Goal: Task Accomplishment & Management: Manage account settings

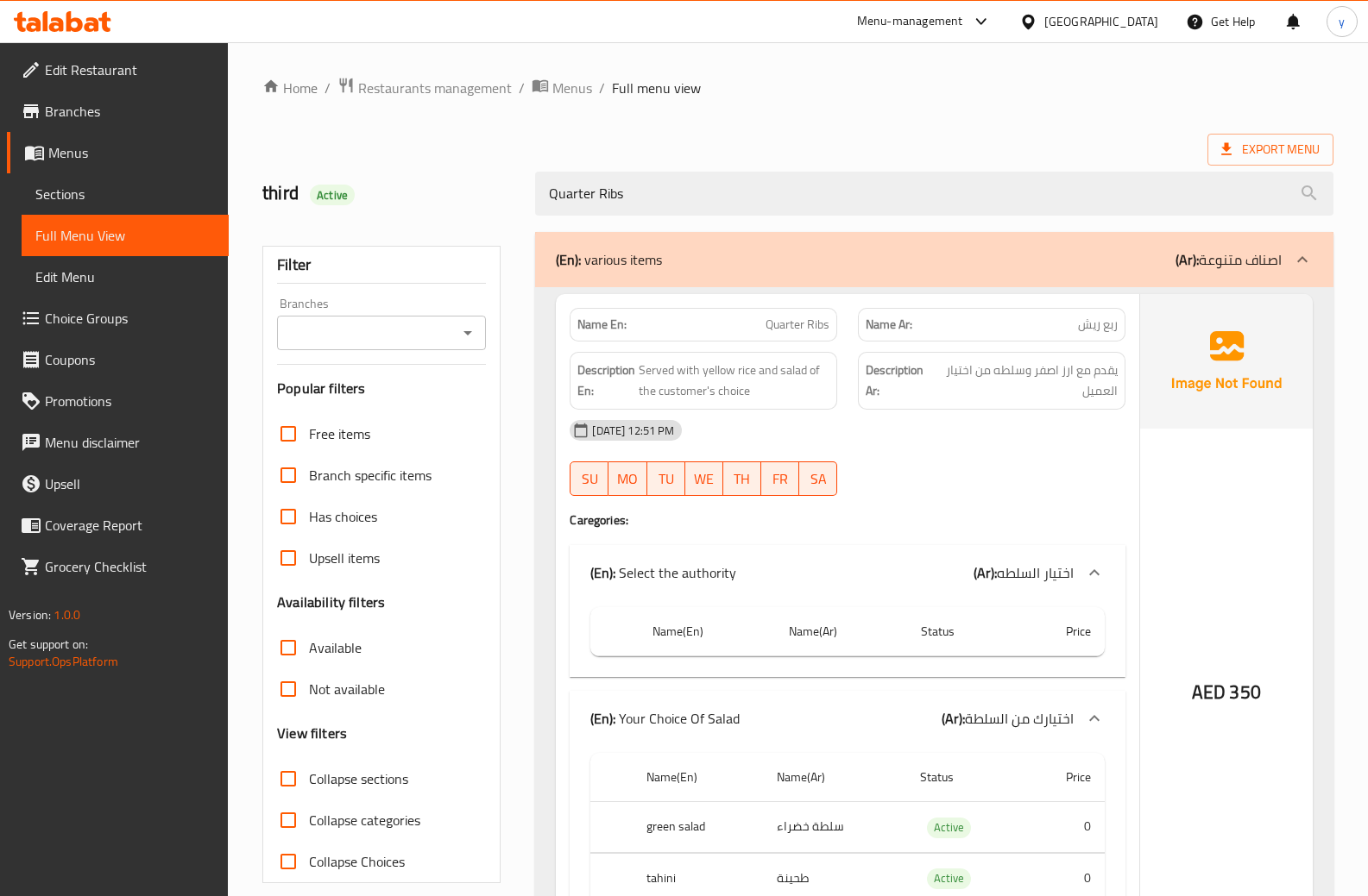
scroll to position [171, 0]
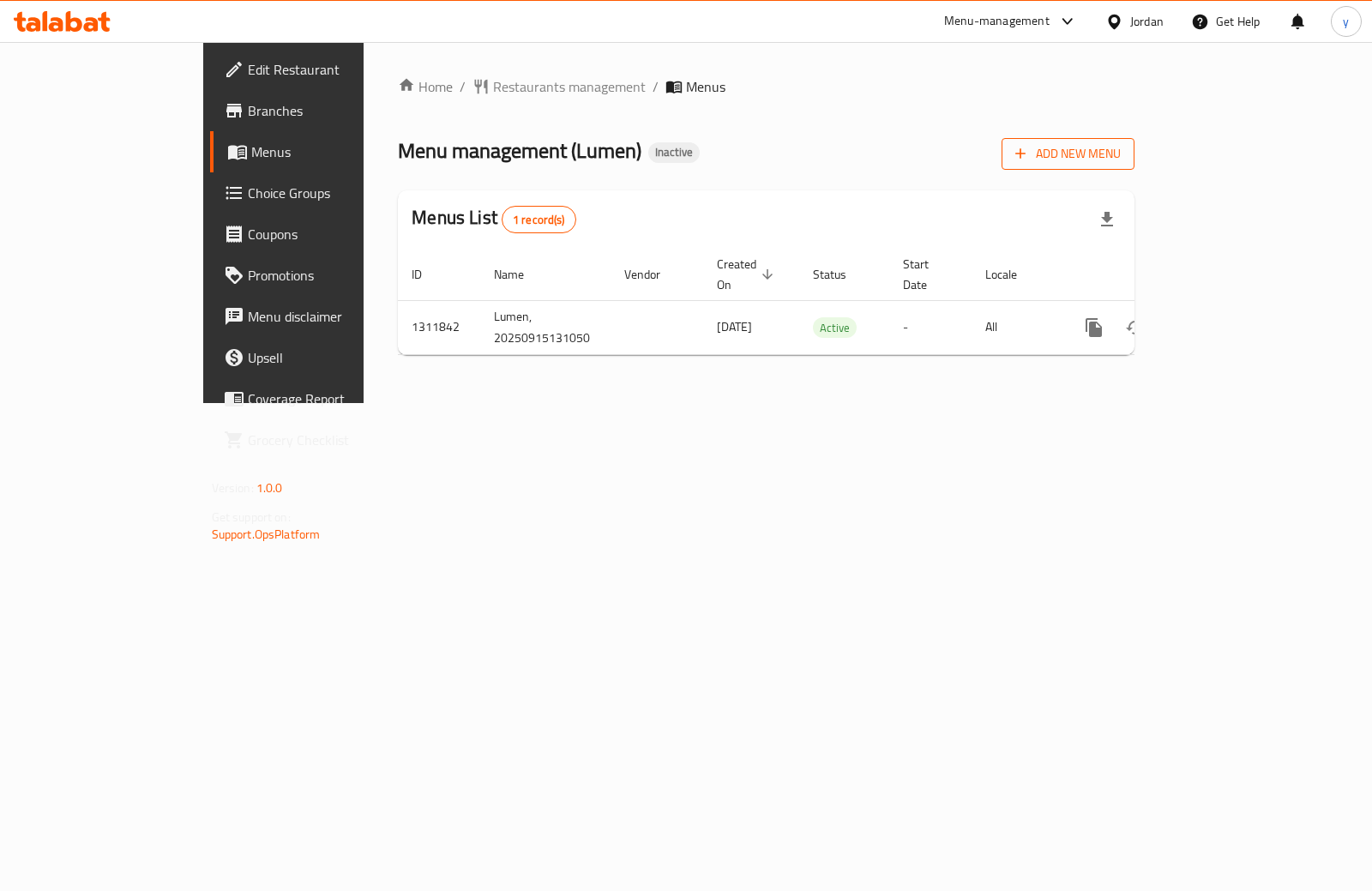
click at [1121, 146] on span "Add New Menu" at bounding box center [1067, 154] width 106 height 21
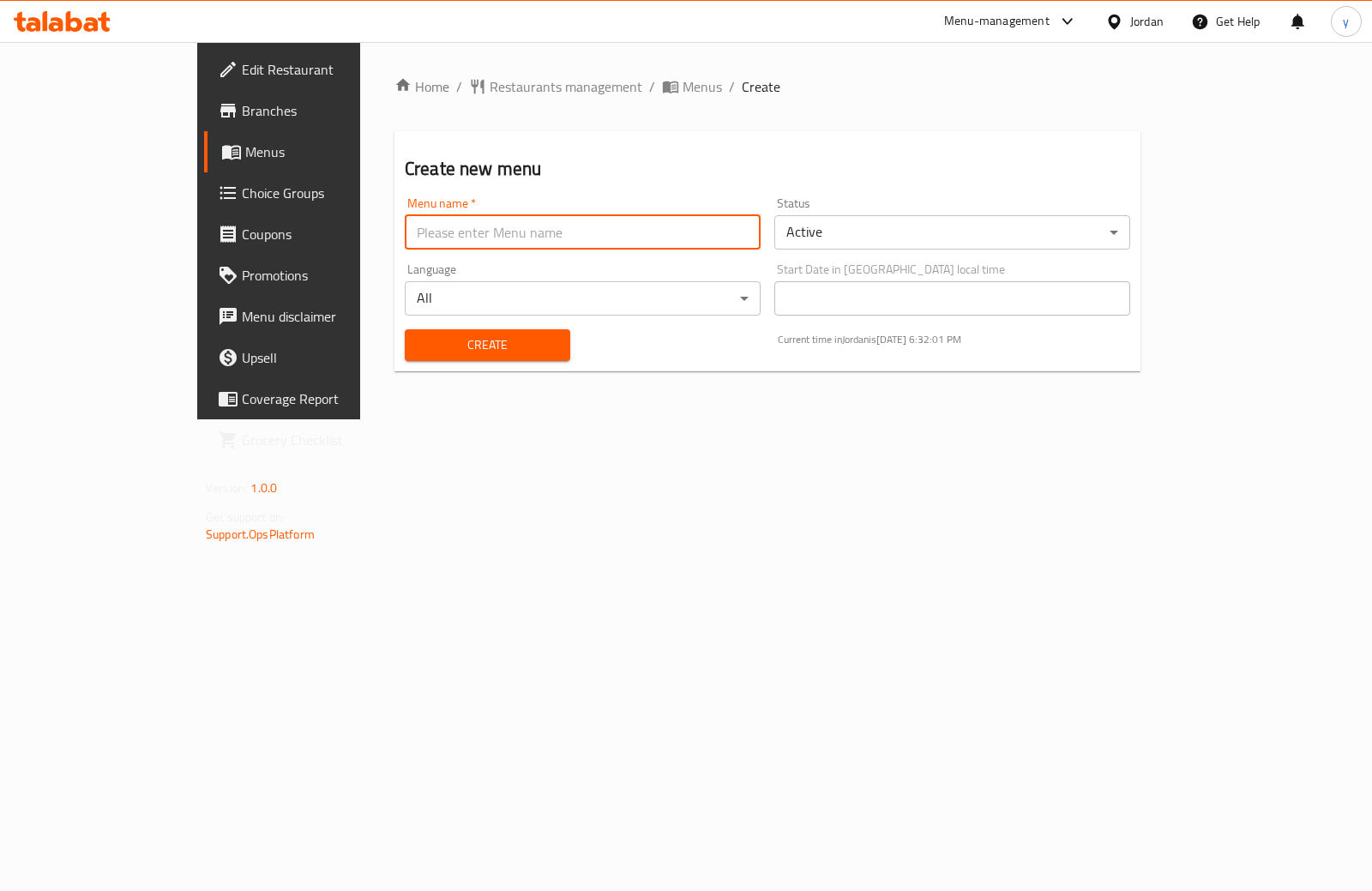
click at [405, 228] on input "text" at bounding box center [583, 233] width 356 height 34
type input "15\9\2025 new"
click at [419, 349] on span "Create" at bounding box center [487, 345] width 138 height 21
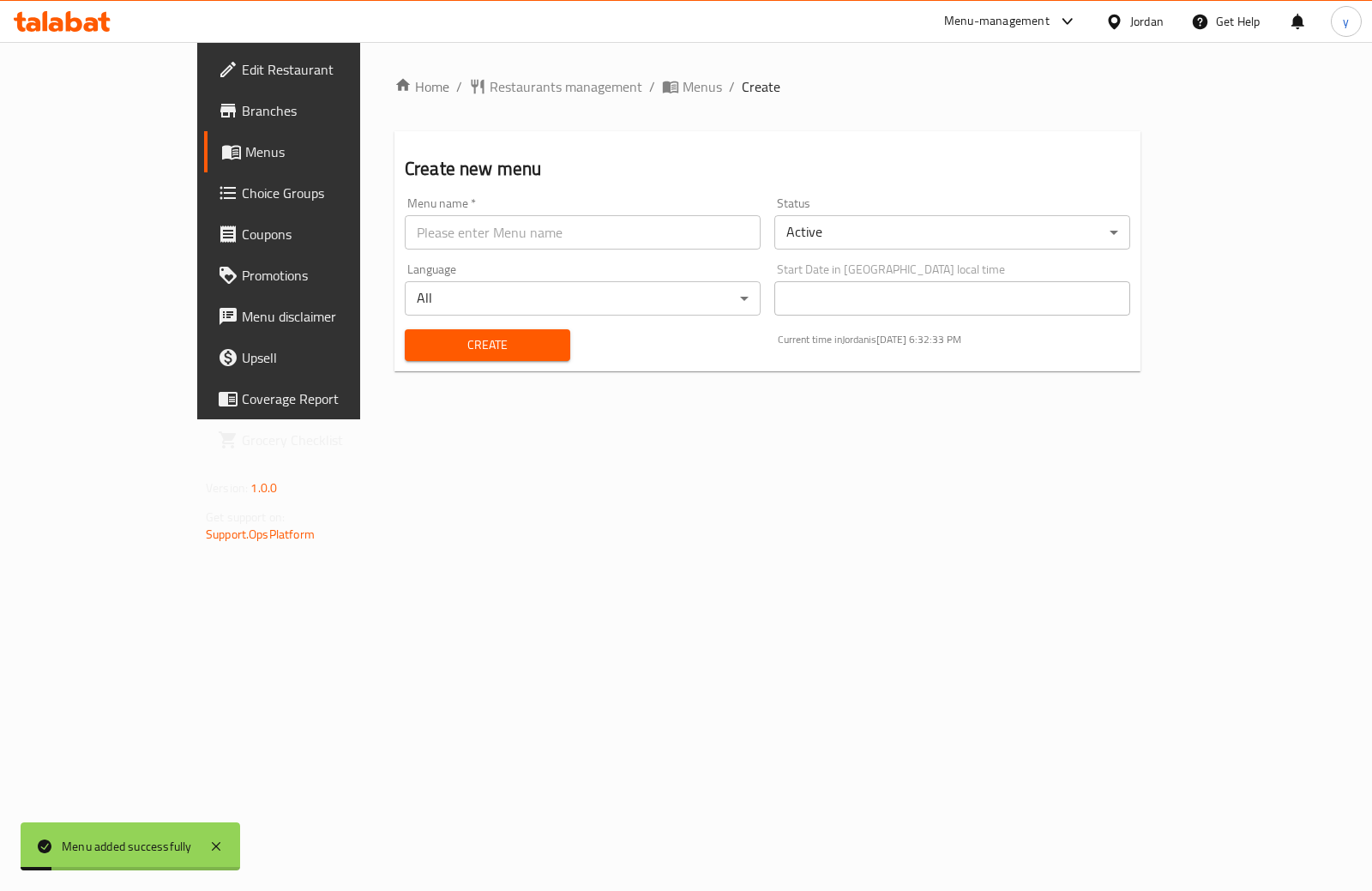
click at [204, 164] on link "Menus" at bounding box center [315, 152] width 222 height 41
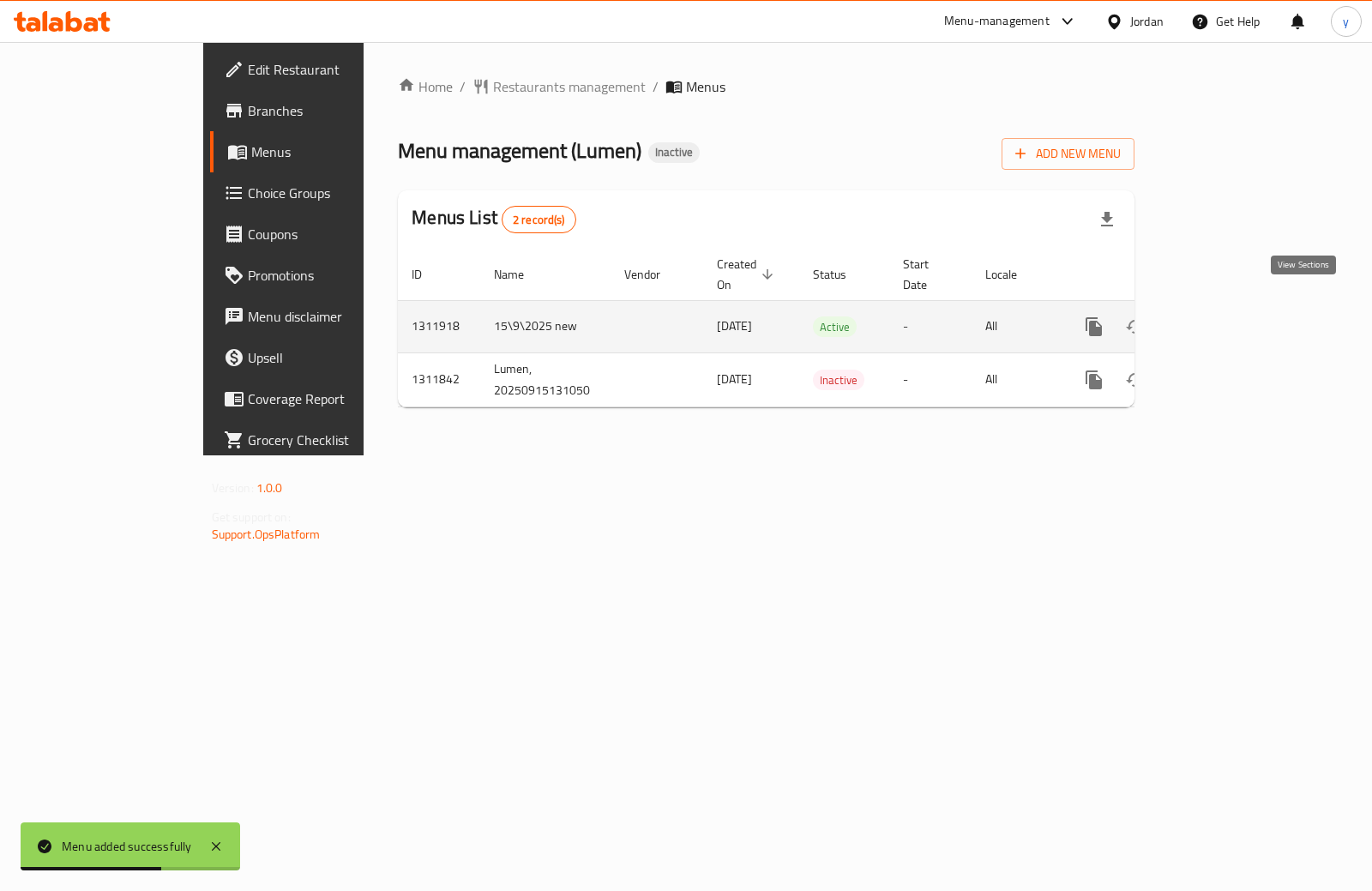
click at [1228, 317] on icon "enhanced table" at bounding box center [1218, 327] width 21 height 21
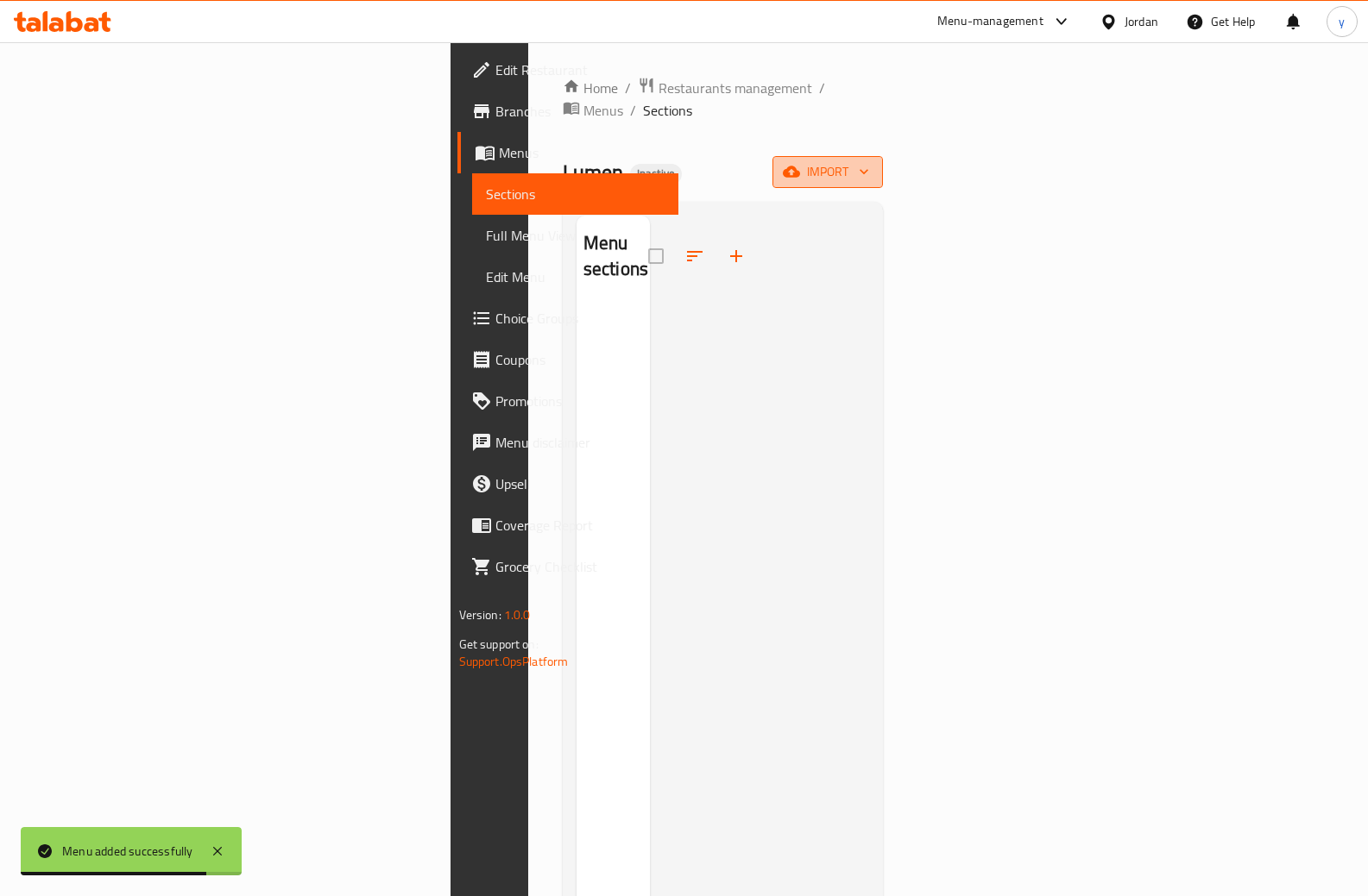
click at [883, 165] on button "import" at bounding box center [827, 172] width 111 height 32
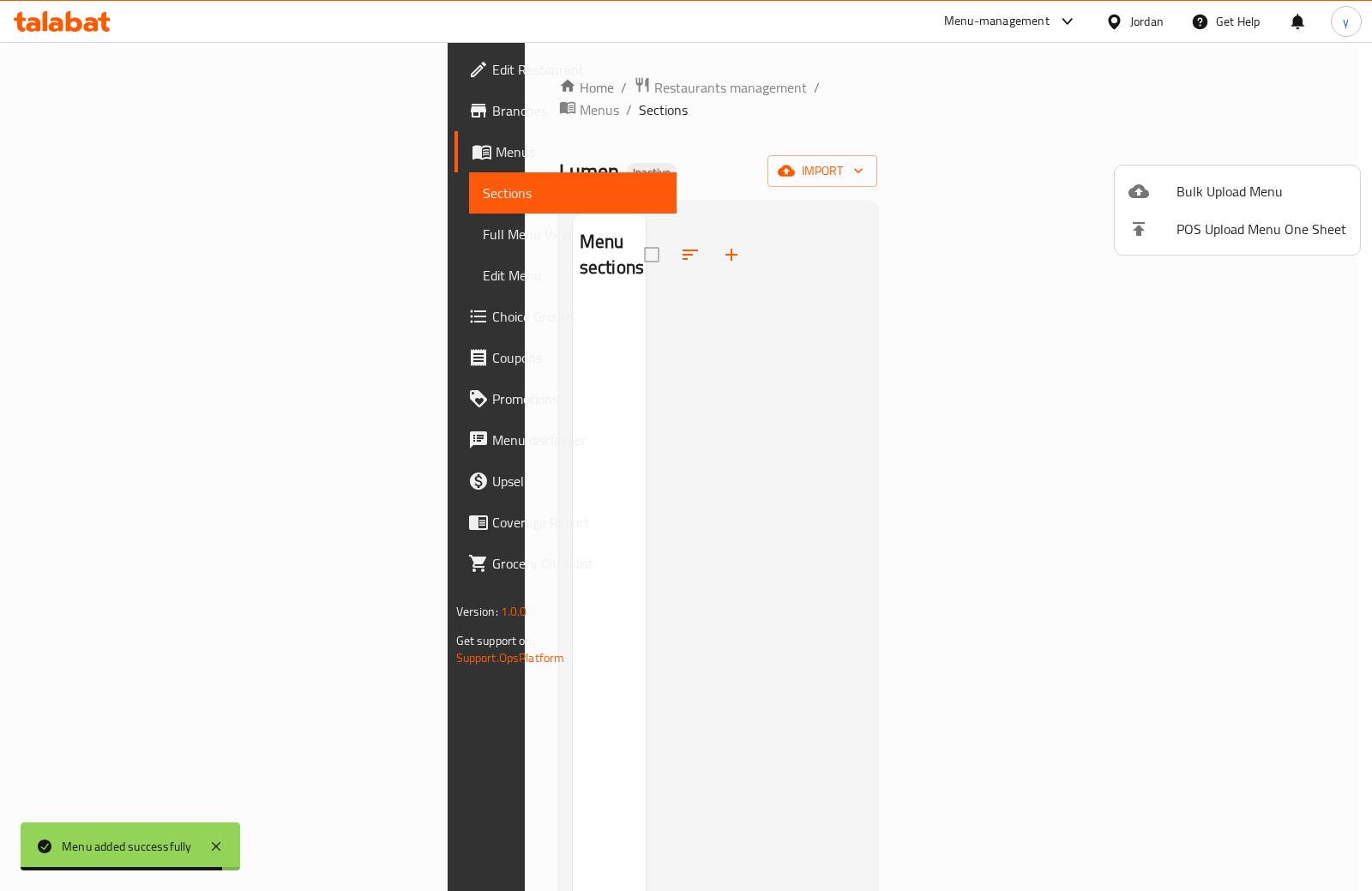
click at [540, 82] on div at bounding box center [686, 446] width 1372 height 891
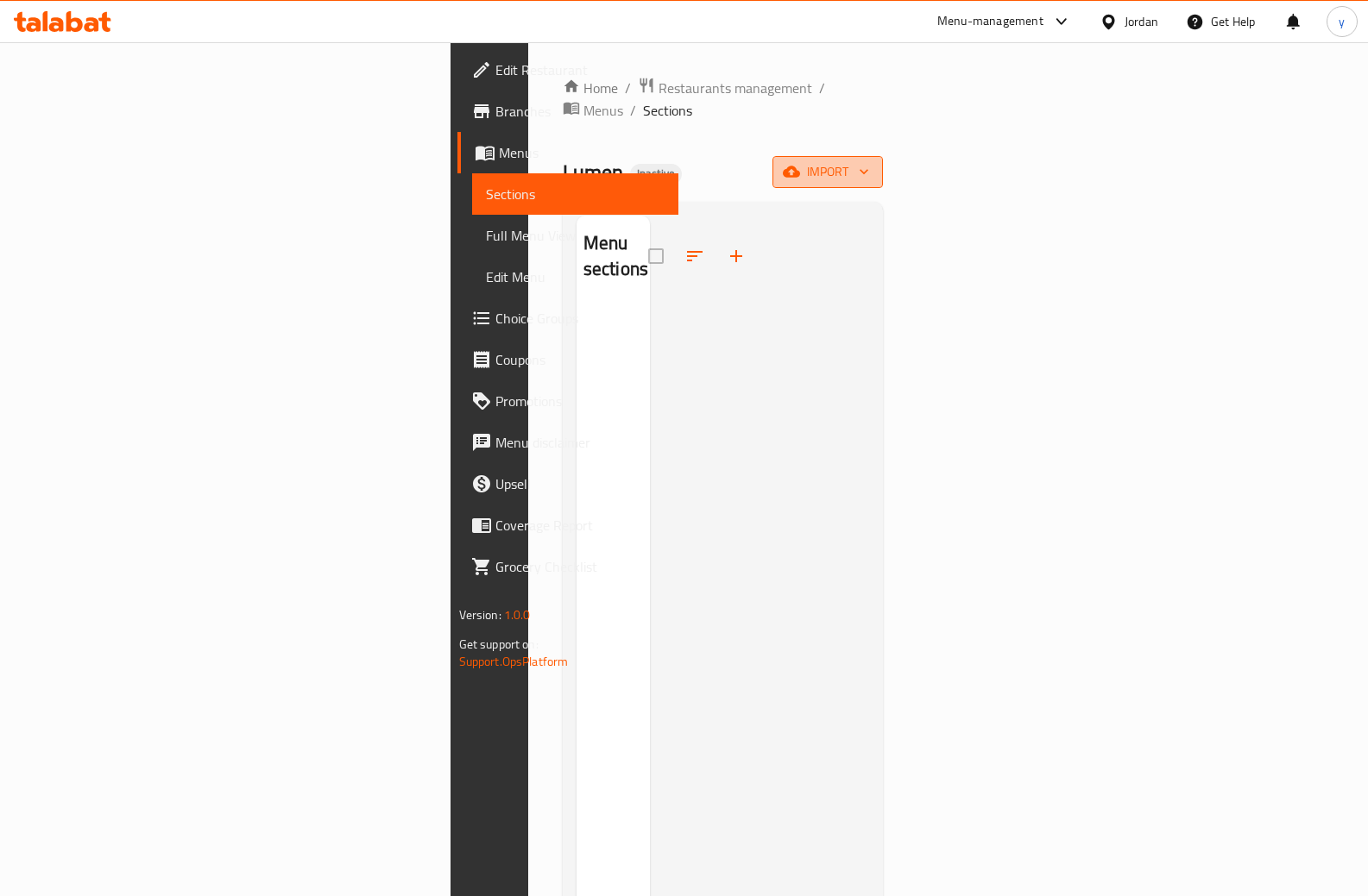
click at [869, 161] on span "import" at bounding box center [827, 172] width 83 height 22
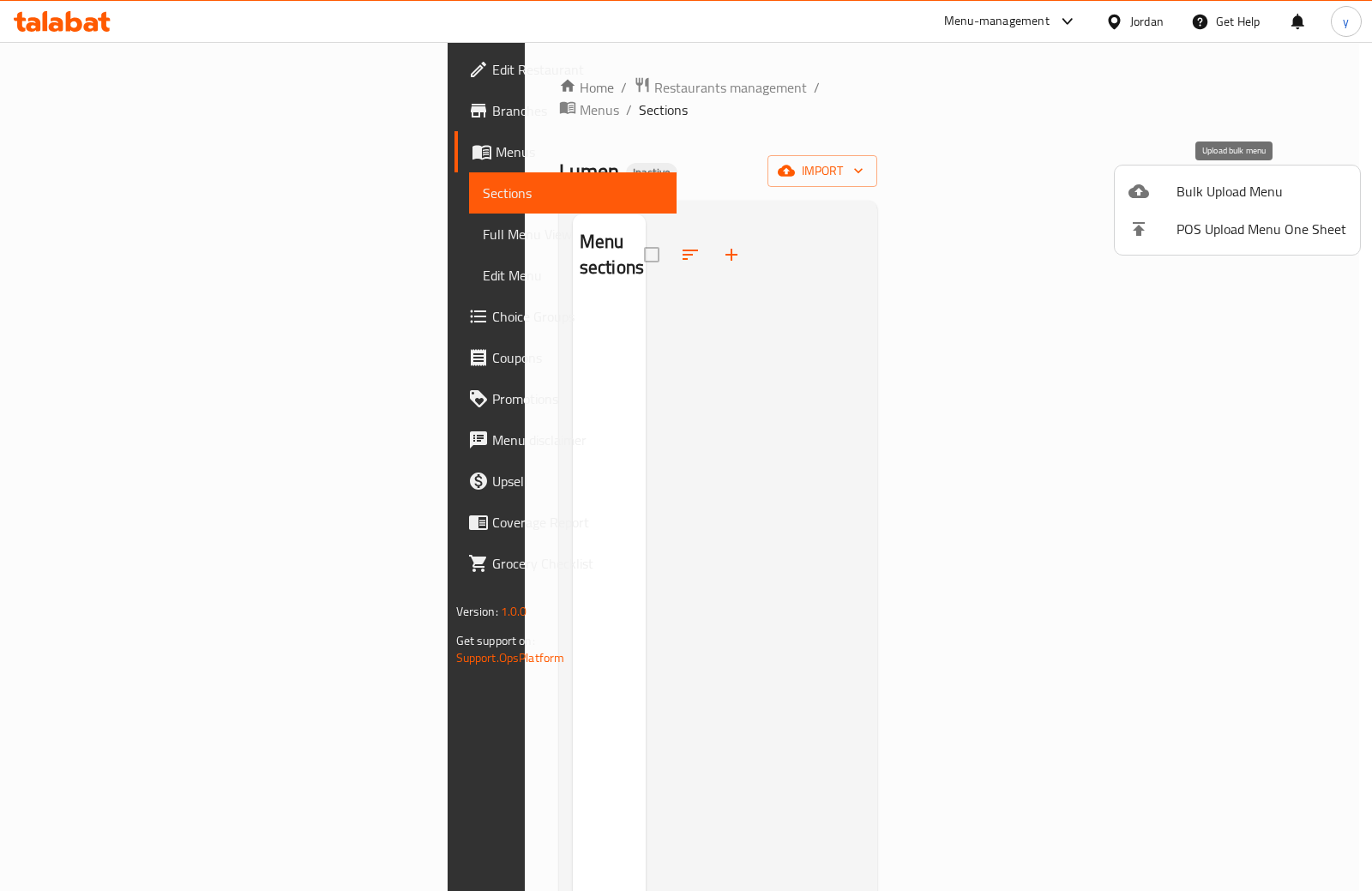
click at [1226, 202] on span "Bulk Upload Menu" at bounding box center [1261, 191] width 170 height 21
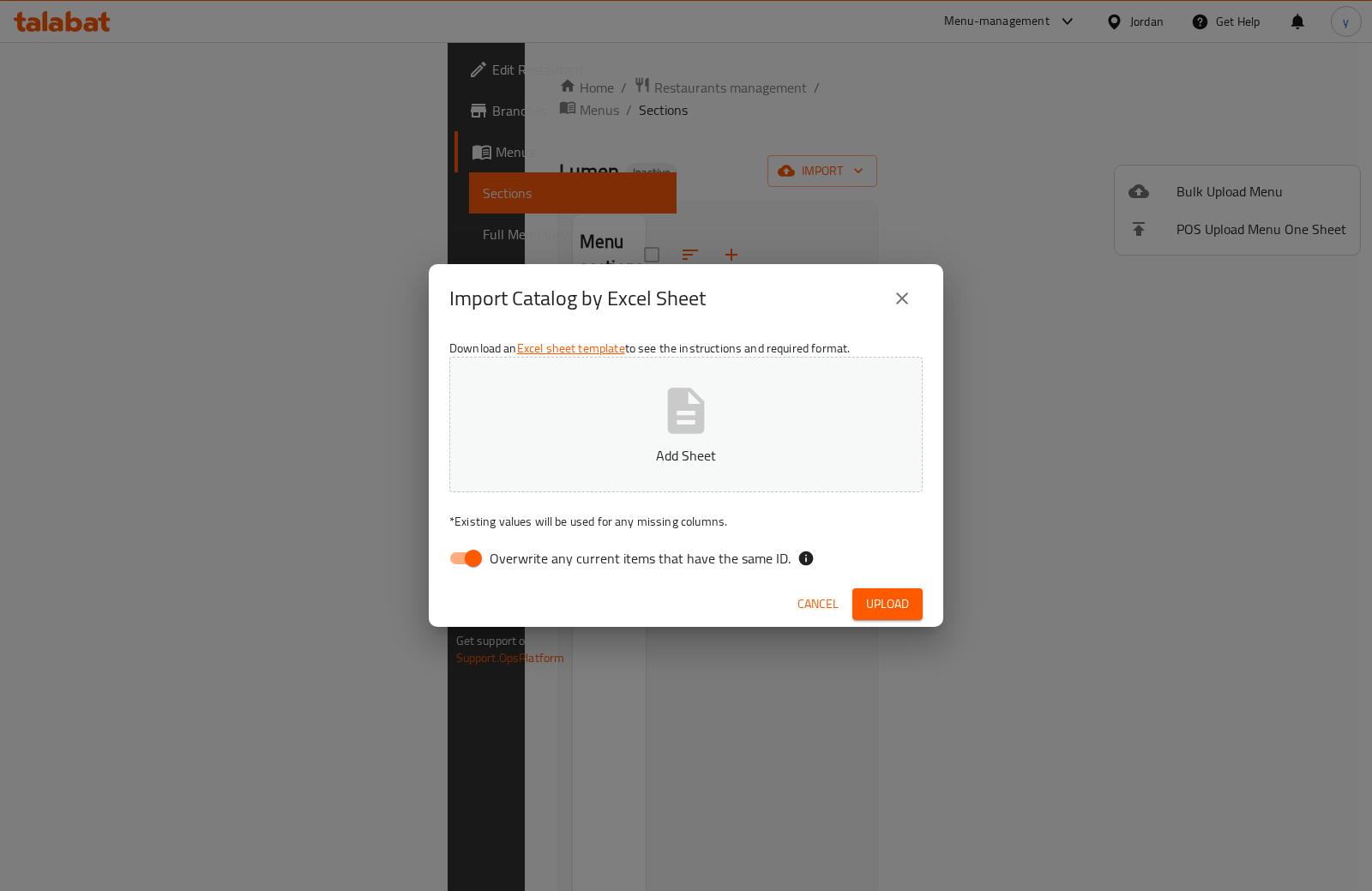
click at [473, 556] on input "Overwrite any current items that have the same ID." at bounding box center [474, 559] width 98 height 33
checkbox input "false"
click at [874, 595] on span "Upload" at bounding box center [887, 604] width 43 height 21
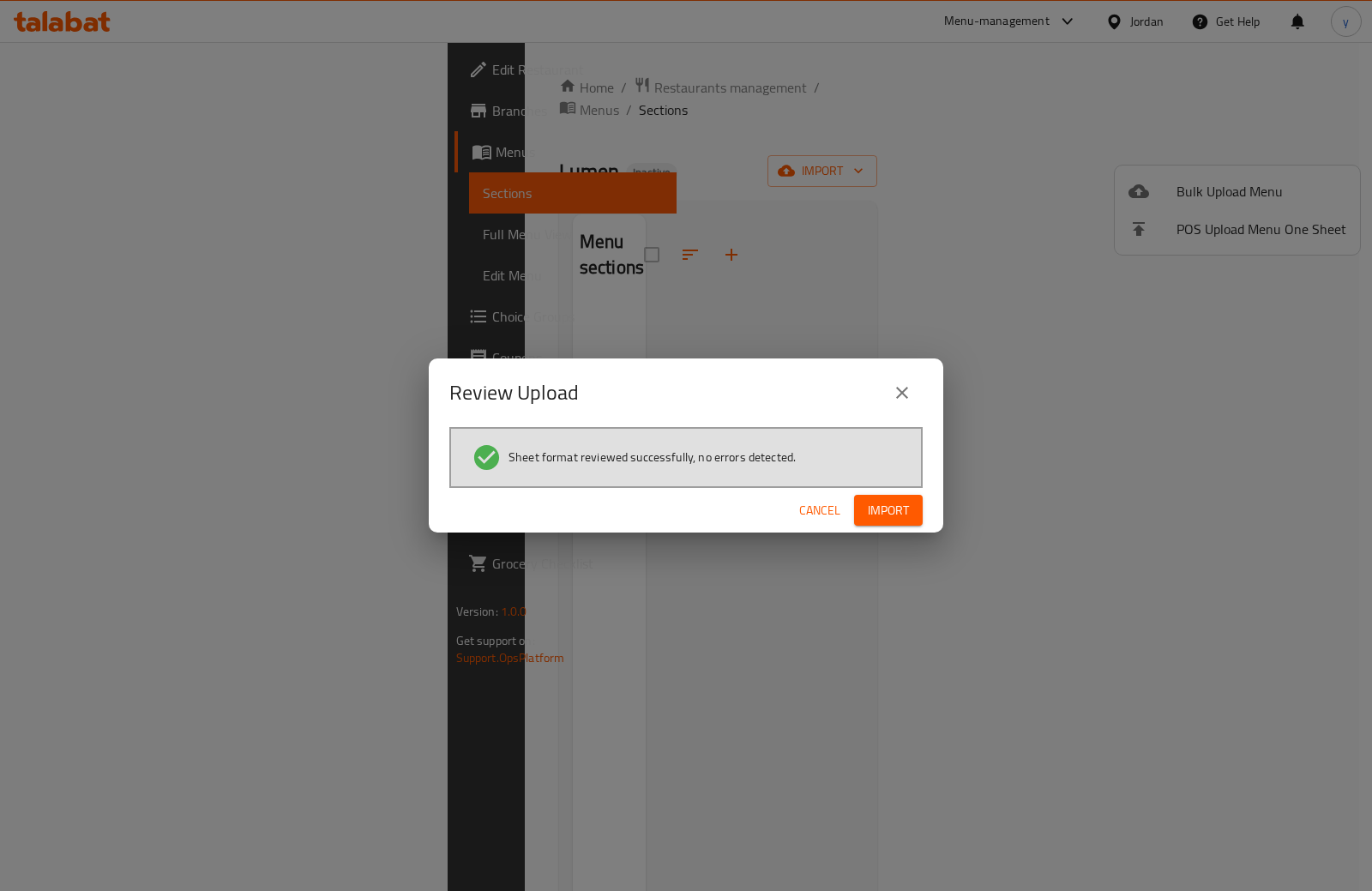
click at [908, 513] on span "Import" at bounding box center [888, 511] width 41 height 21
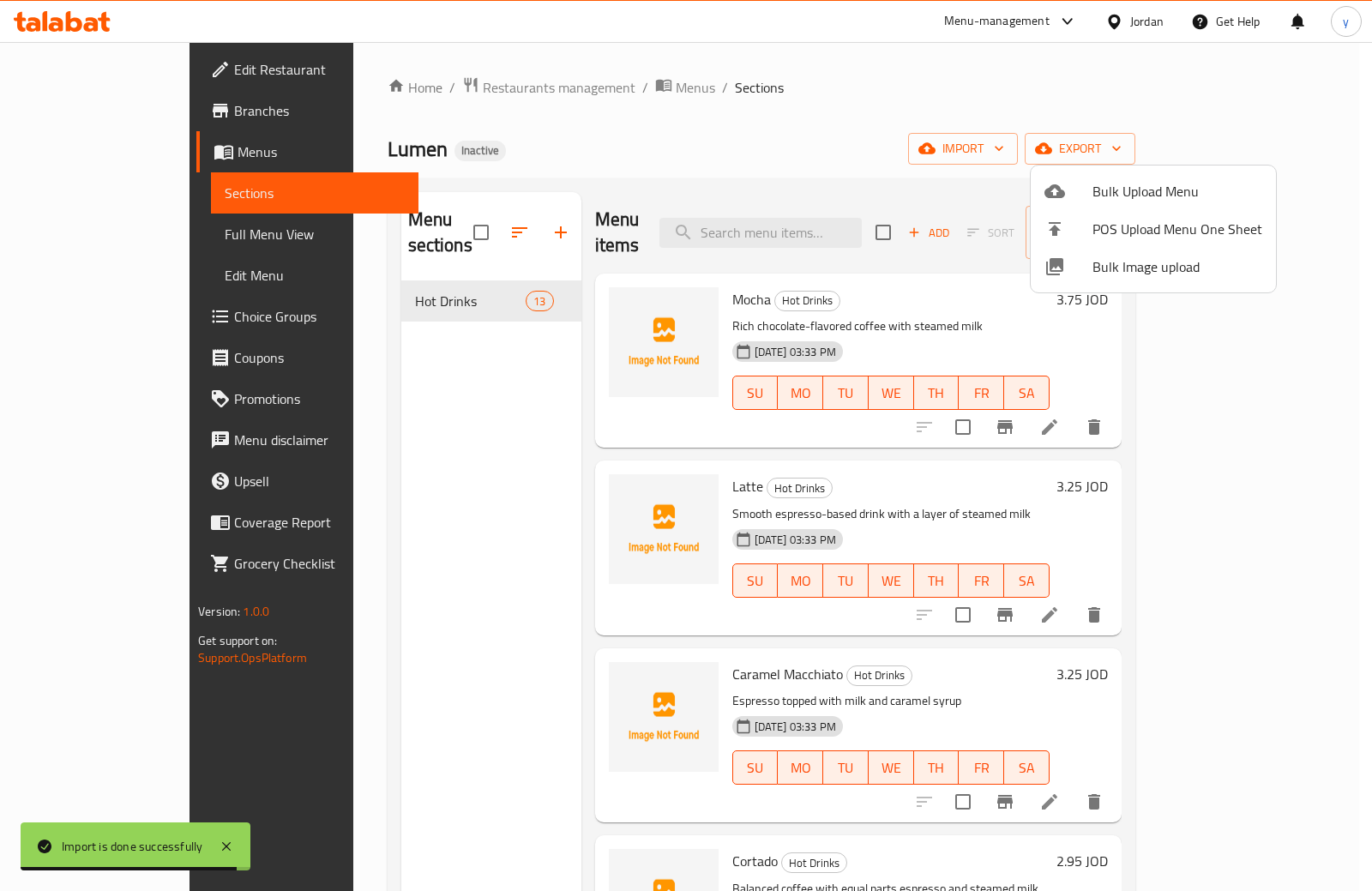
click at [99, 233] on div at bounding box center [686, 446] width 1372 height 891
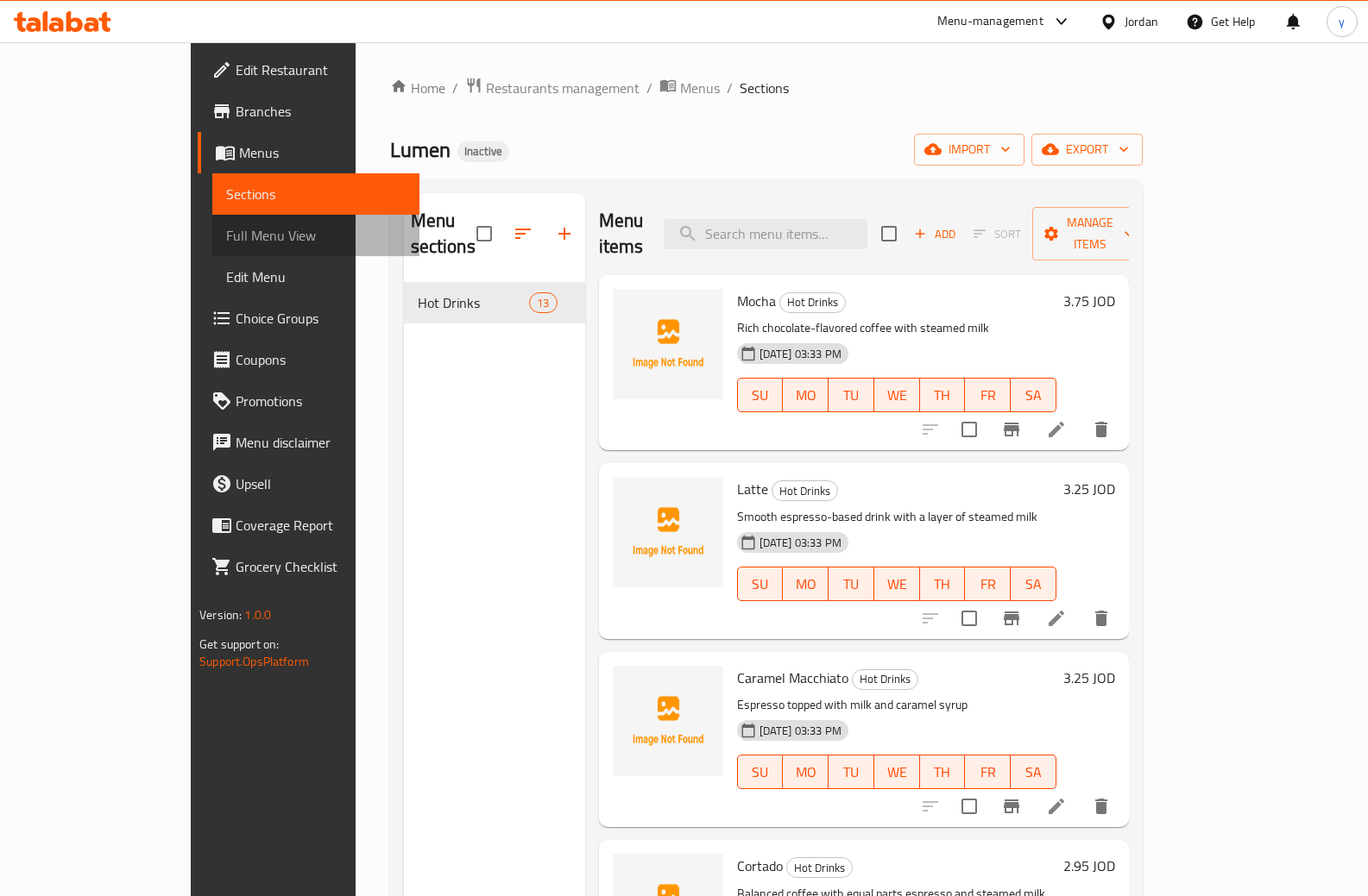
click at [212, 249] on link "Full Menu View" at bounding box center [316, 236] width 207 height 41
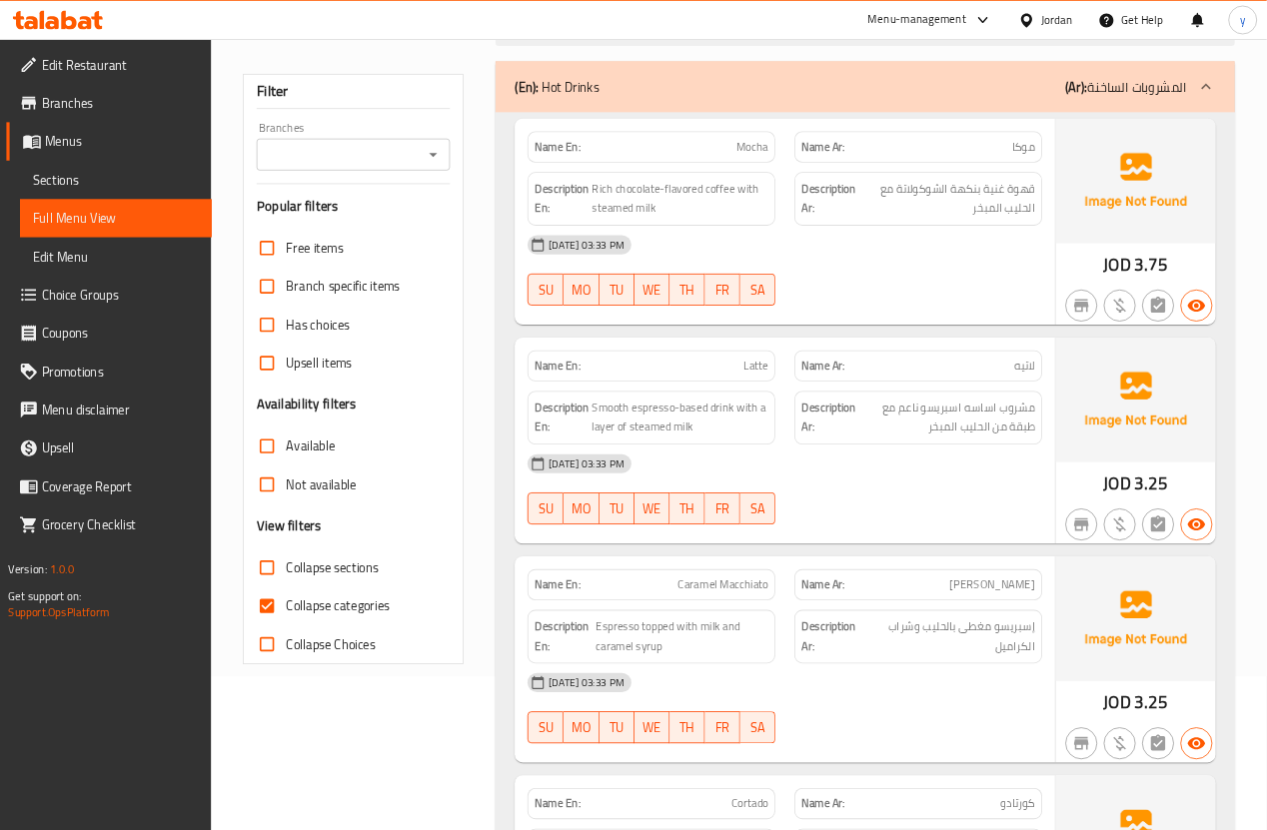
scroll to position [200, 0]
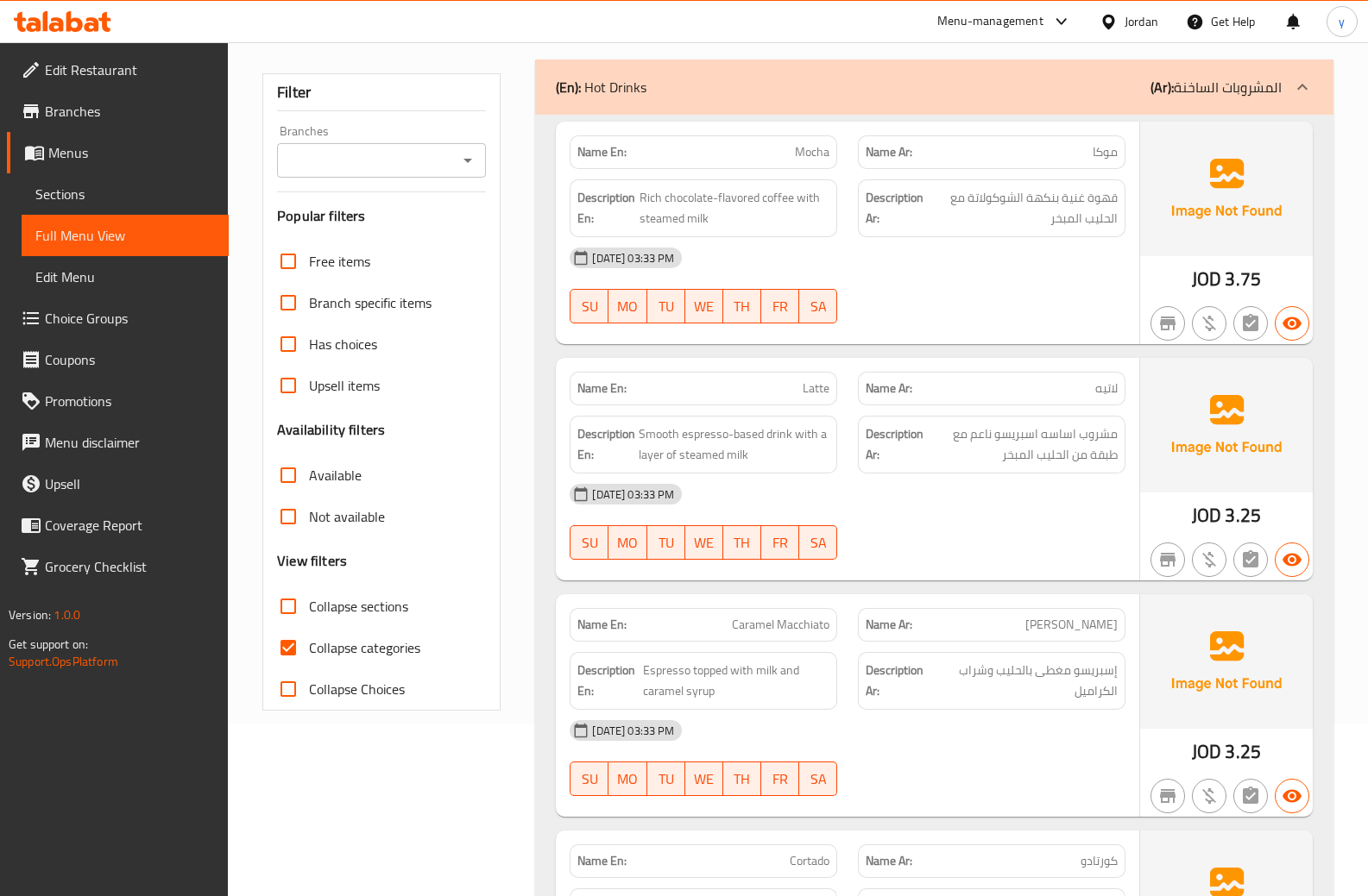
click at [286, 647] on input "Collapse categories" at bounding box center [288, 648] width 41 height 41
checkbox input "false"
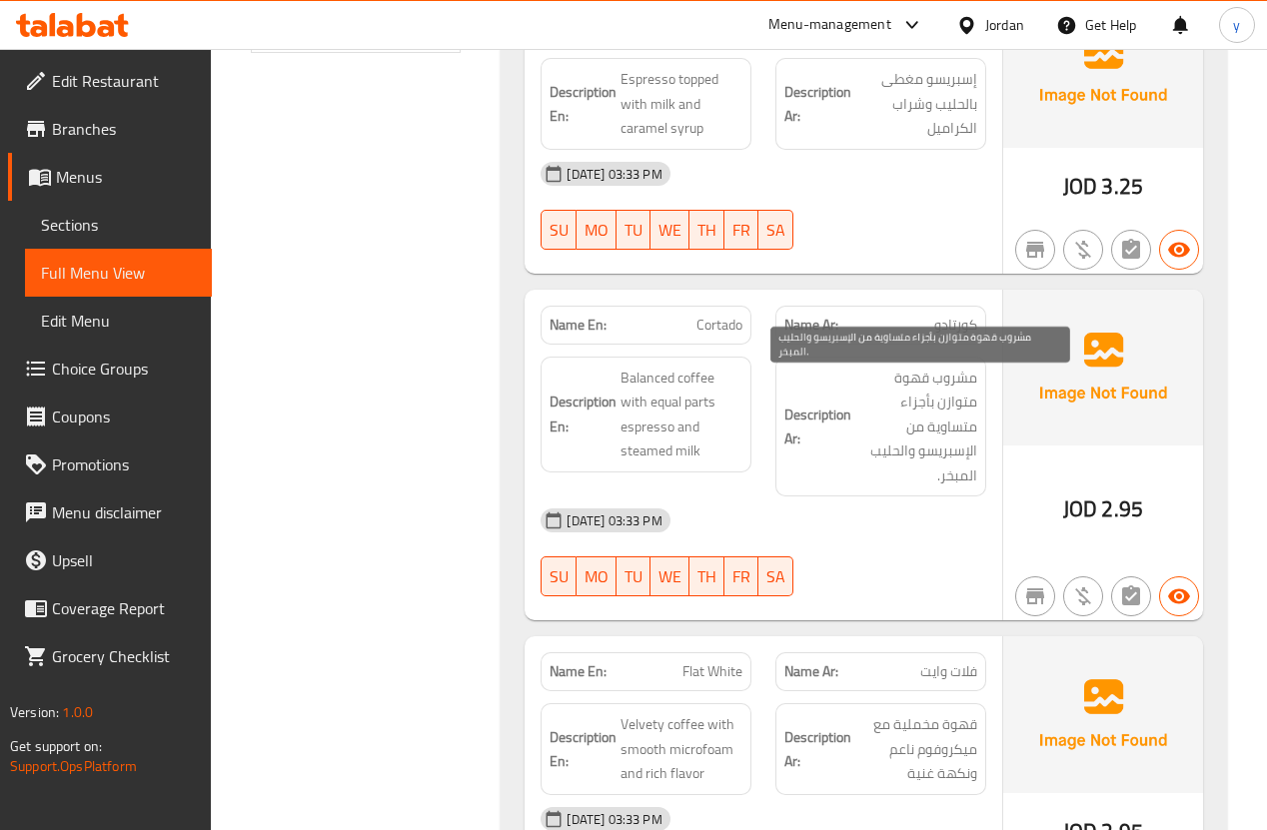
scroll to position [999, 0]
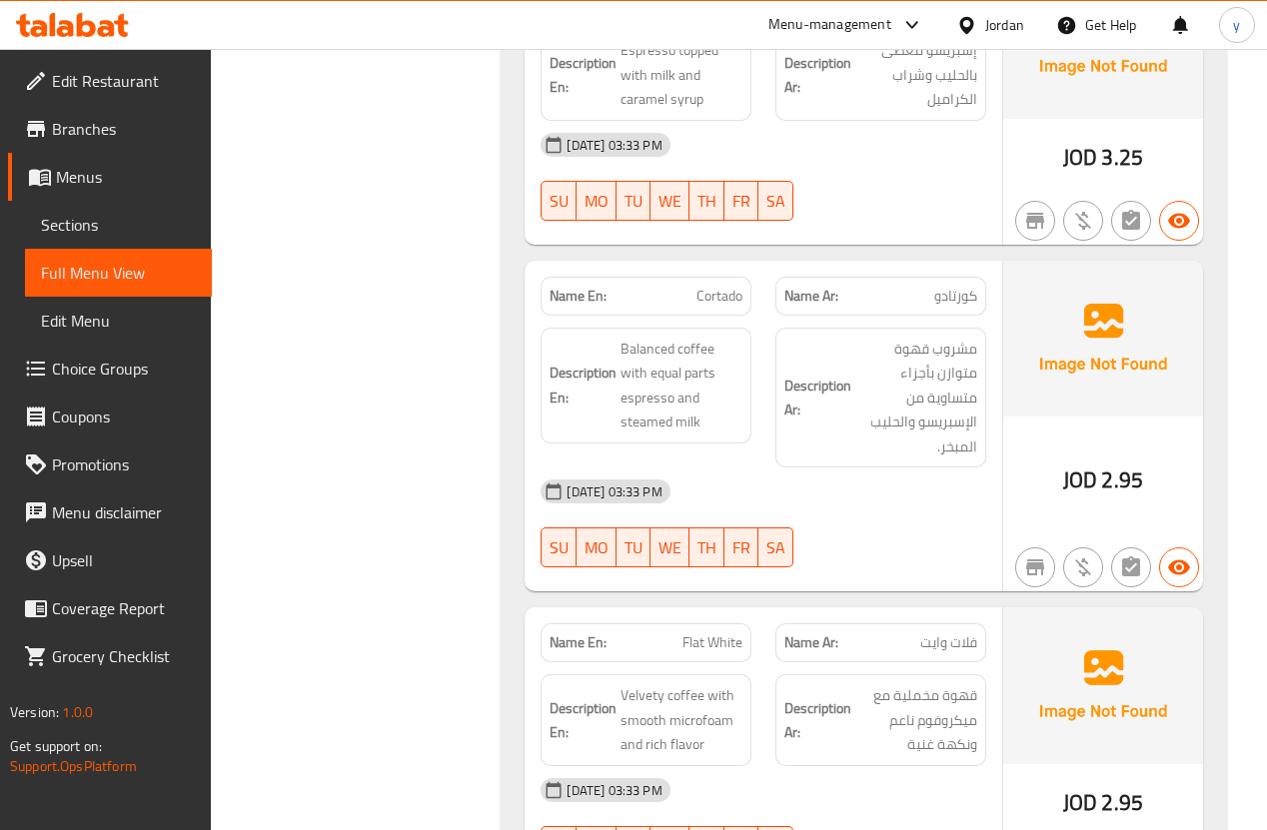
click at [108, 217] on span "Sections" at bounding box center [118, 225] width 155 height 24
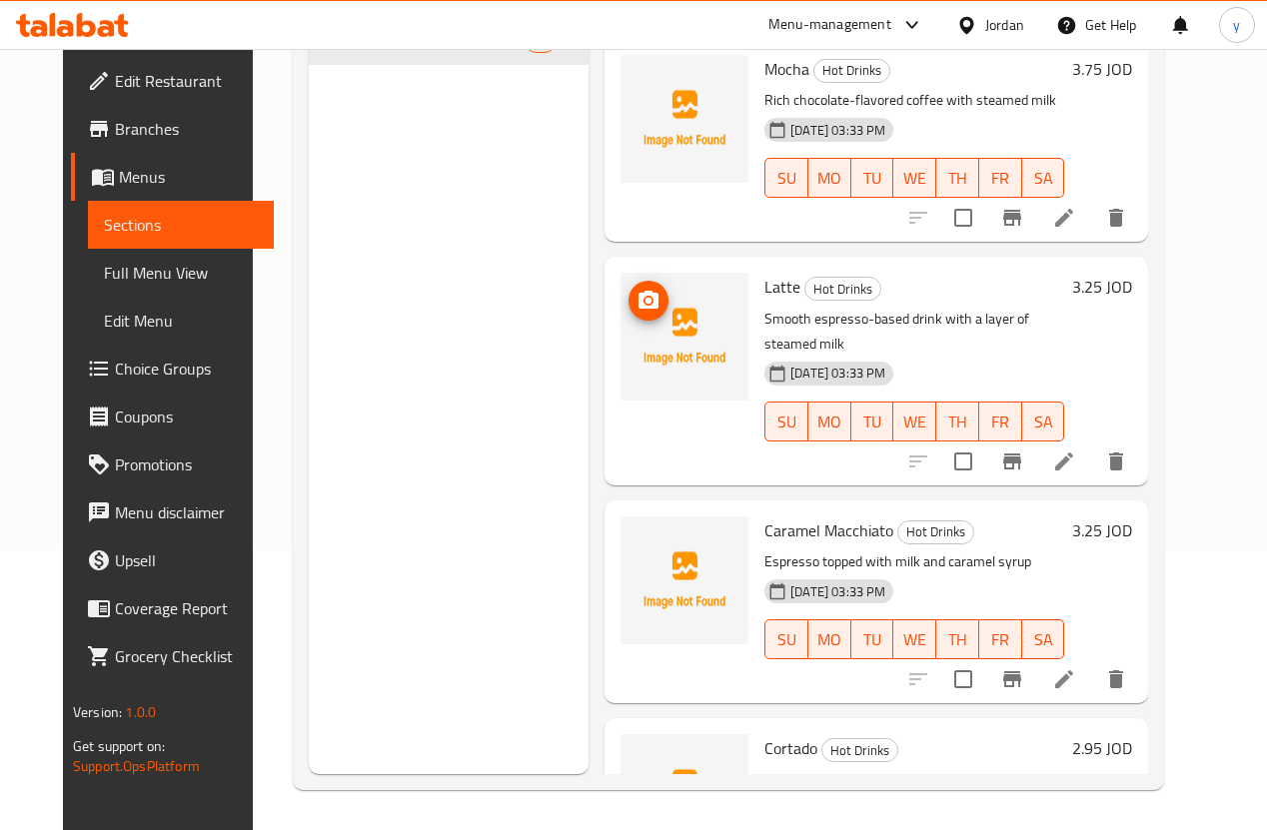
scroll to position [280, 0]
drag, startPoint x: 103, startPoint y: 286, endPoint x: 88, endPoint y: 296, distance: 18.0
click at [104, 285] on span "Full Menu View" at bounding box center [181, 273] width 155 height 24
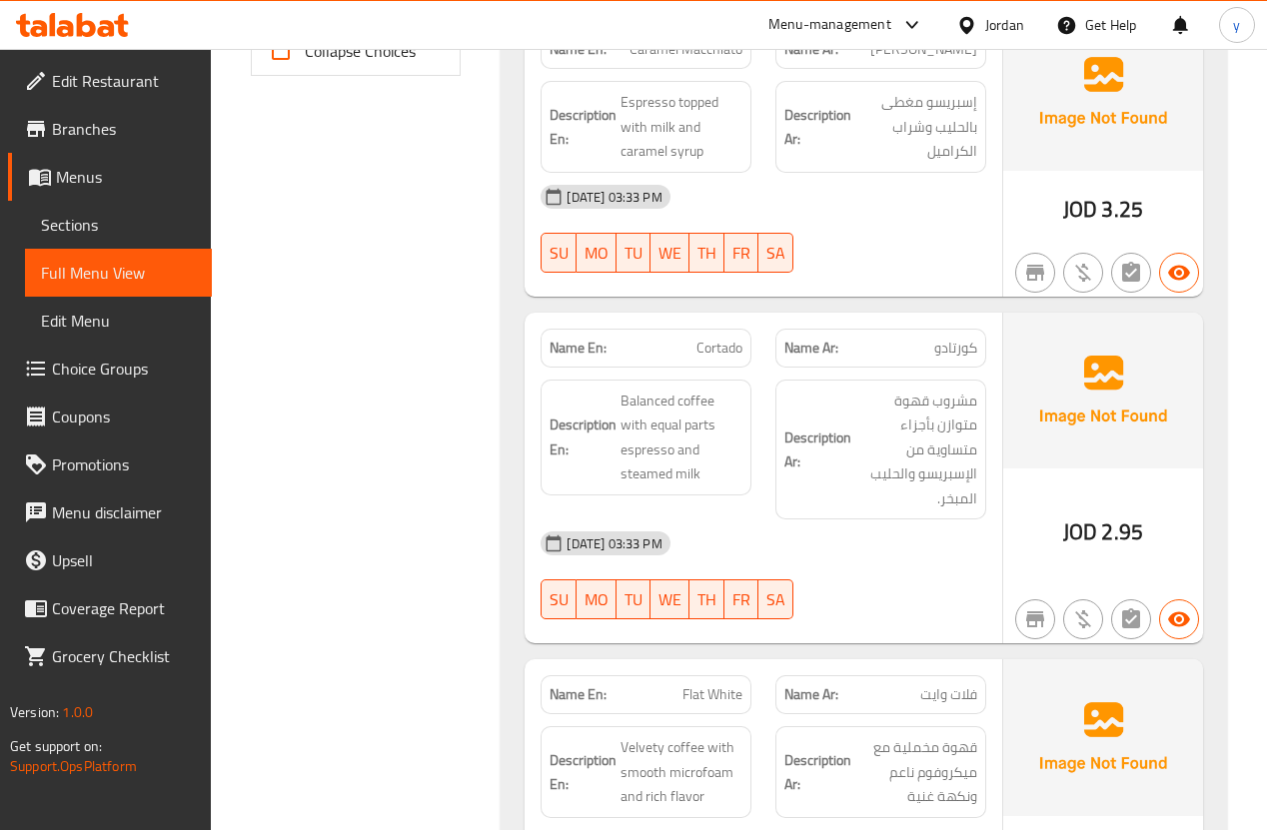
scroll to position [999, 0]
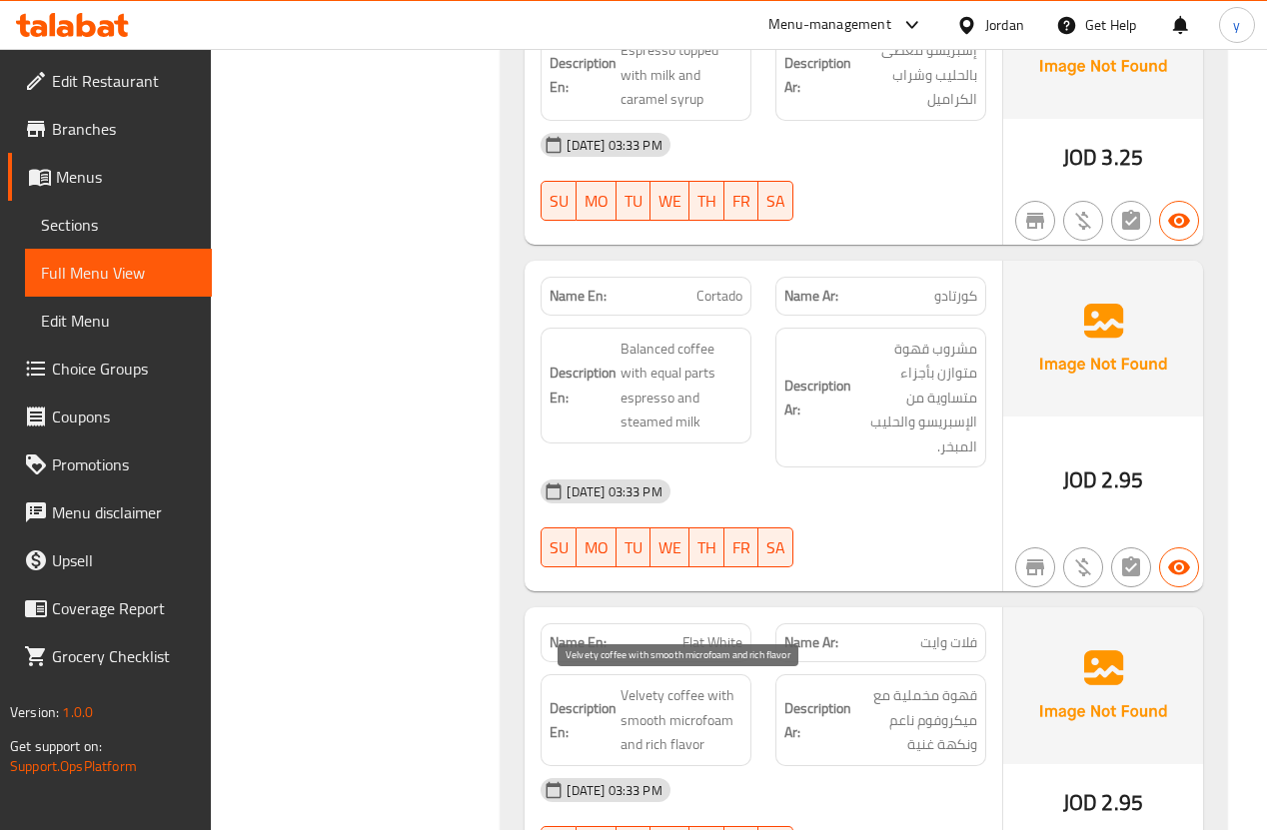
click at [639, 697] on span "Velvety coffee with smooth microfoam and rich flavor" at bounding box center [682, 721] width 122 height 74
copy span "Velvety"
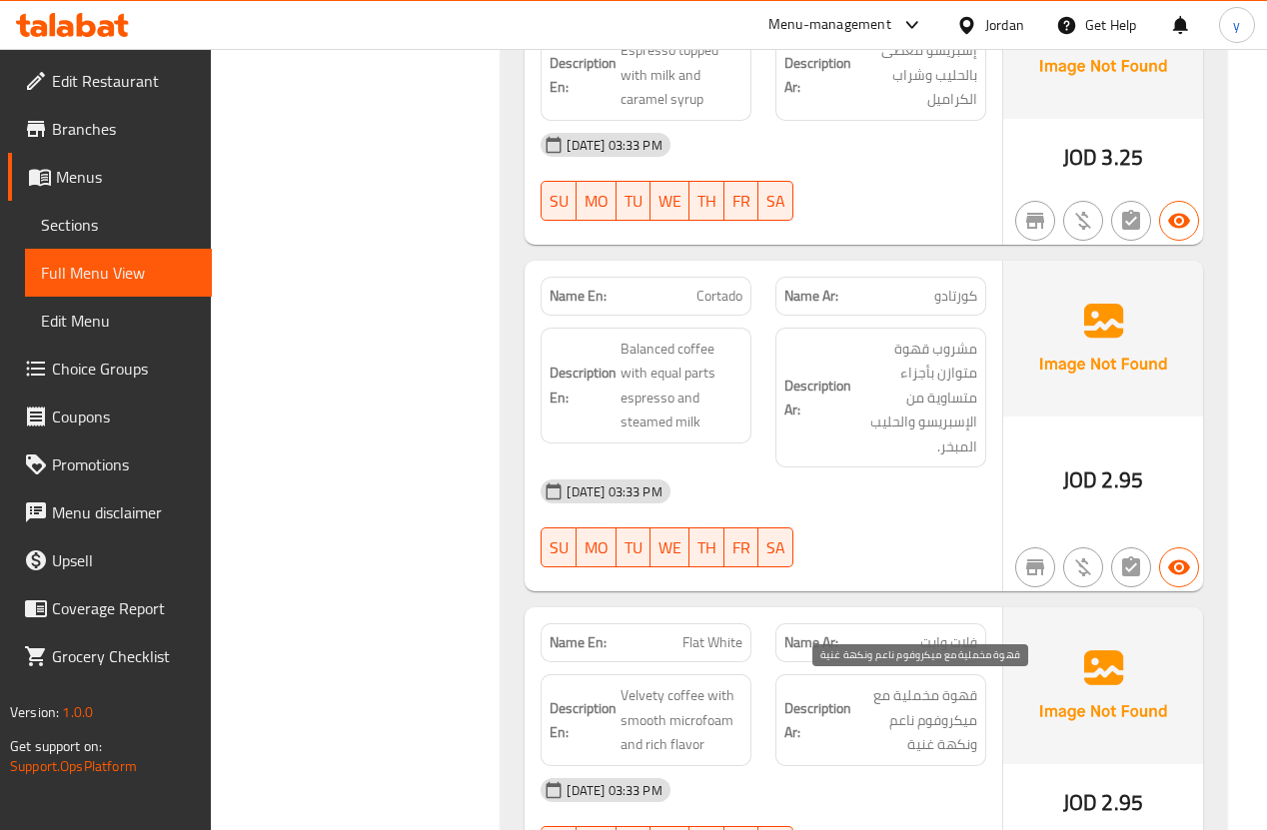
click at [926, 700] on span "قهوة مخملية مع ميكروفوم ناعم ونكهة غنية" at bounding box center [916, 721] width 122 height 74
click at [729, 648] on span "Flat White" at bounding box center [713, 643] width 60 height 21
copy span "Flat White"
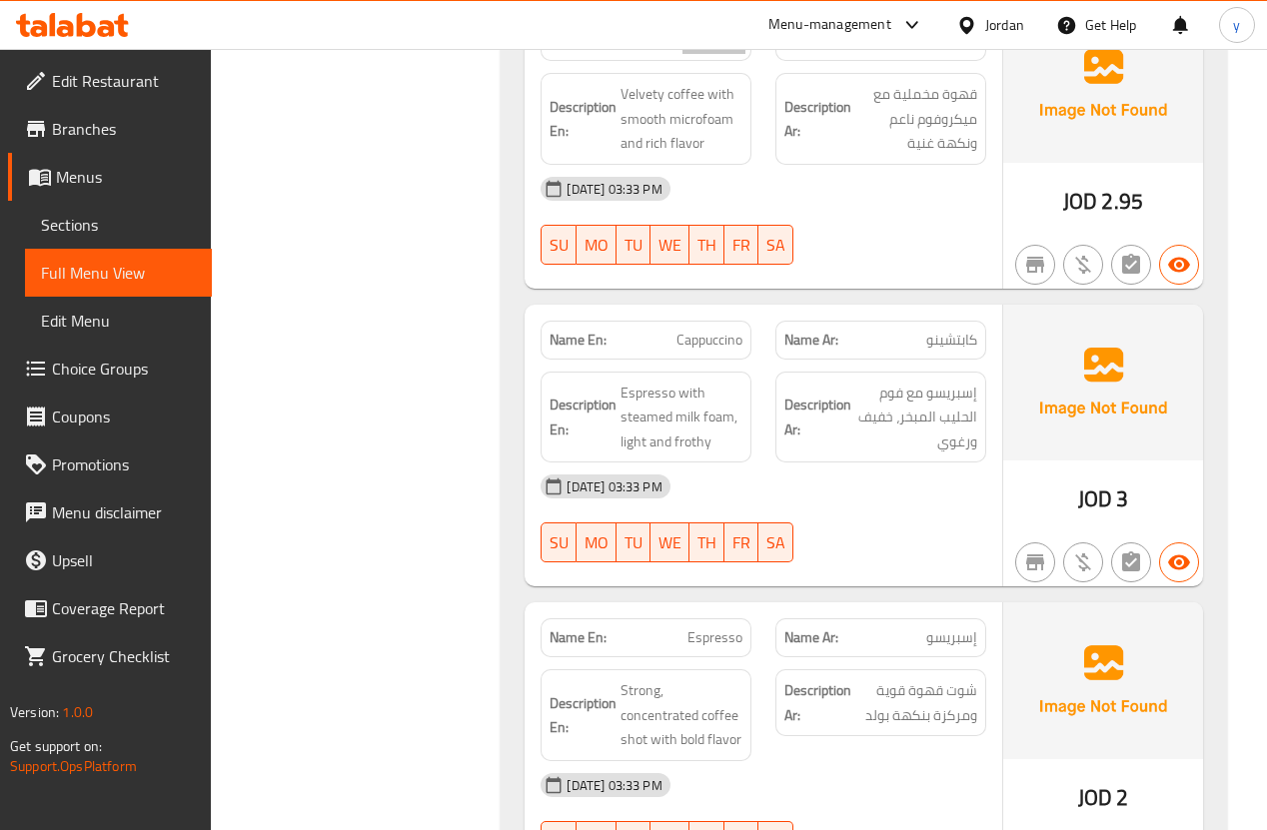
scroll to position [1639, 0]
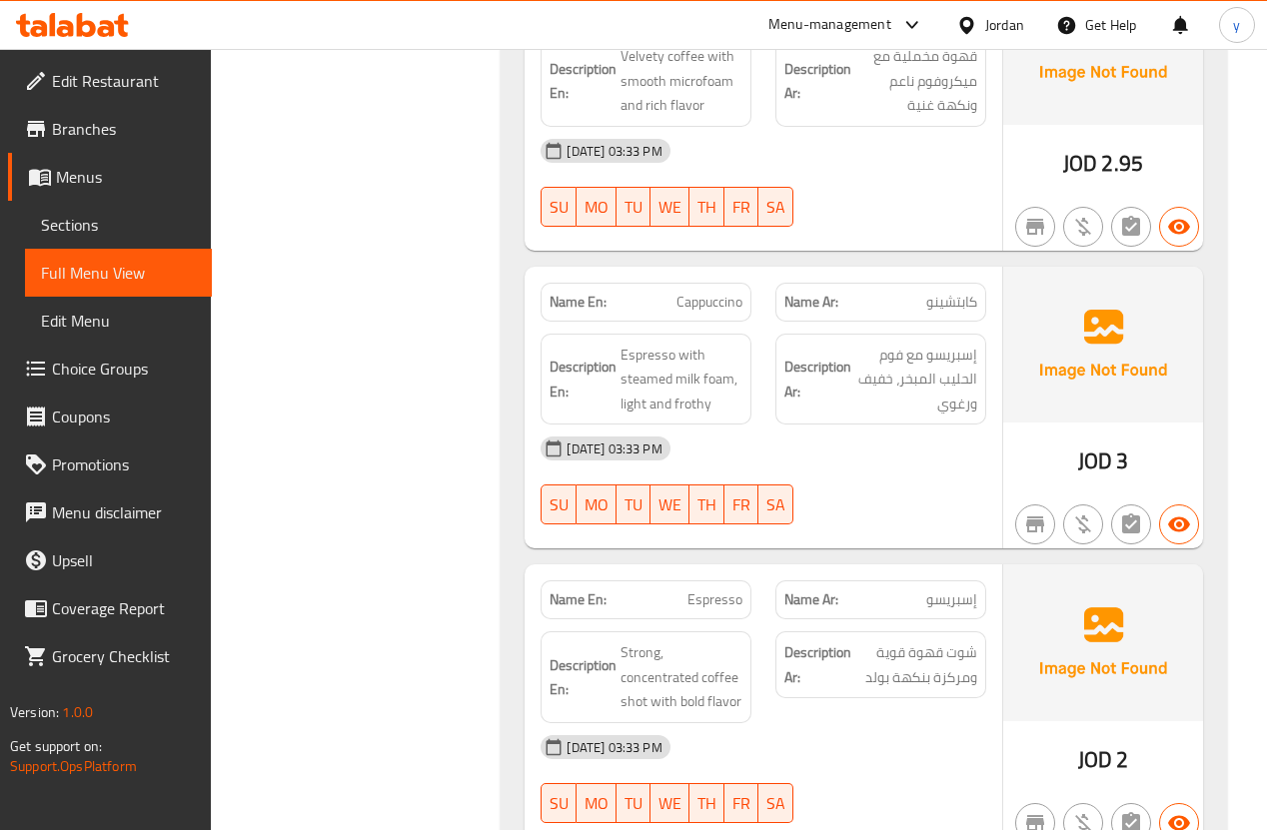
click at [668, 392] on span "Espresso with steamed milk foam, light and frothy" at bounding box center [682, 380] width 122 height 74
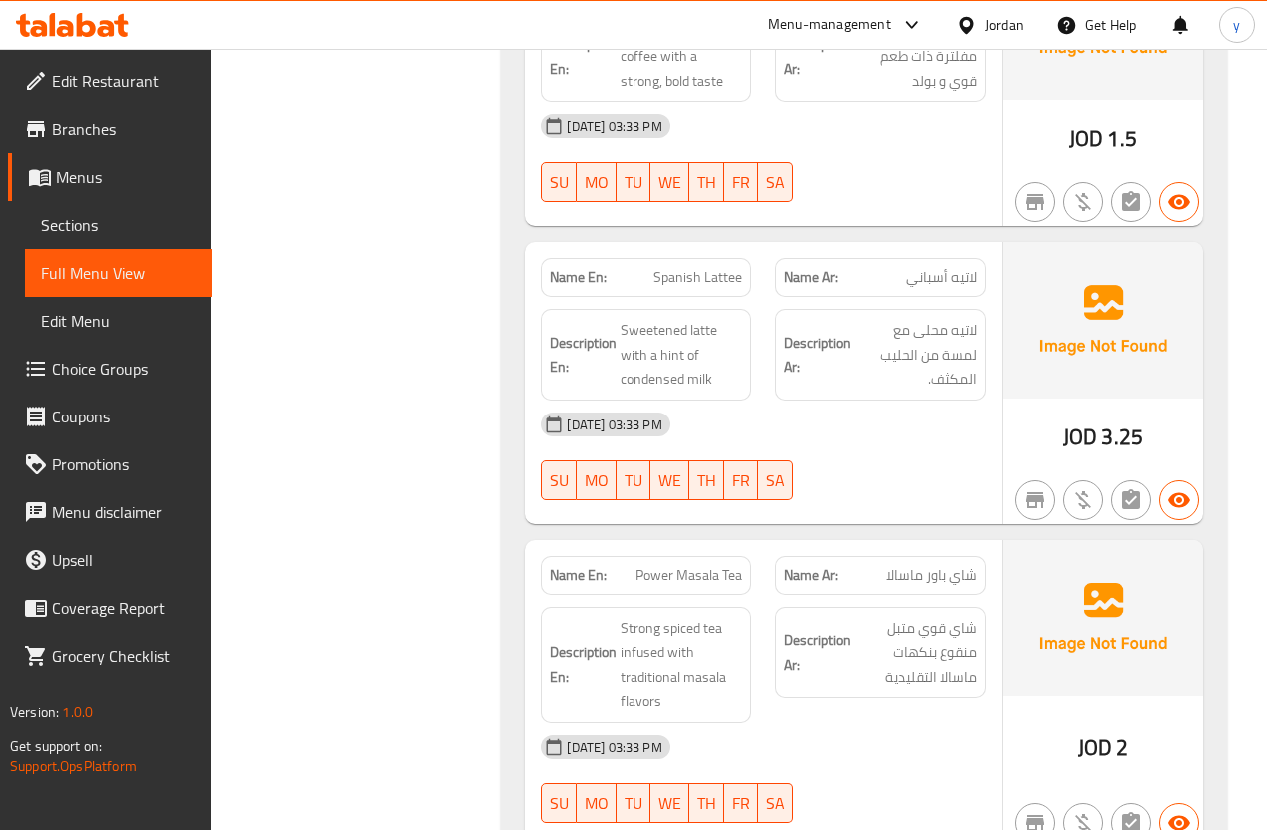
scroll to position [3564, 0]
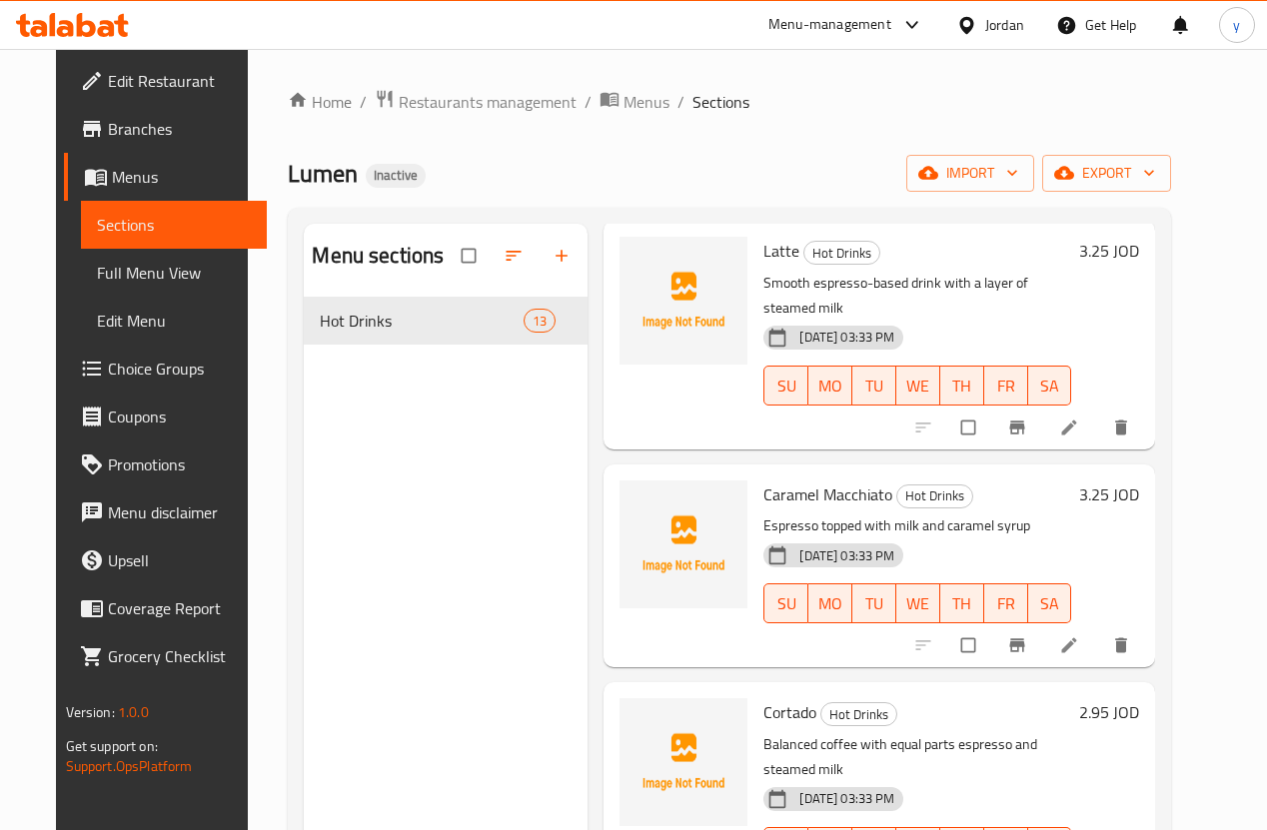
scroll to position [480, 0]
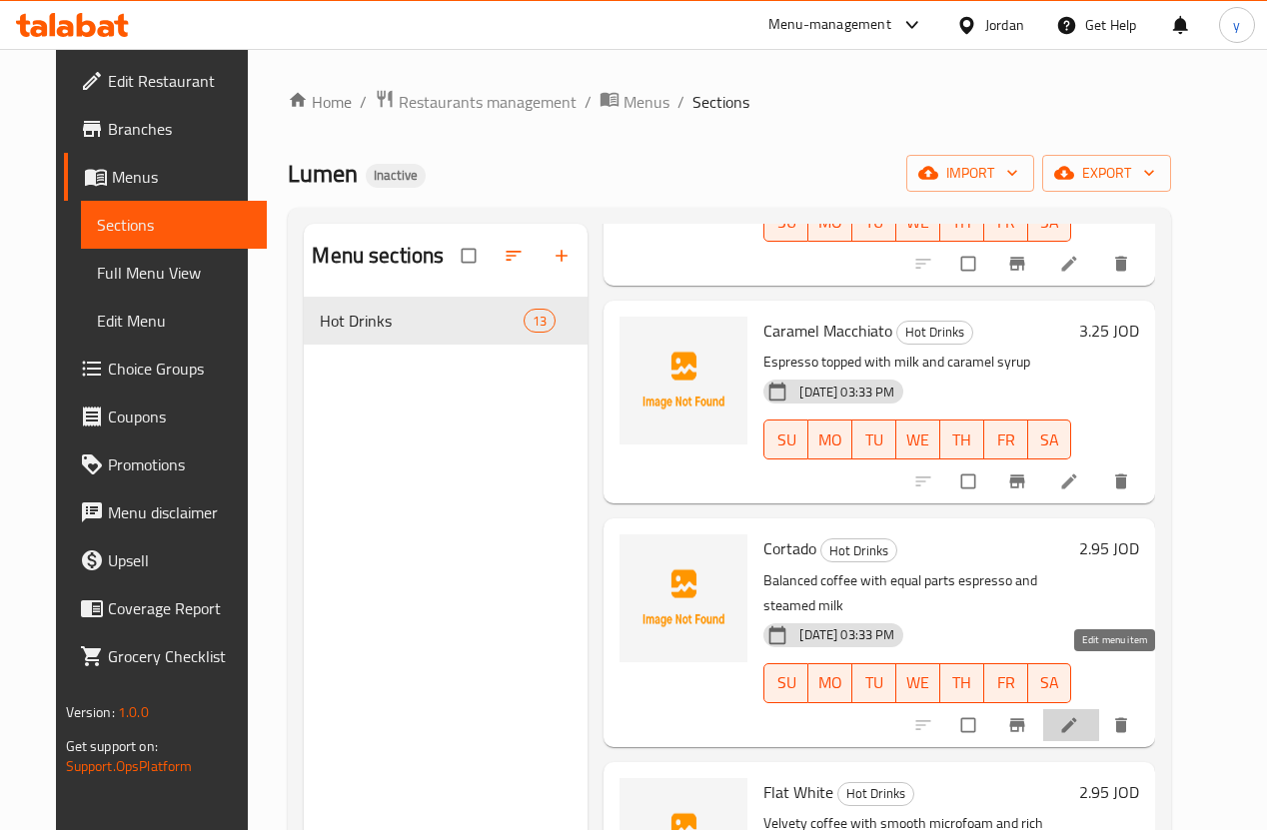
click at [1079, 716] on icon at bounding box center [1069, 726] width 20 height 20
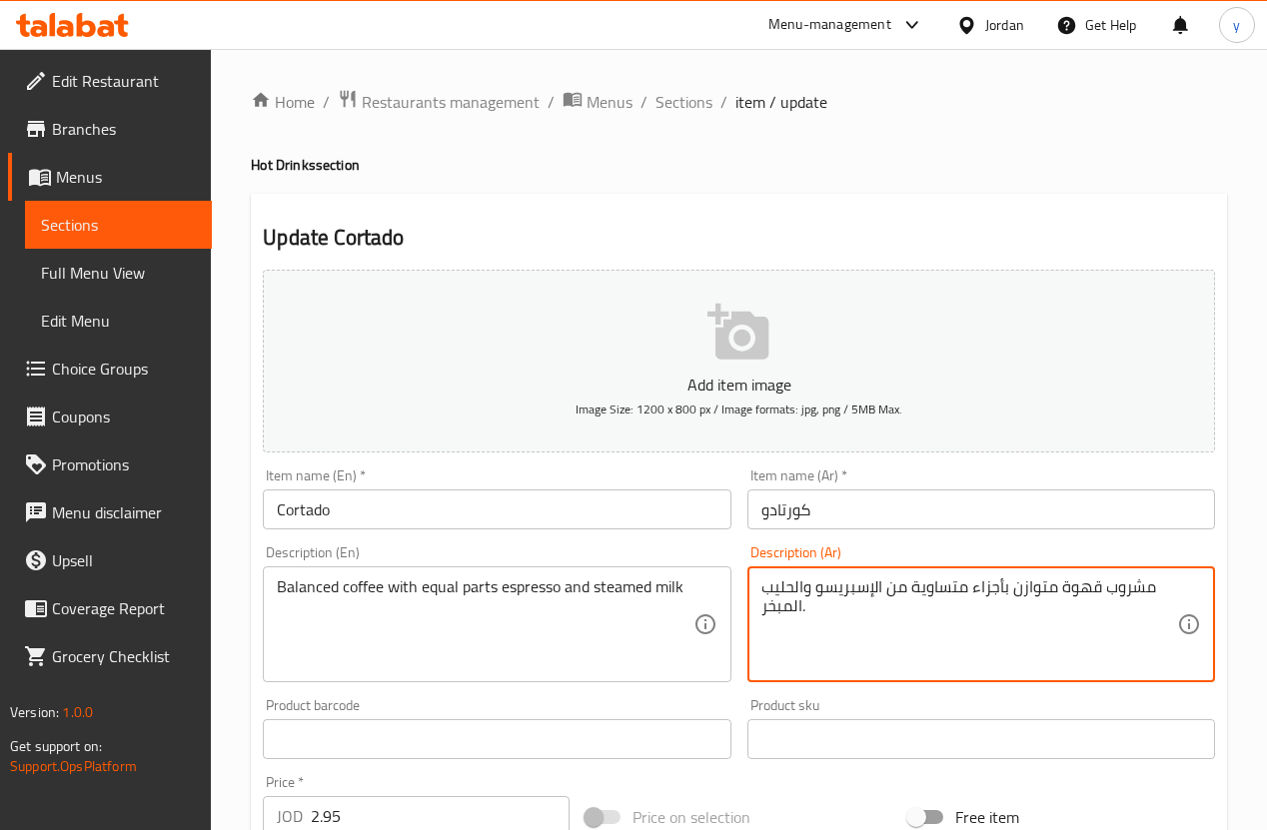
drag, startPoint x: 1104, startPoint y: 592, endPoint x: 1151, endPoint y: 592, distance: 47.0
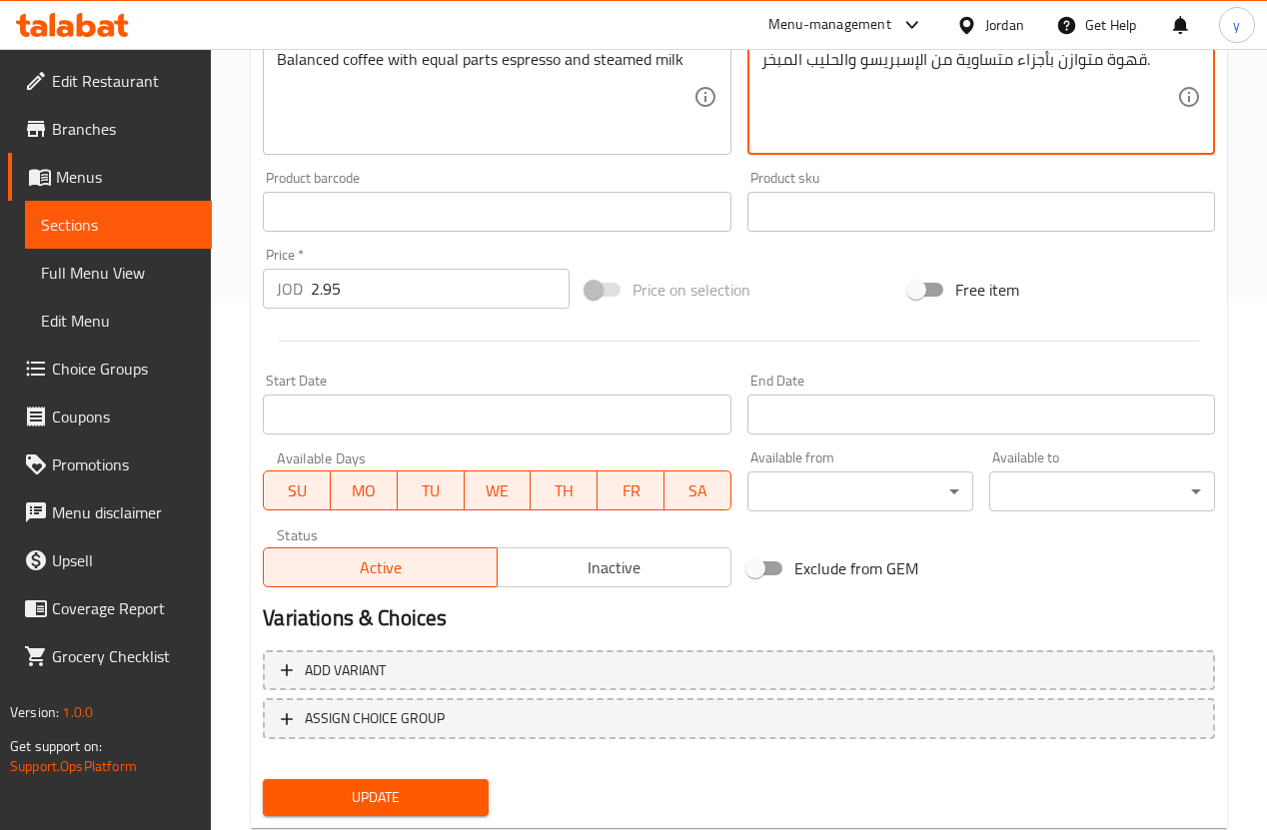
scroll to position [581, 0]
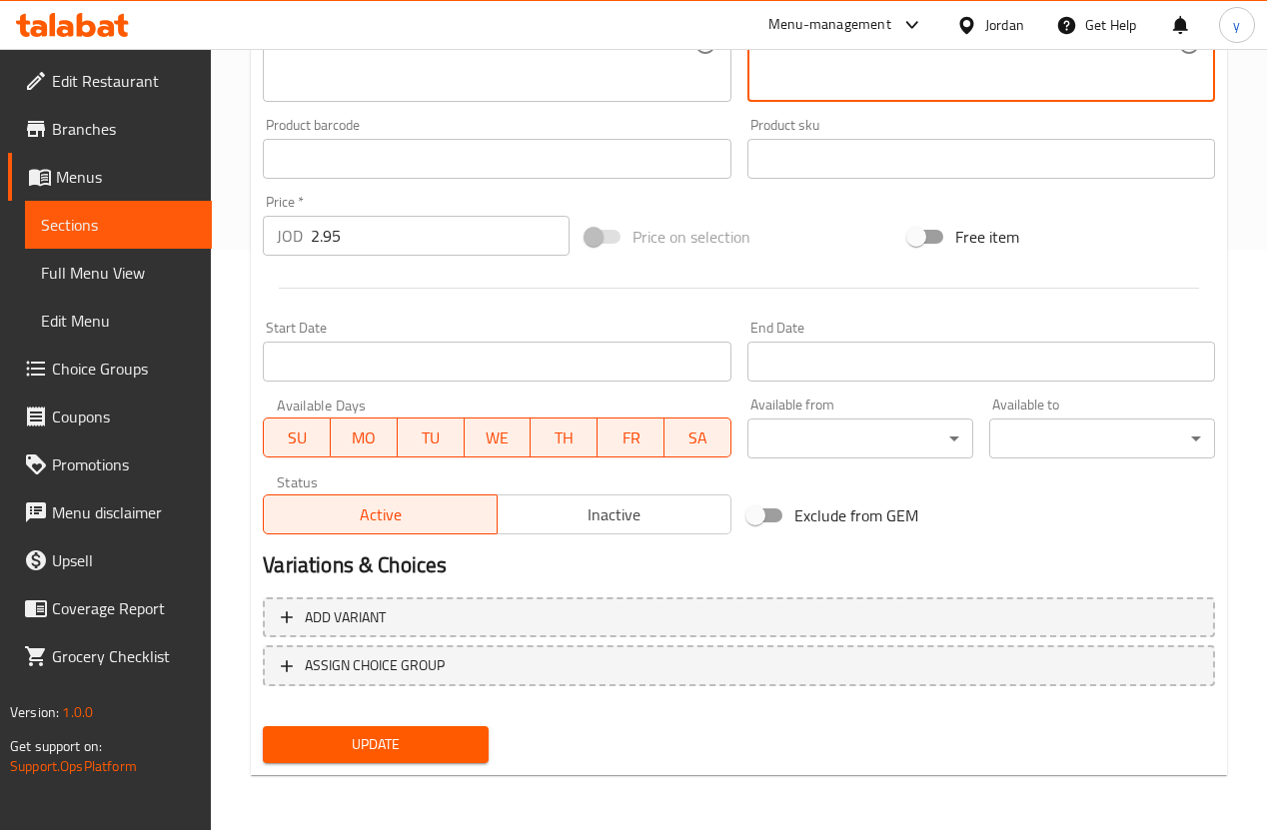
type textarea "قهوة متوازن بأجزاء متساوية من الإسبريسو والحليب المبخر."
click at [396, 752] on span "Update" at bounding box center [376, 745] width 194 height 25
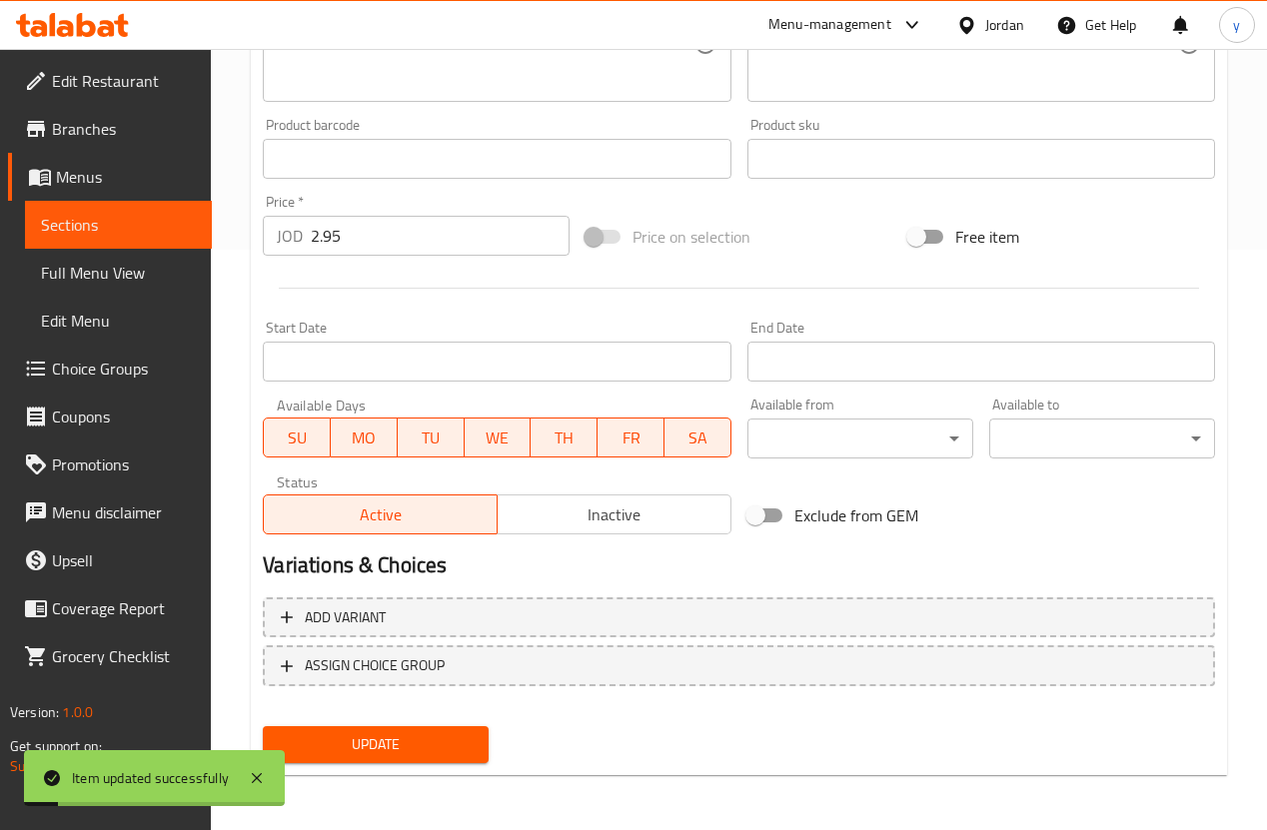
click at [100, 221] on span "Sections" at bounding box center [118, 225] width 155 height 24
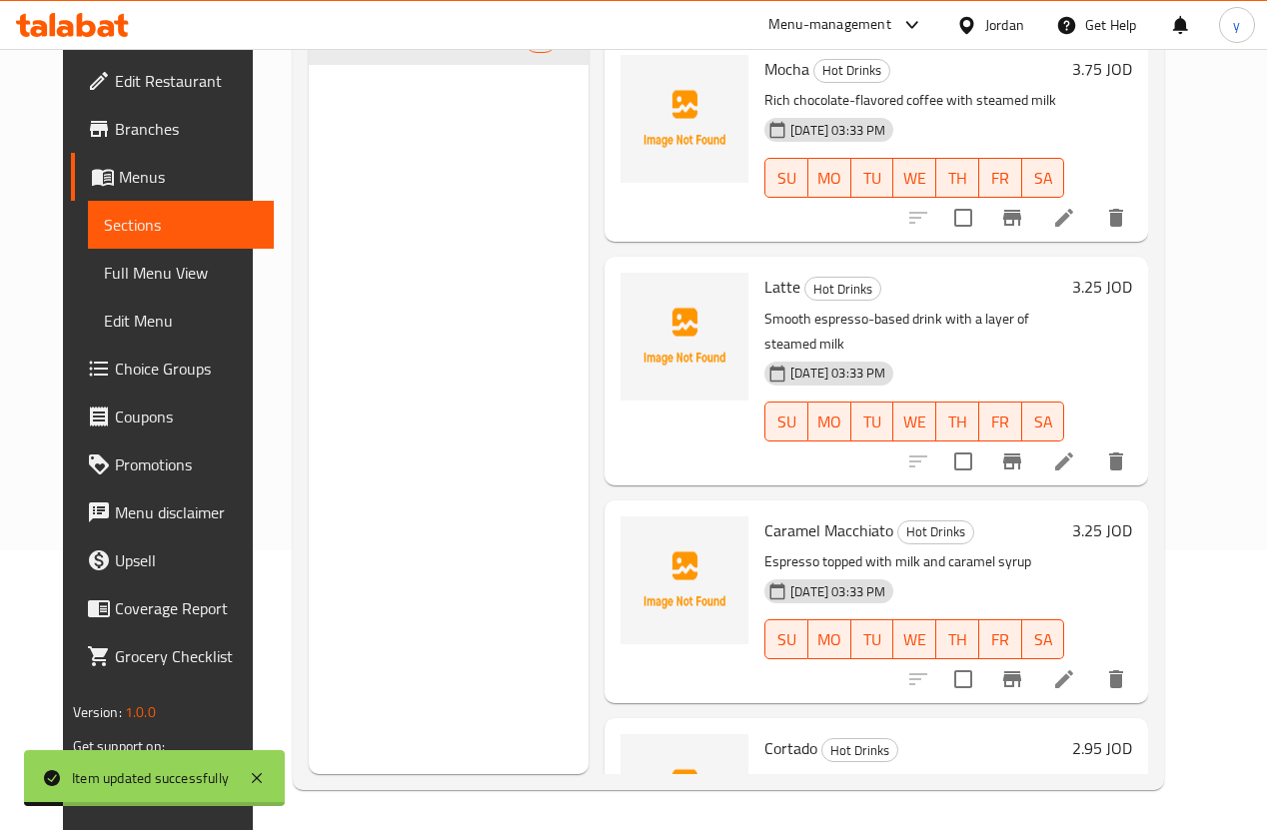
scroll to position [280, 0]
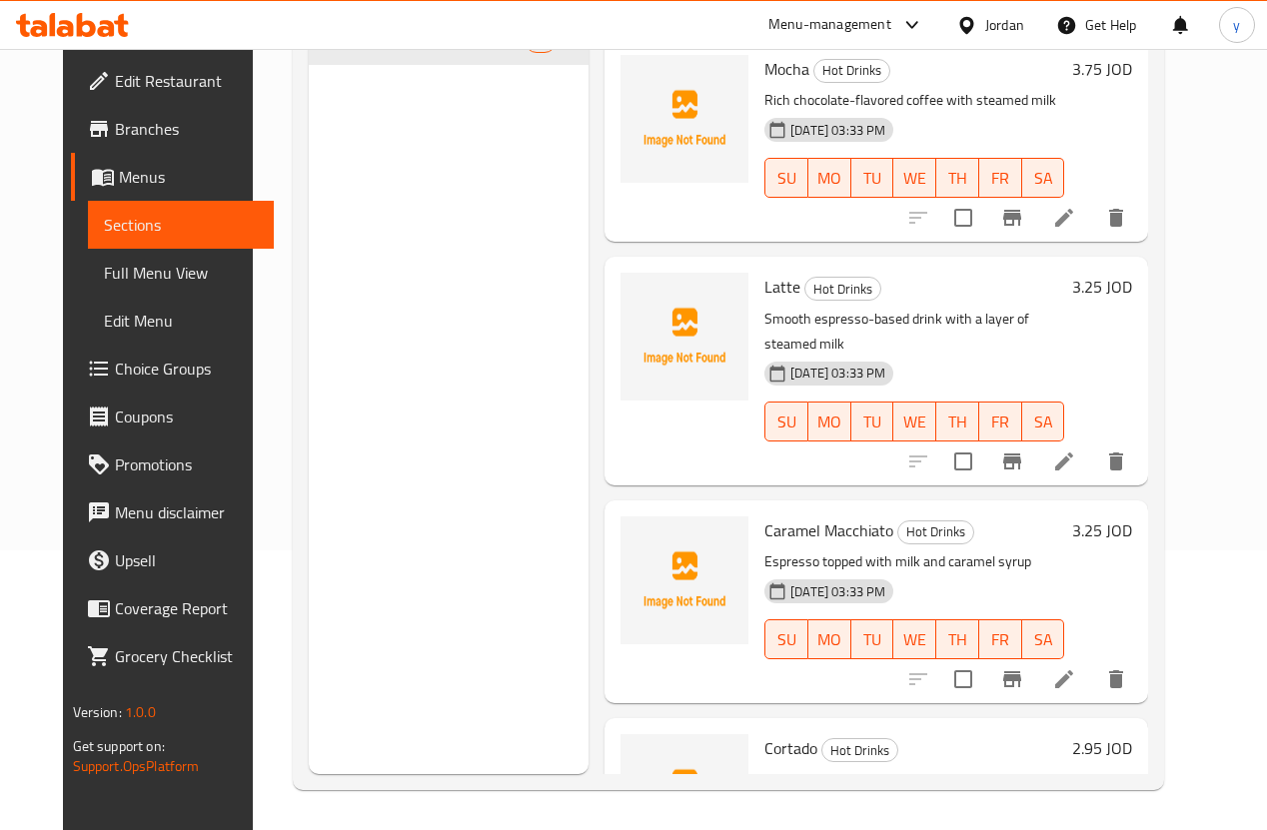
click at [1026, 136] on div "15-09-2025 03:33 PM SU MO TU WE TH FR SA" at bounding box center [914, 164] width 316 height 108
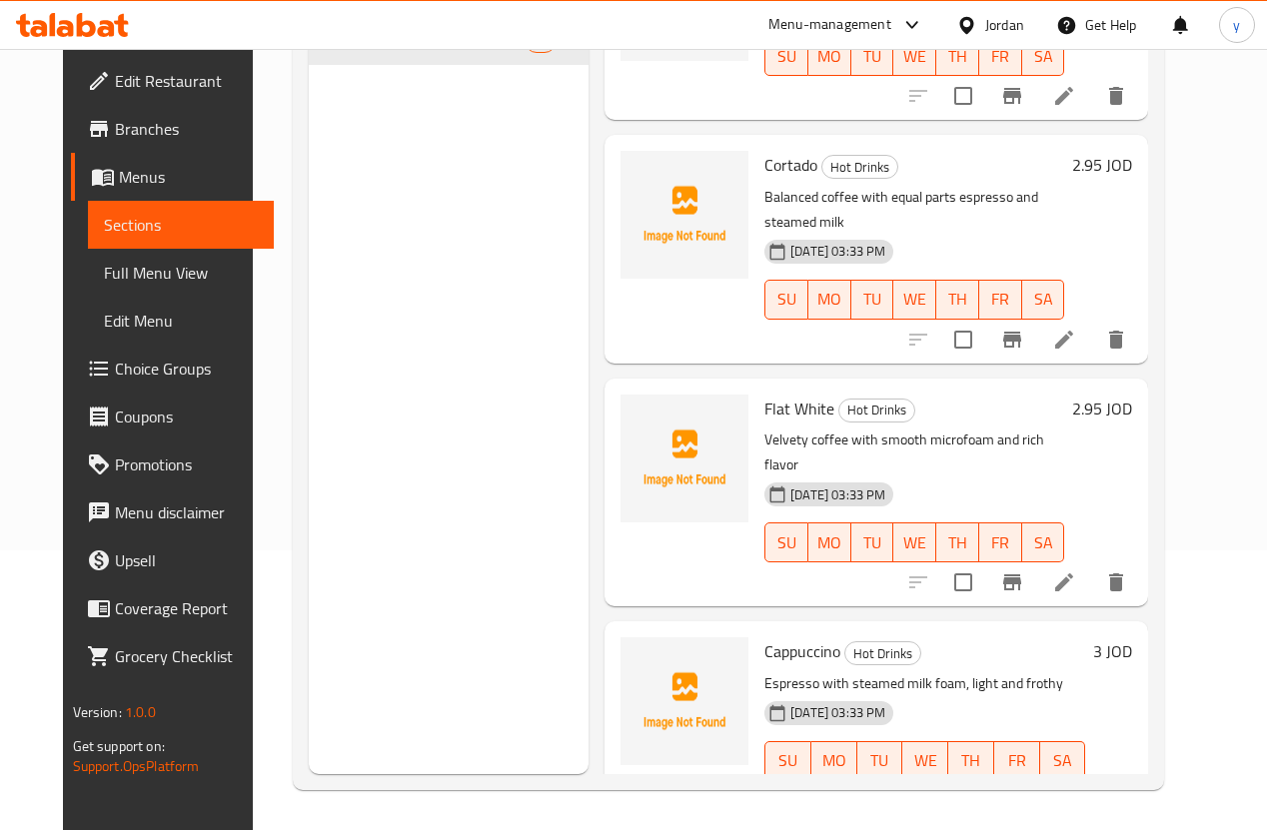
click at [1092, 565] on li at bounding box center [1064, 583] width 56 height 36
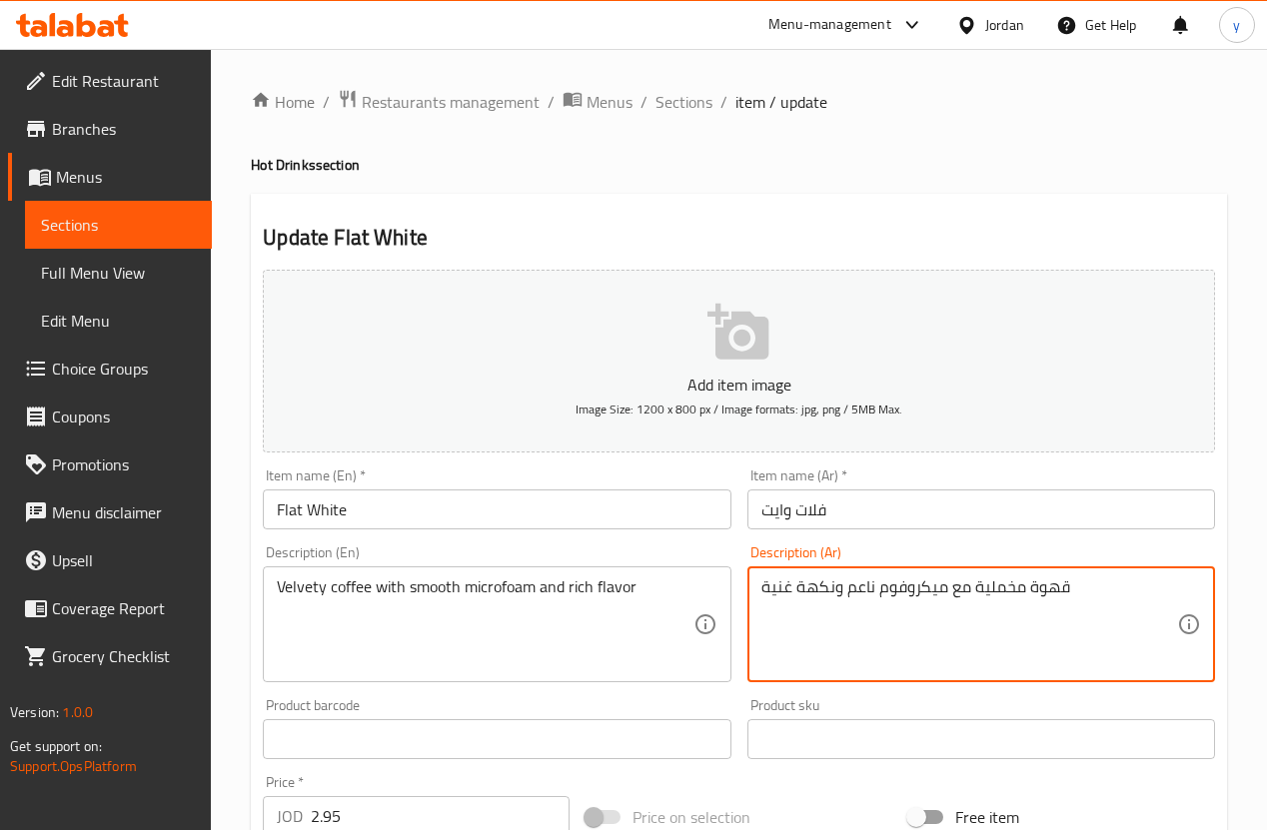
drag, startPoint x: 974, startPoint y: 588, endPoint x: 1027, endPoint y: 610, distance: 57.3
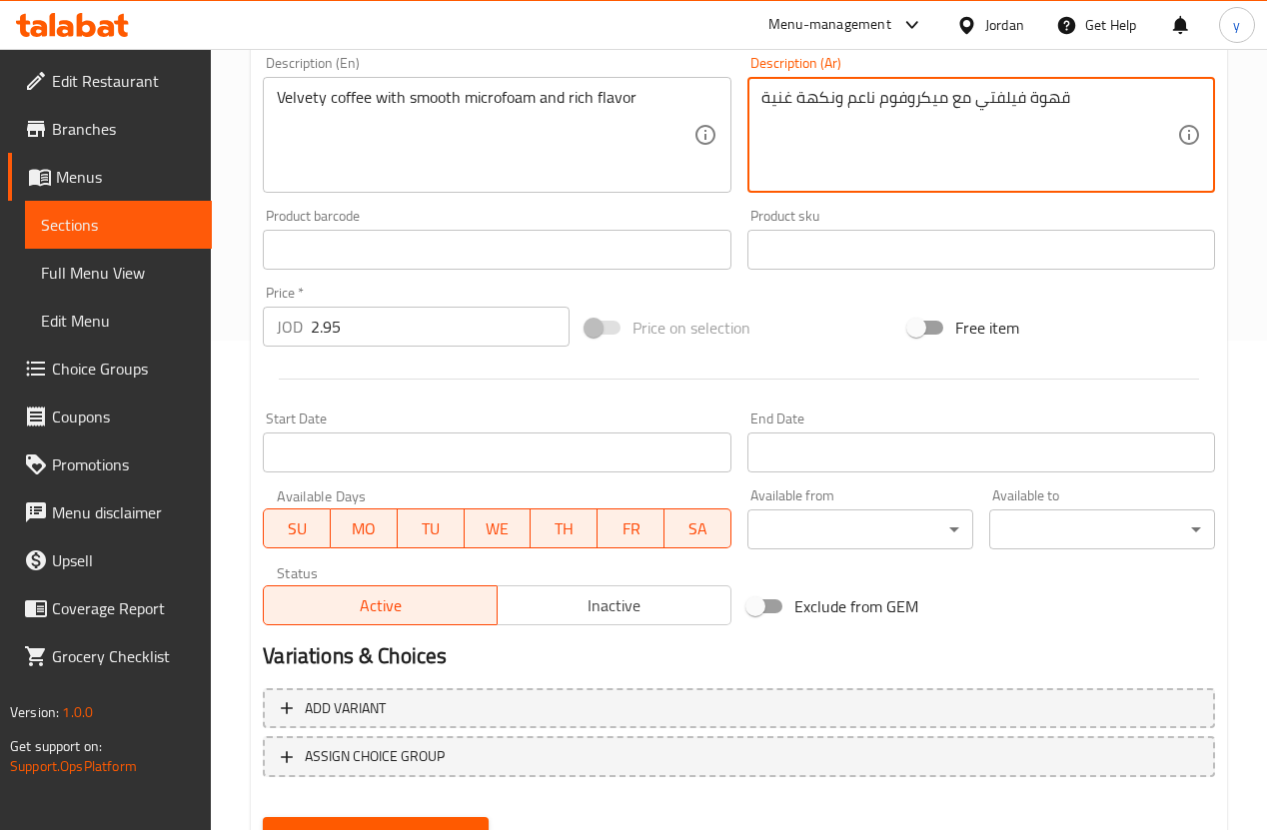
scroll to position [560, 0]
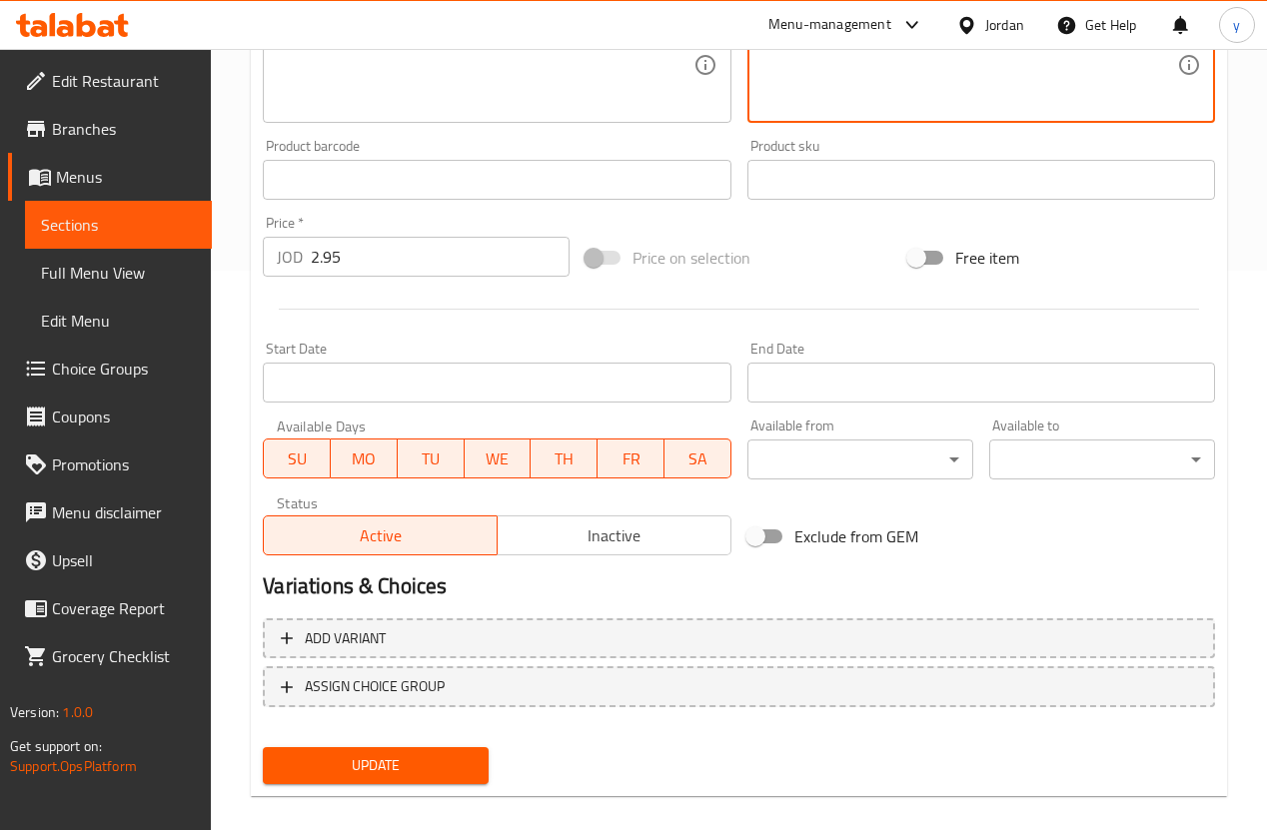
type textarea "قهوة فيلفتي مع ميكروفوم ناعم ونكهة غنية"
click at [473, 759] on button "Update" at bounding box center [376, 766] width 226 height 37
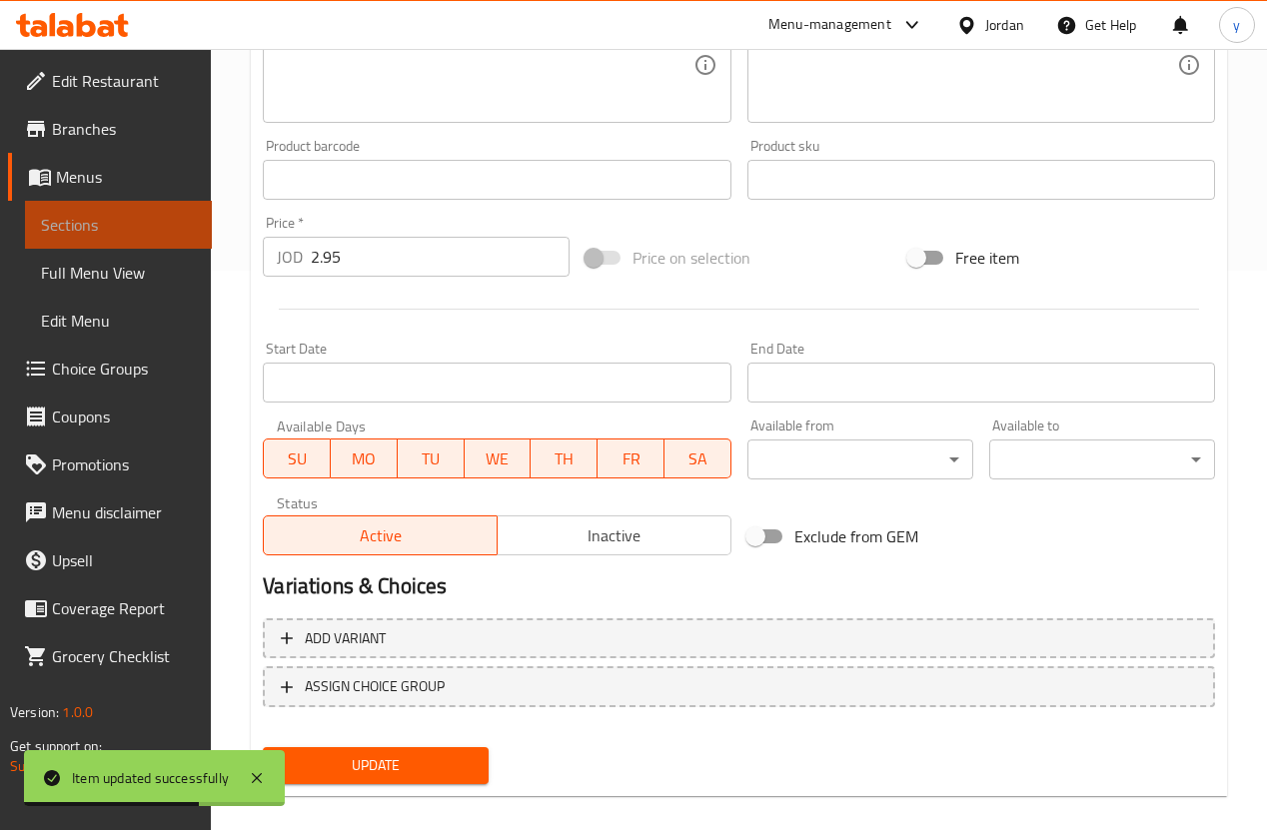
click at [124, 220] on span "Sections" at bounding box center [118, 225] width 155 height 24
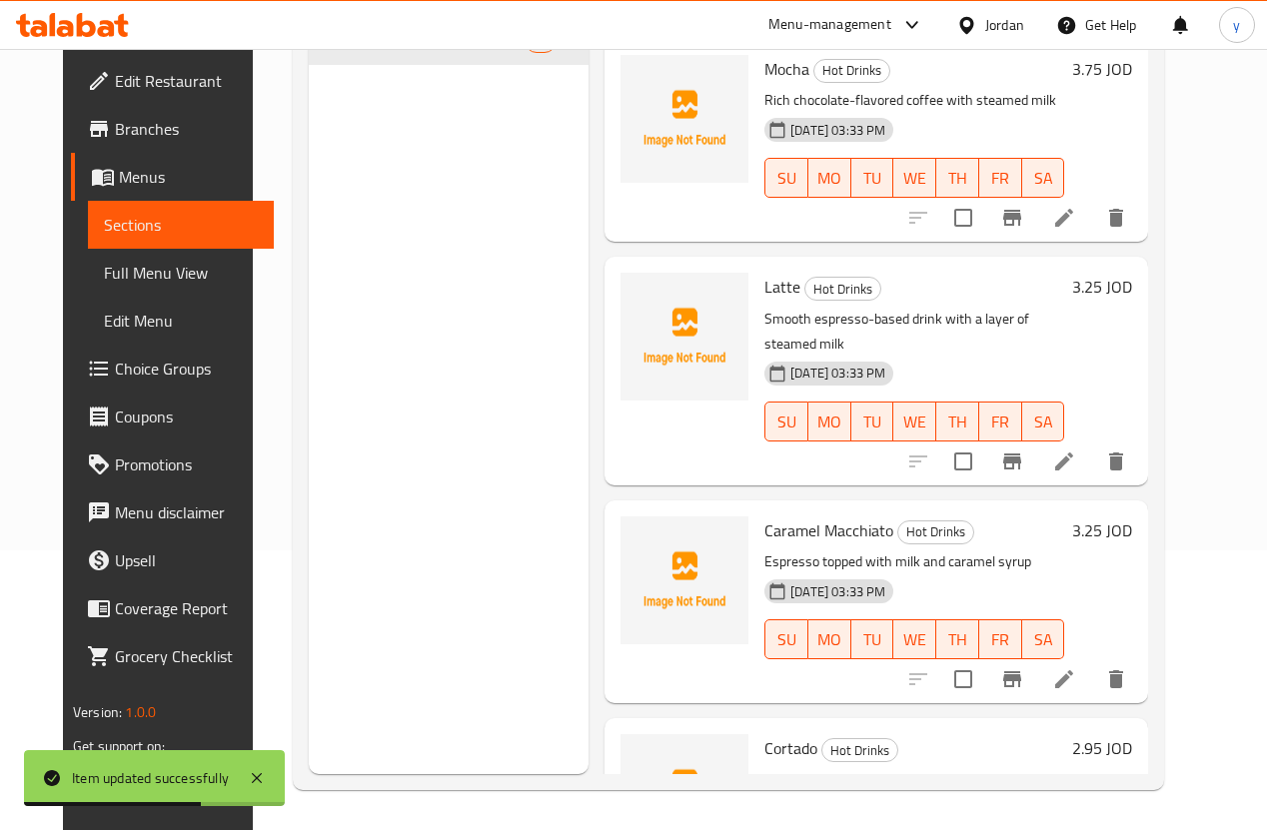
scroll to position [280, 0]
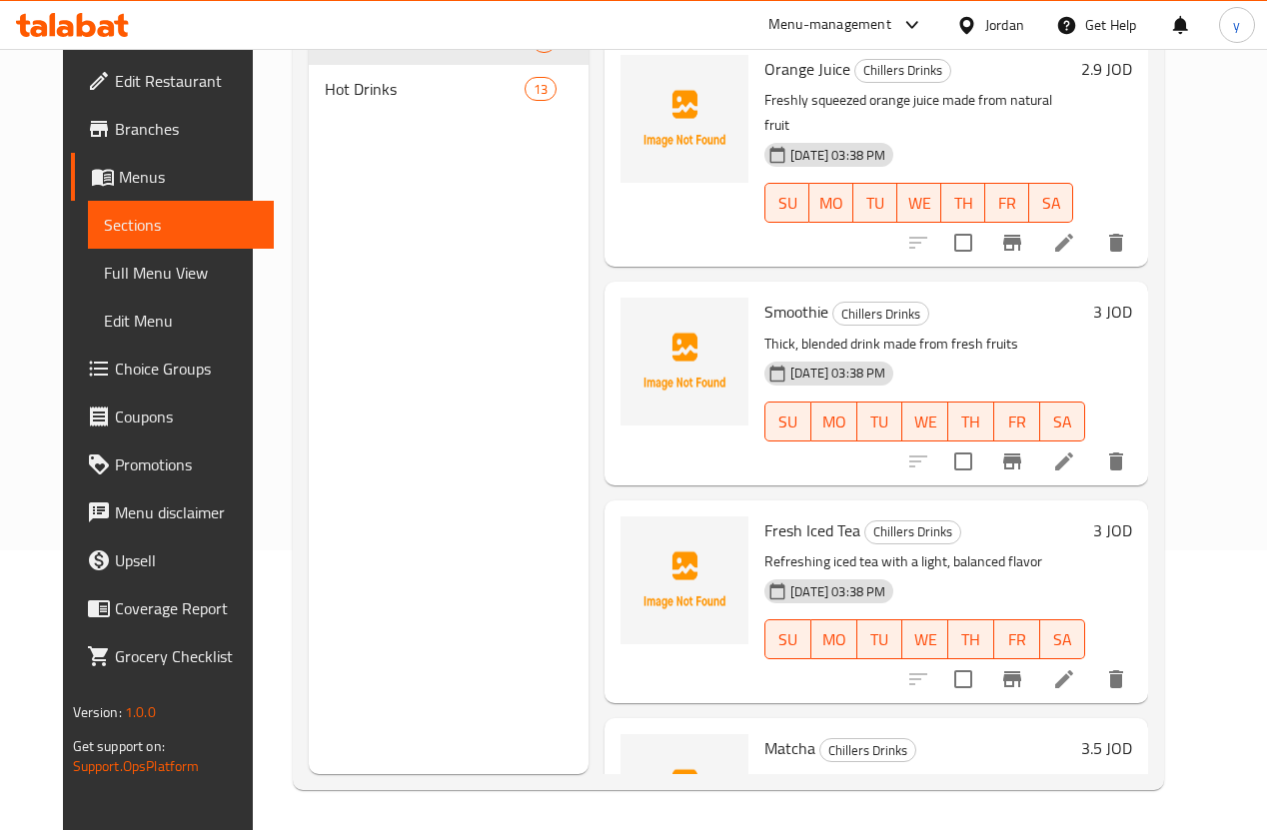
click at [115, 69] on span "Edit Restaurant" at bounding box center [187, 81] width 144 height 24
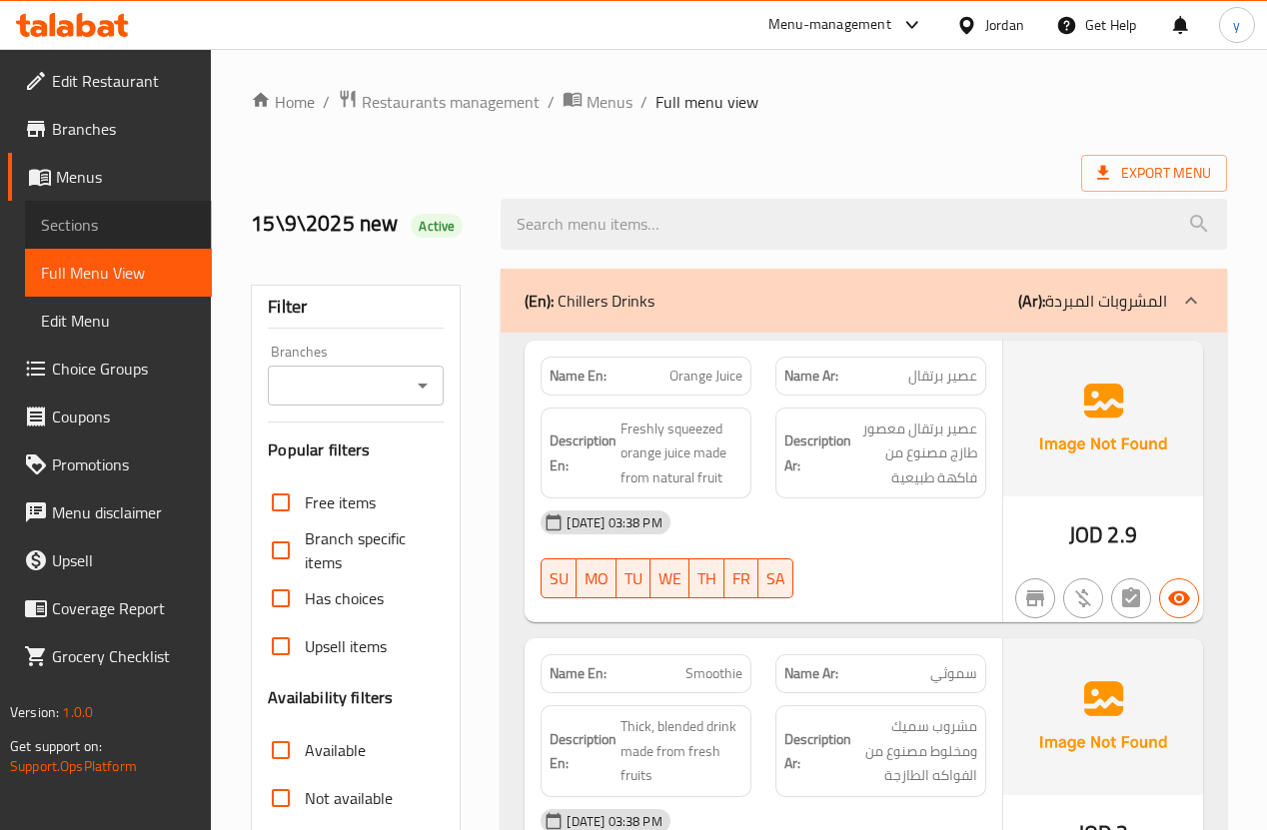
click at [110, 236] on span "Sections" at bounding box center [118, 225] width 155 height 24
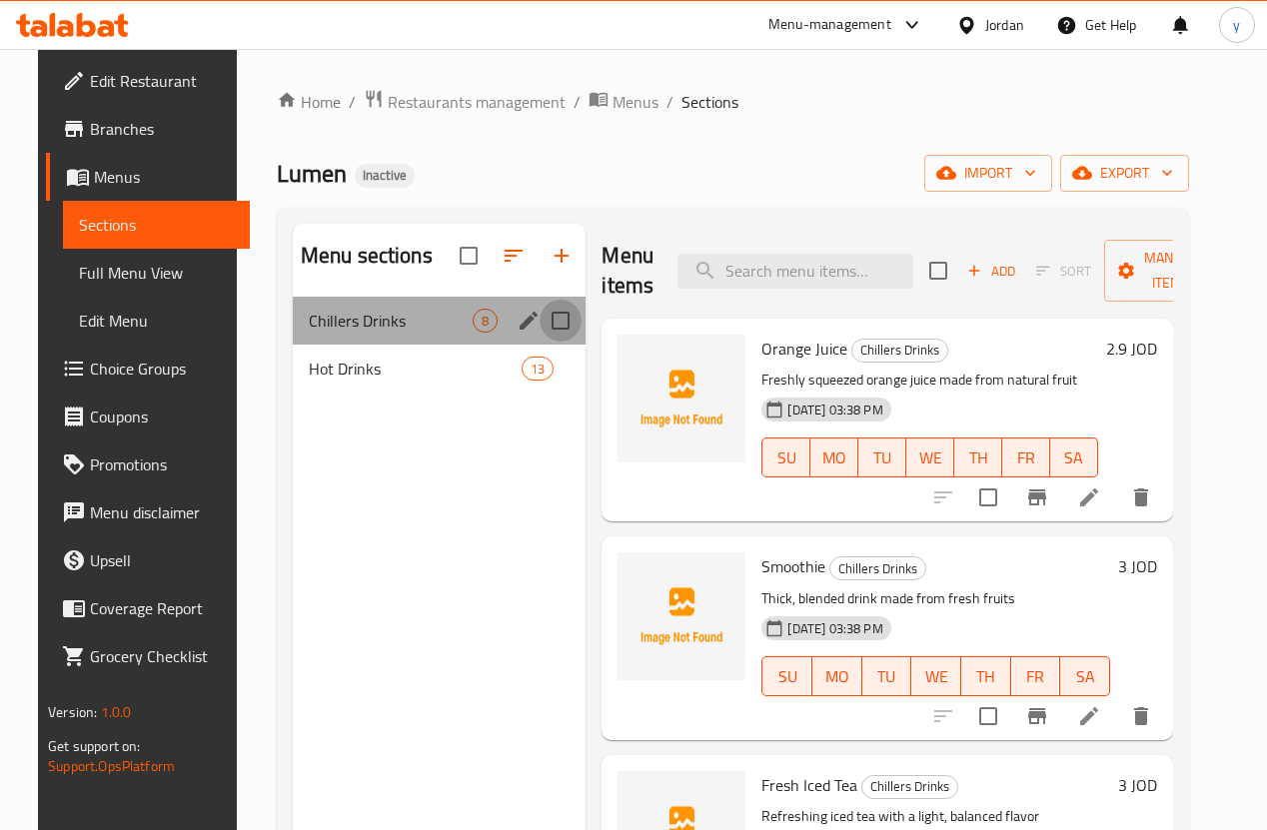
click at [540, 342] on input "Menu sections" at bounding box center [561, 321] width 42 height 42
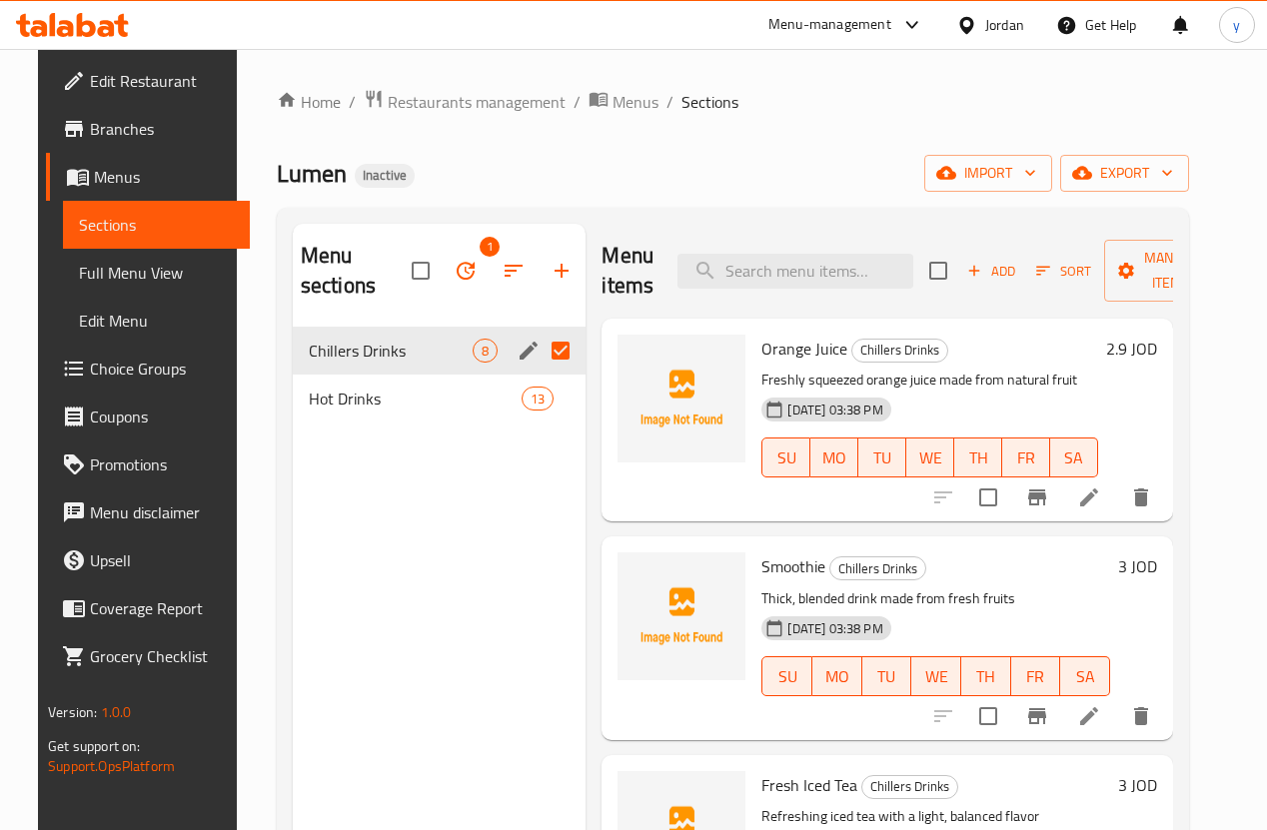
click at [540, 348] on input "Menu sections" at bounding box center [561, 351] width 42 height 42
checkbox input "false"
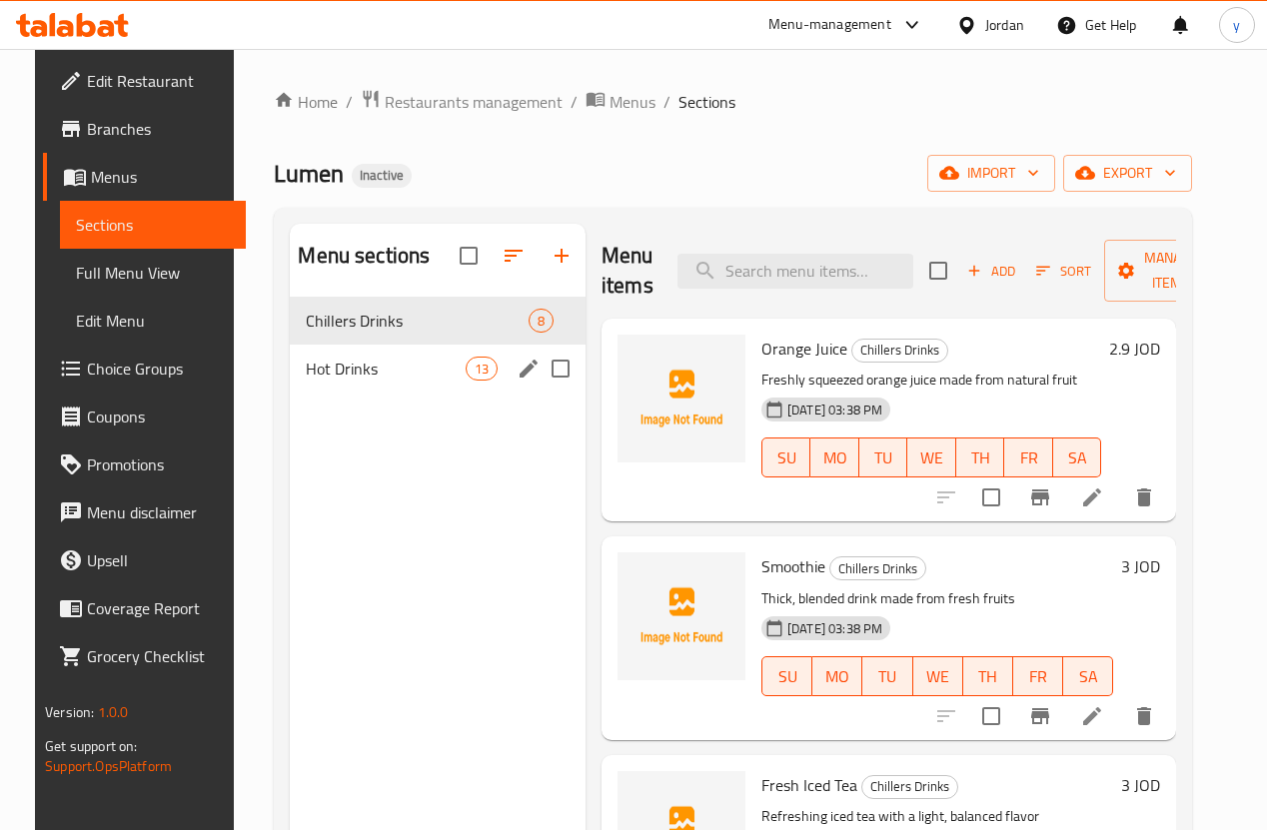
click at [540, 390] on input "Menu sections" at bounding box center [561, 369] width 42 height 42
checkbox input "true"
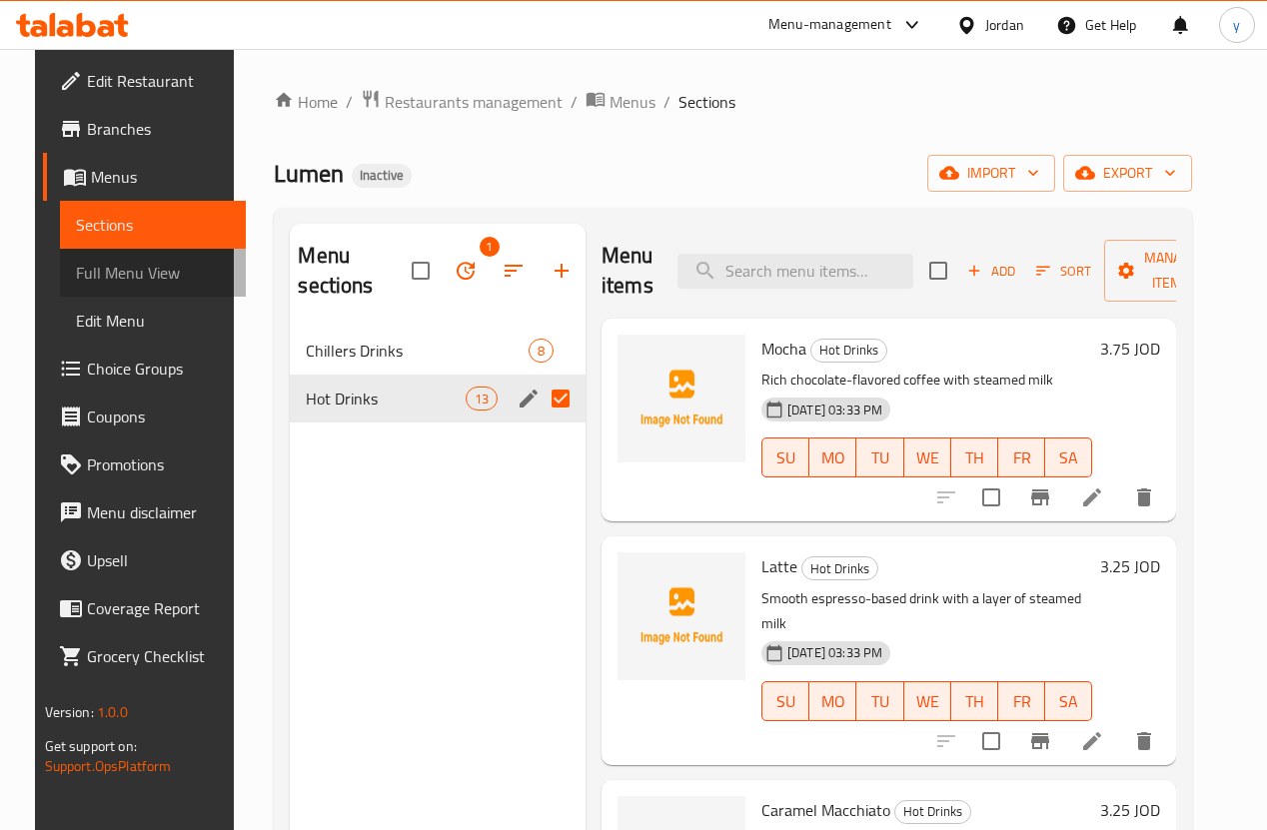
click at [111, 285] on span "Full Menu View" at bounding box center [153, 273] width 155 height 24
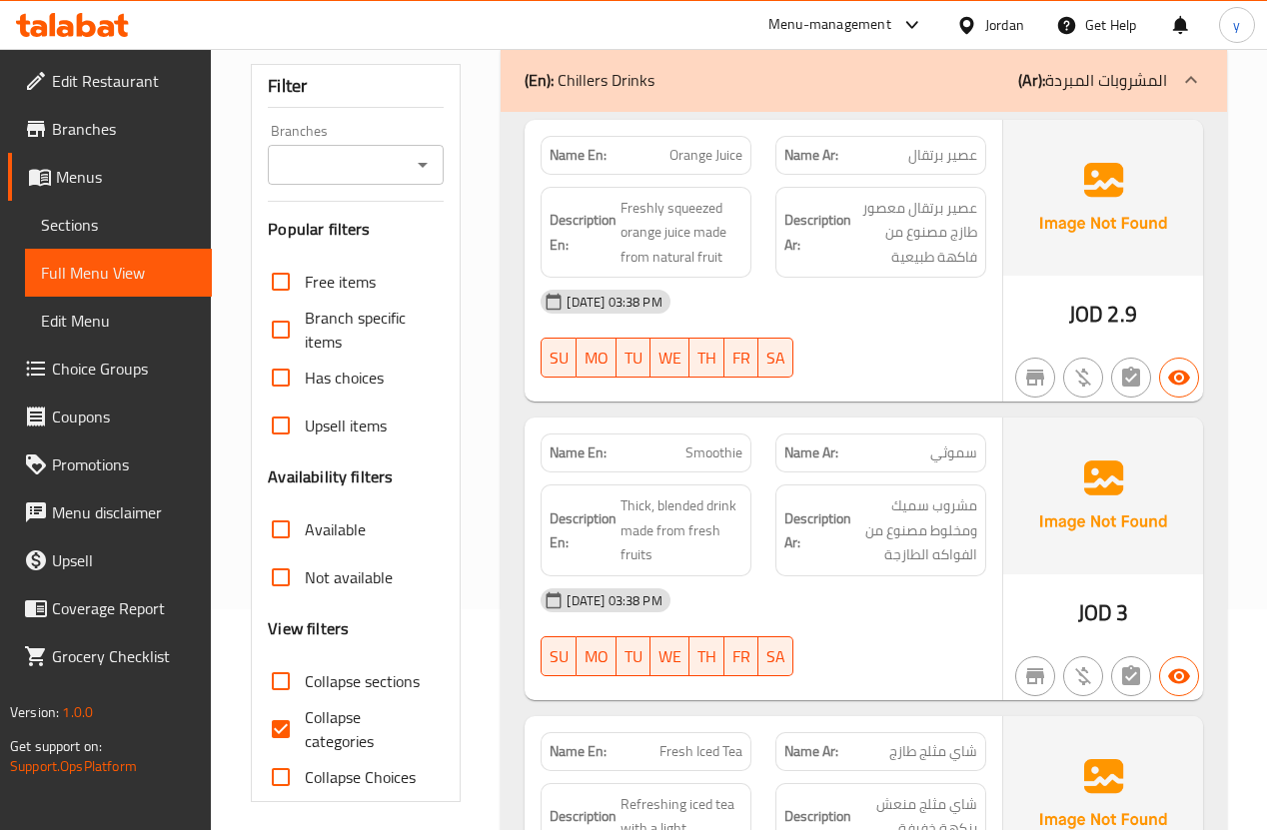
scroll to position [240, 0]
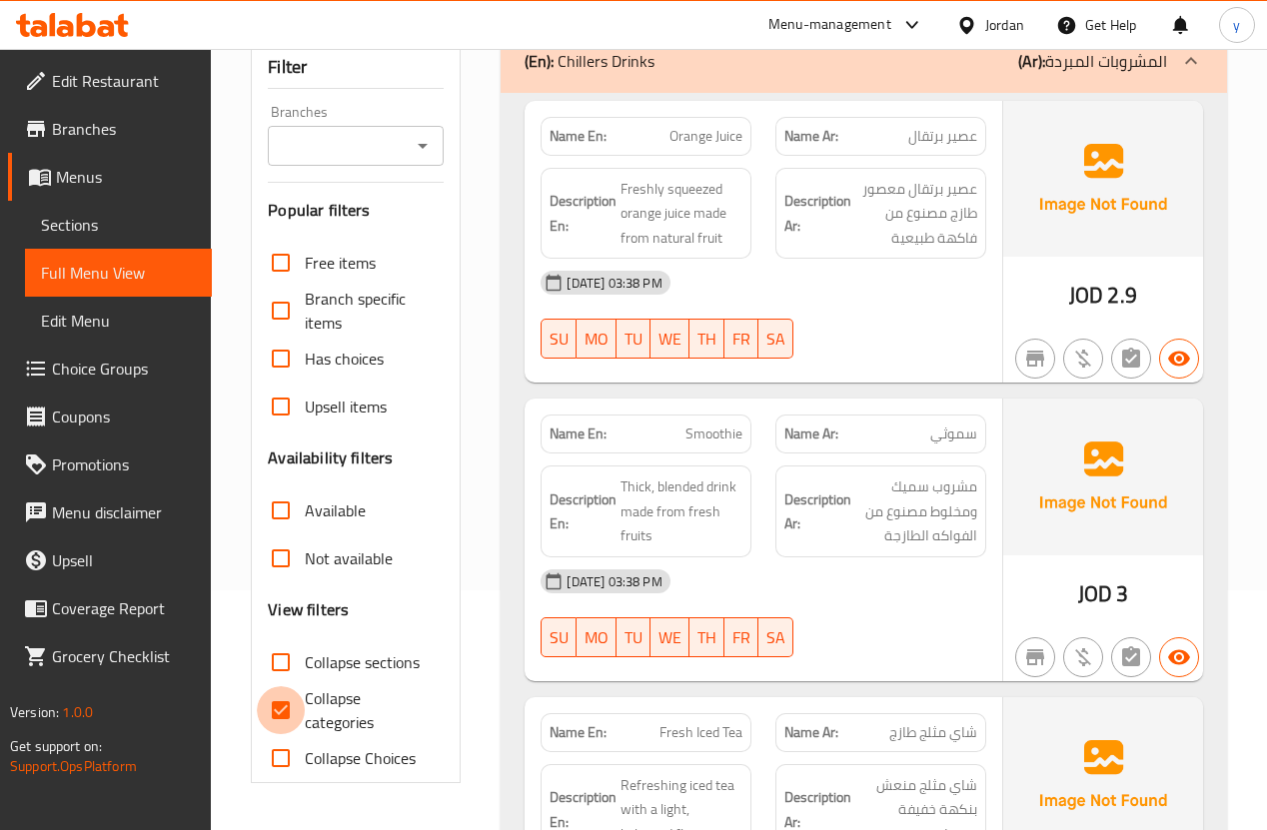
click at [273, 704] on input "Collapse categories" at bounding box center [281, 711] width 48 height 48
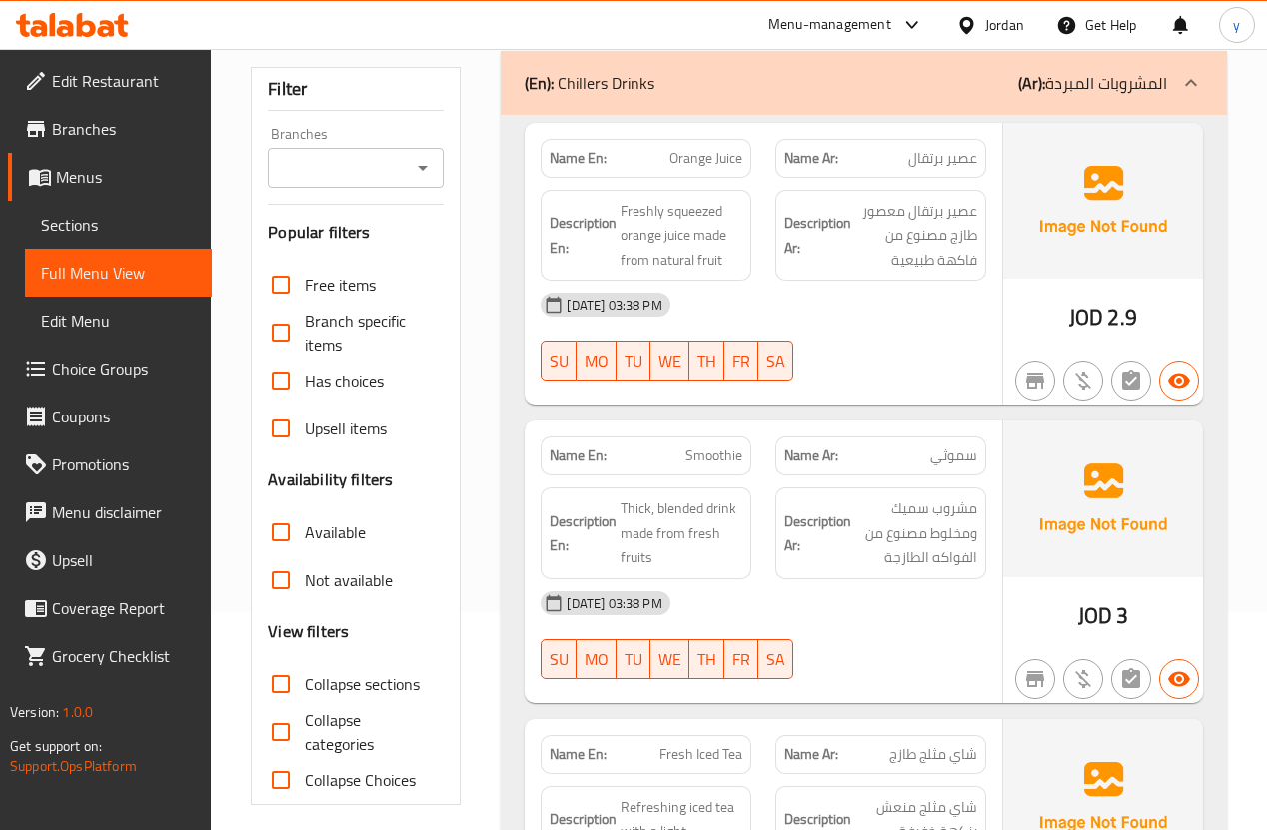
scroll to position [320, 0]
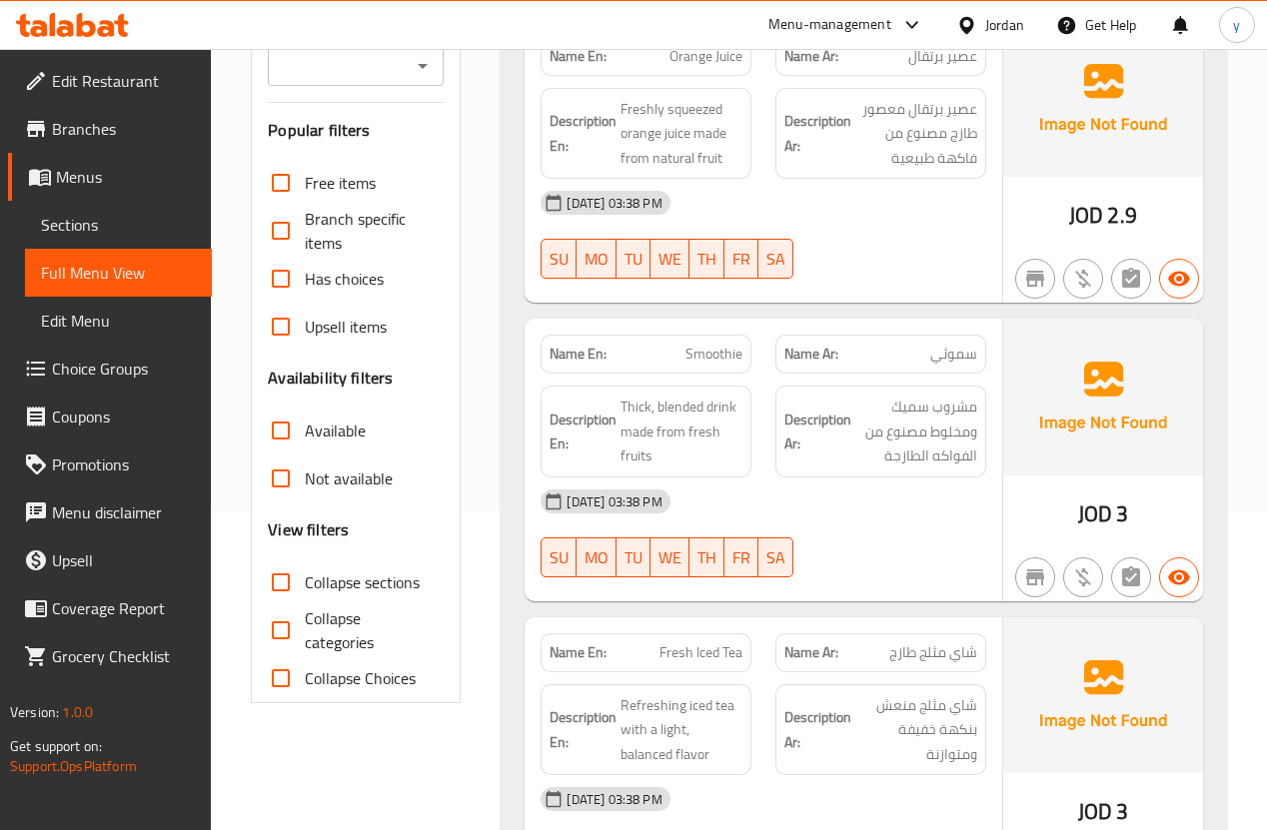
click at [282, 630] on input "Collapse categories" at bounding box center [281, 631] width 48 height 48
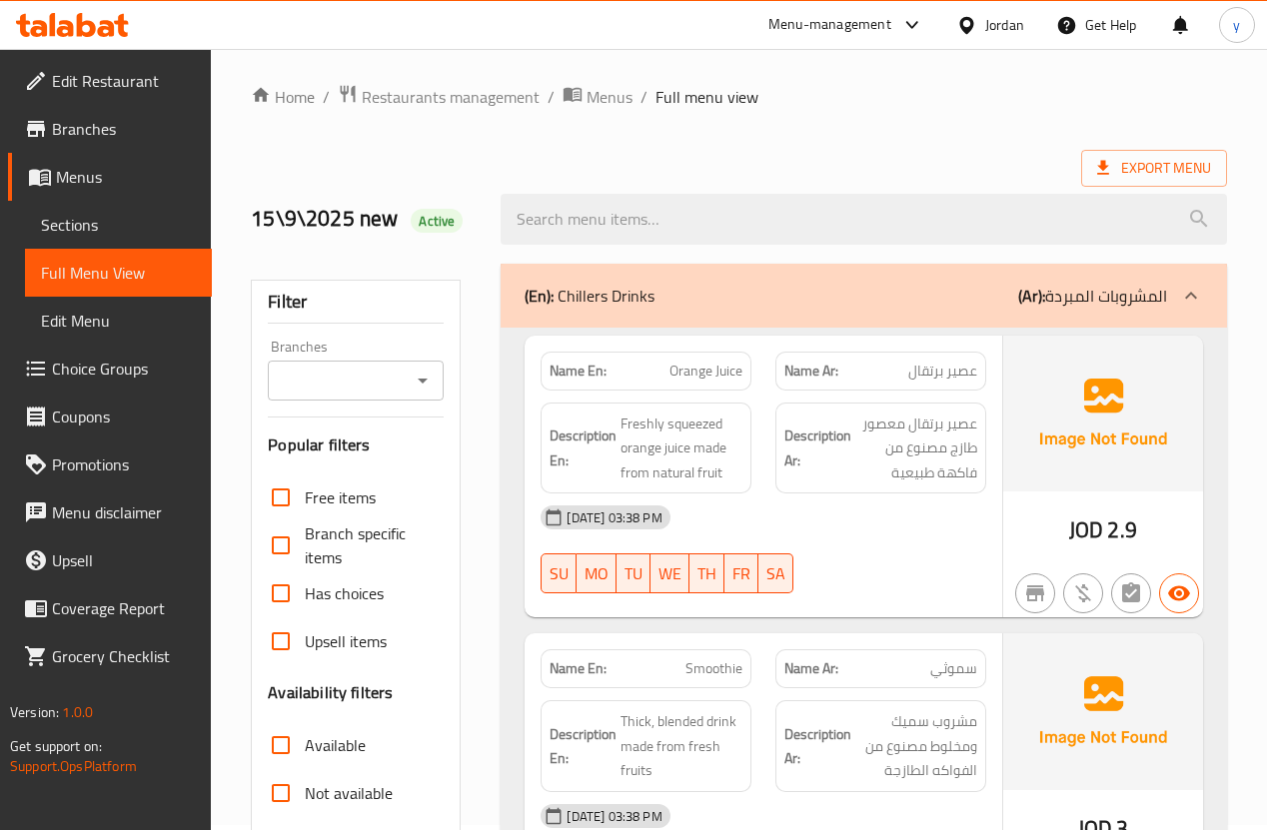
scroll to position [0, 0]
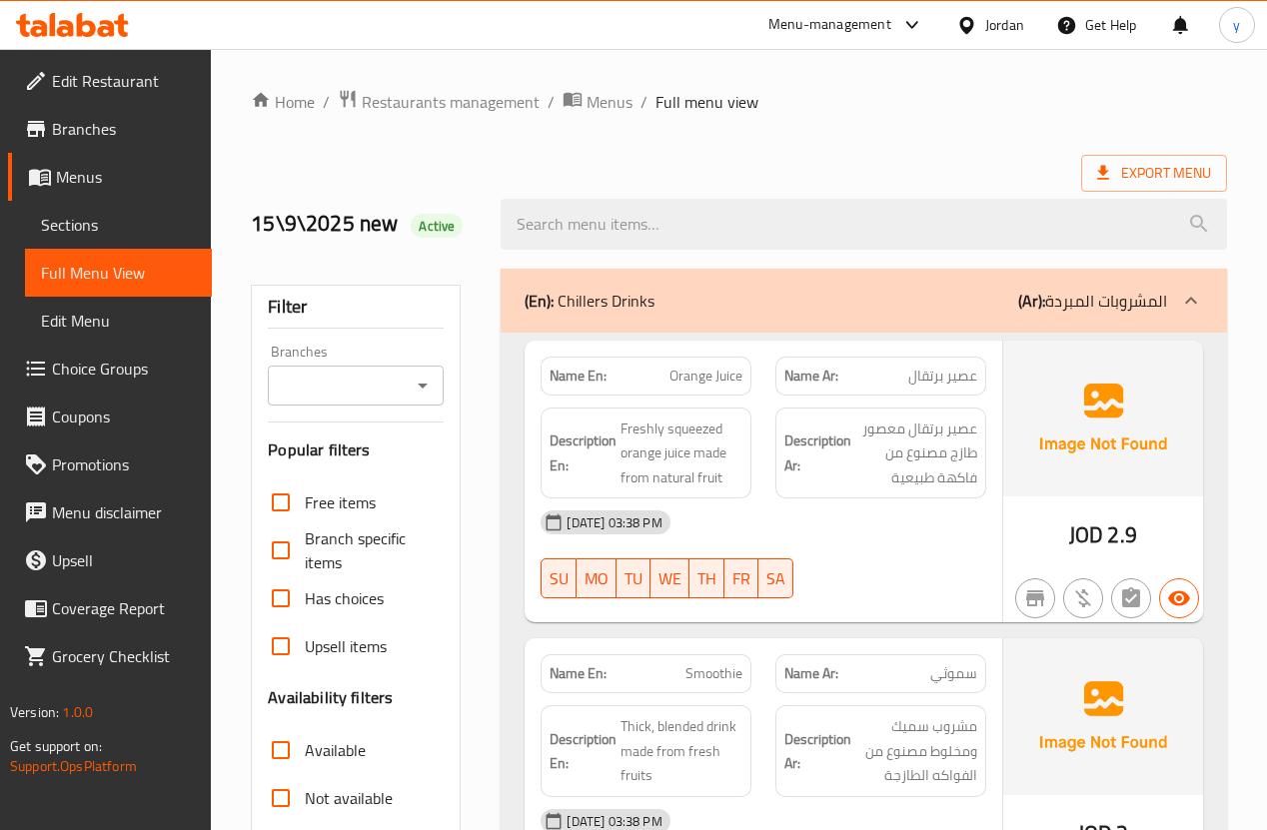
click at [397, 396] on input "Branches" at bounding box center [339, 386] width 131 height 28
click at [1176, 293] on div at bounding box center [1191, 301] width 48 height 48
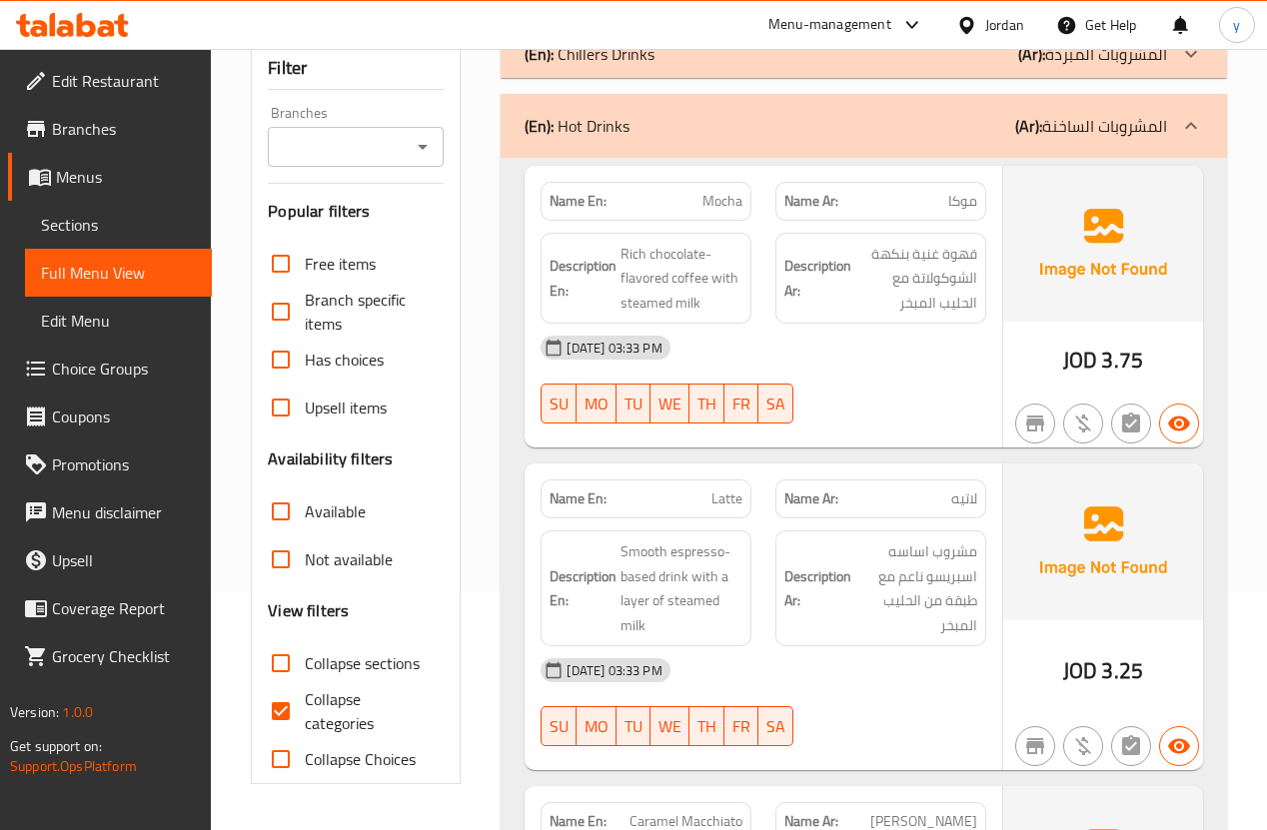
scroll to position [240, 0]
click at [276, 708] on input "Collapse categories" at bounding box center [281, 711] width 48 height 48
checkbox input "false"
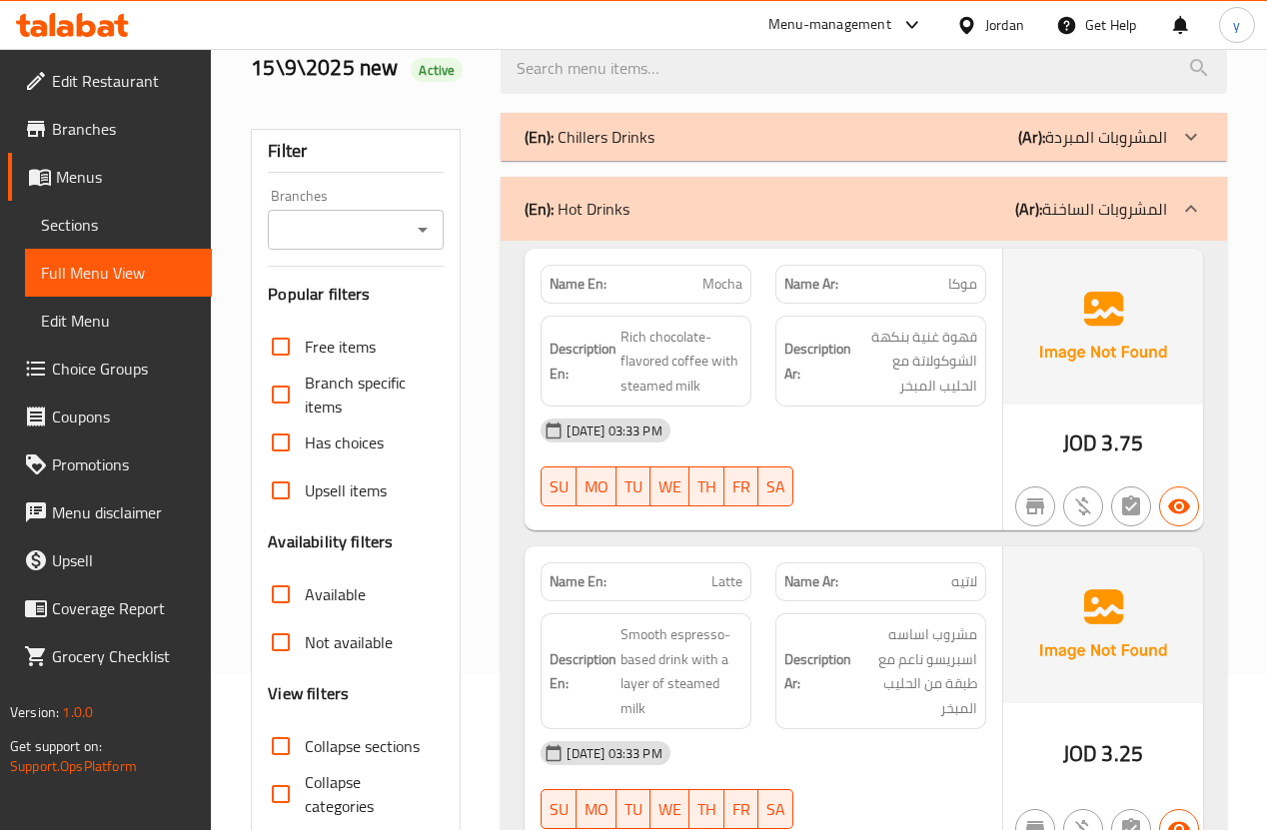
scroll to position [0, 0]
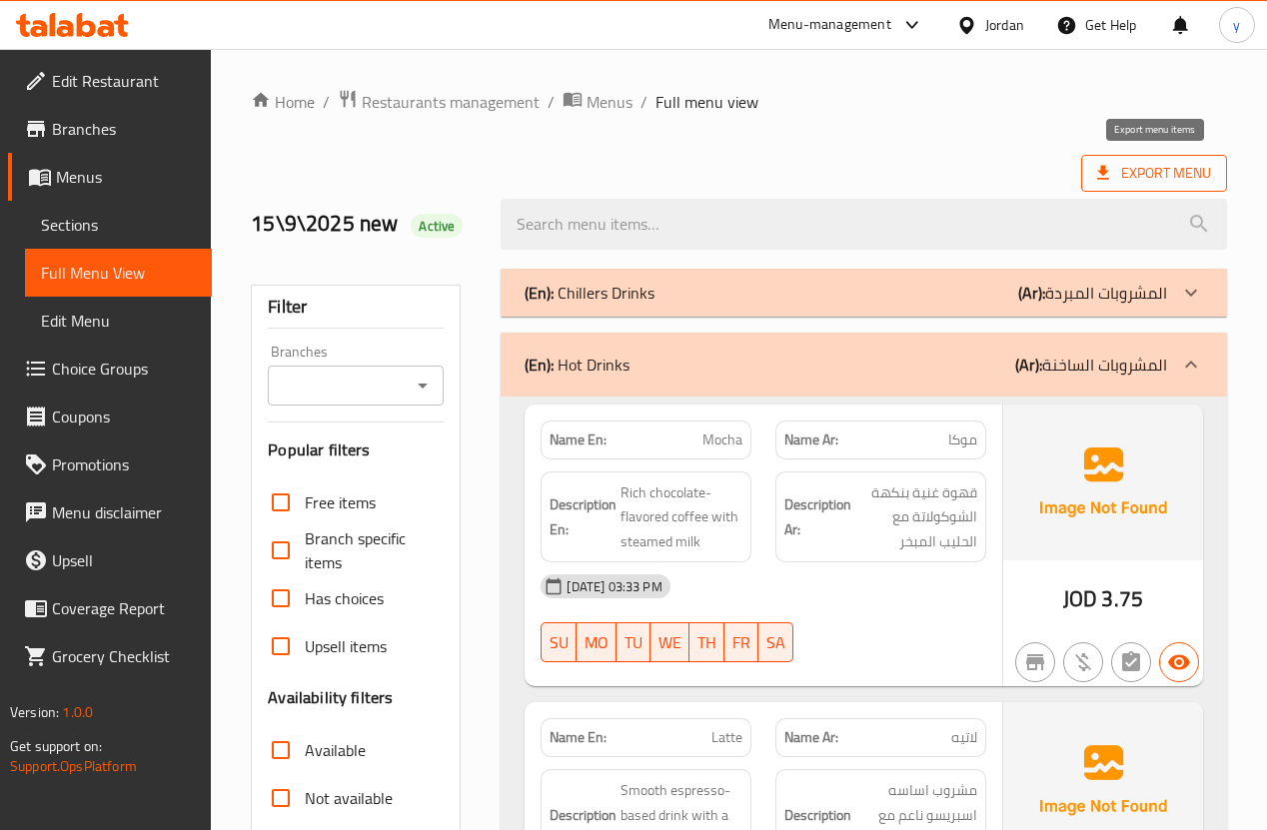
click at [1163, 172] on span "Export Menu" at bounding box center [1154, 173] width 114 height 25
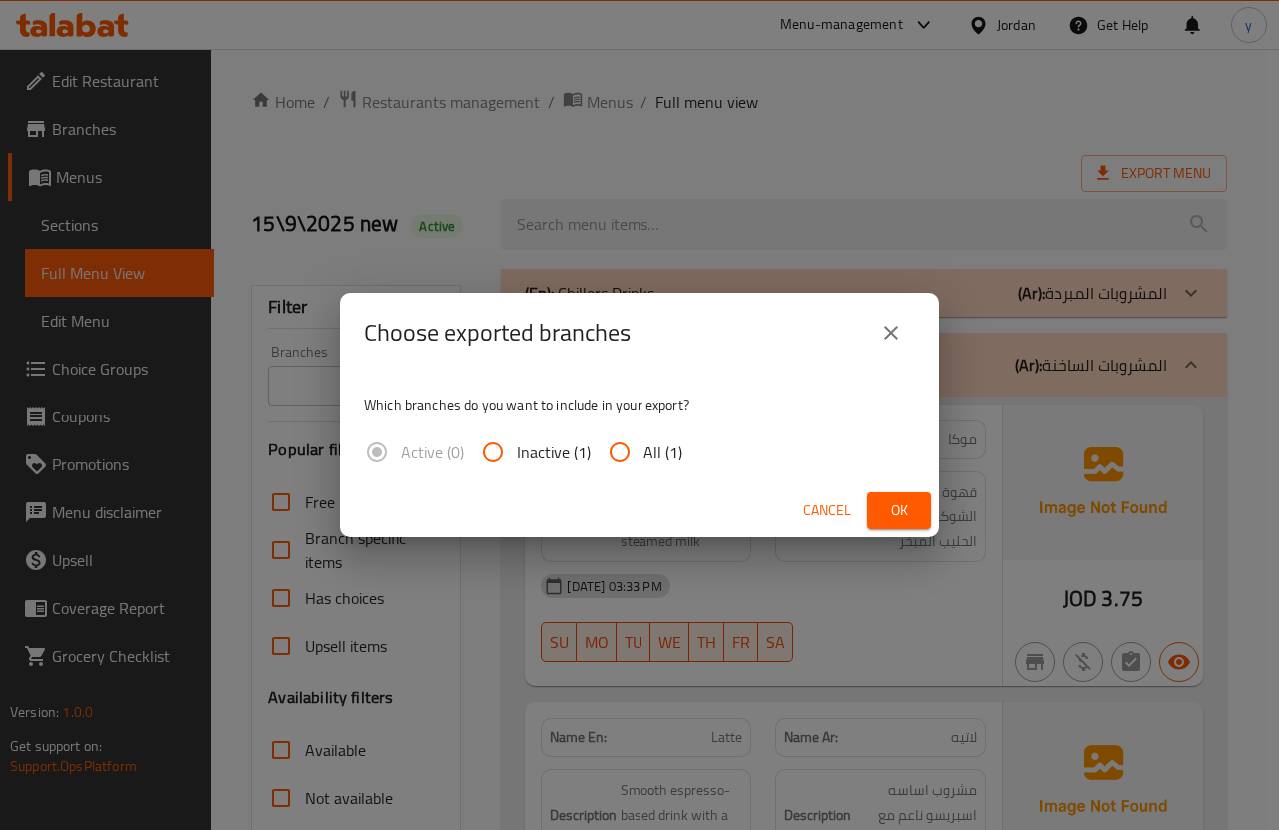
click at [621, 450] on input "All (1)" at bounding box center [620, 453] width 48 height 48
radio input "true"
click at [892, 503] on span "Ok" at bounding box center [899, 511] width 32 height 25
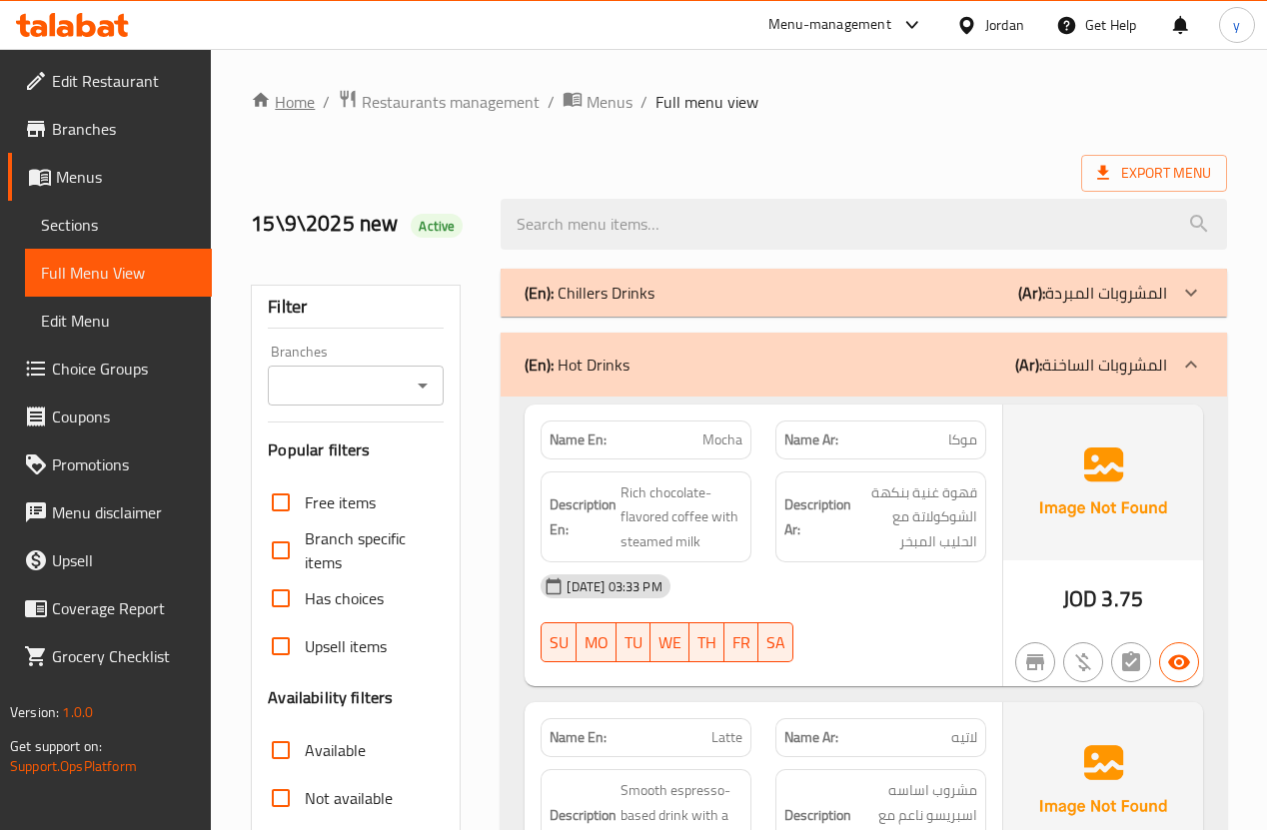
click at [296, 110] on link "Home" at bounding box center [283, 102] width 64 height 24
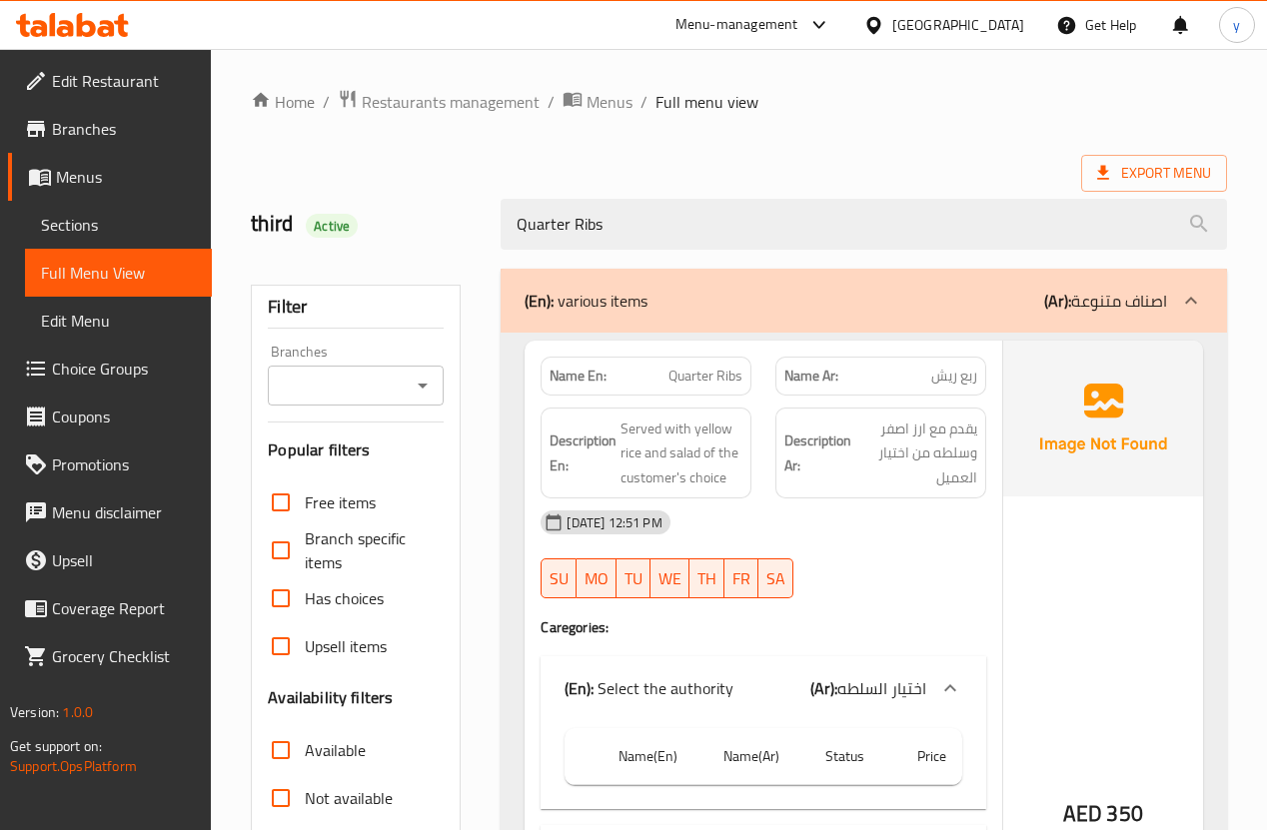
click at [972, 34] on div "United Arab Emirates" at bounding box center [958, 25] width 132 height 22
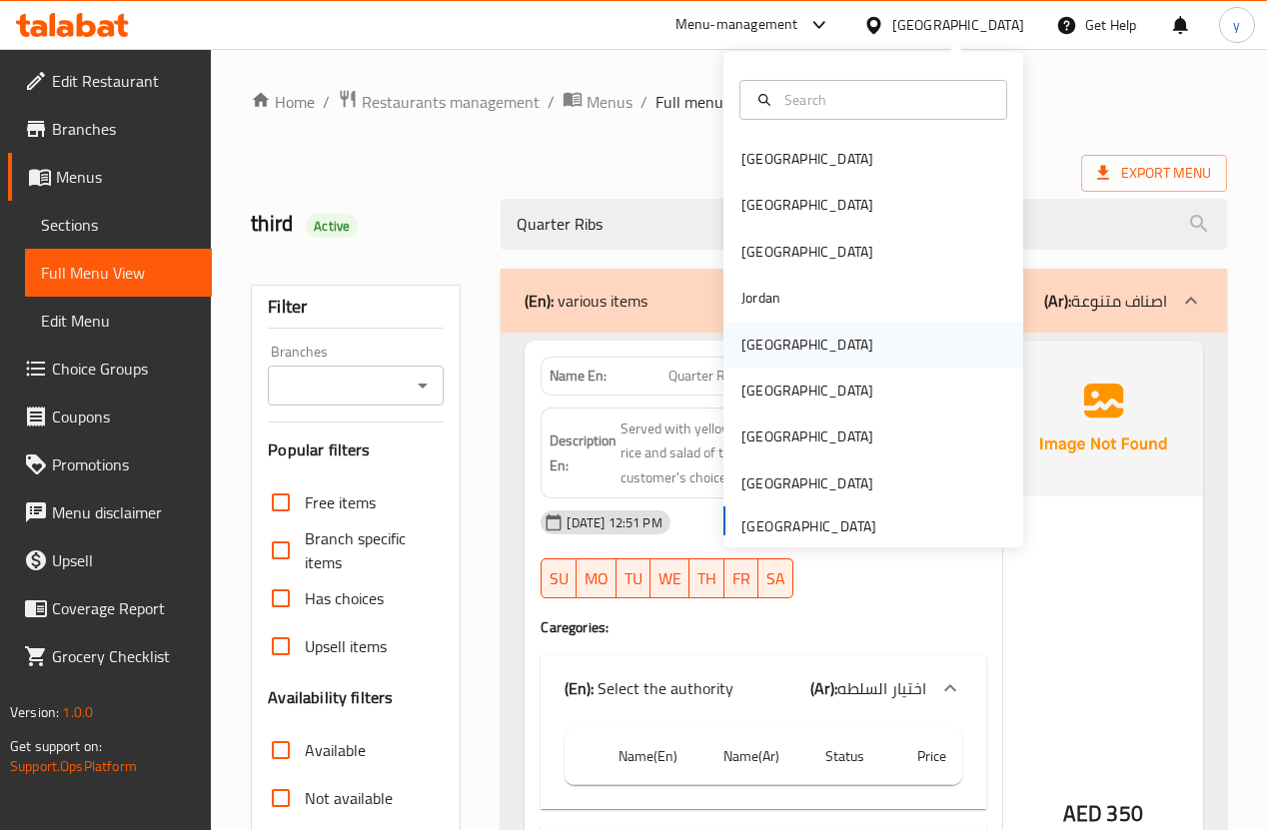
click at [781, 336] on div "Kuwait" at bounding box center [808, 345] width 164 height 46
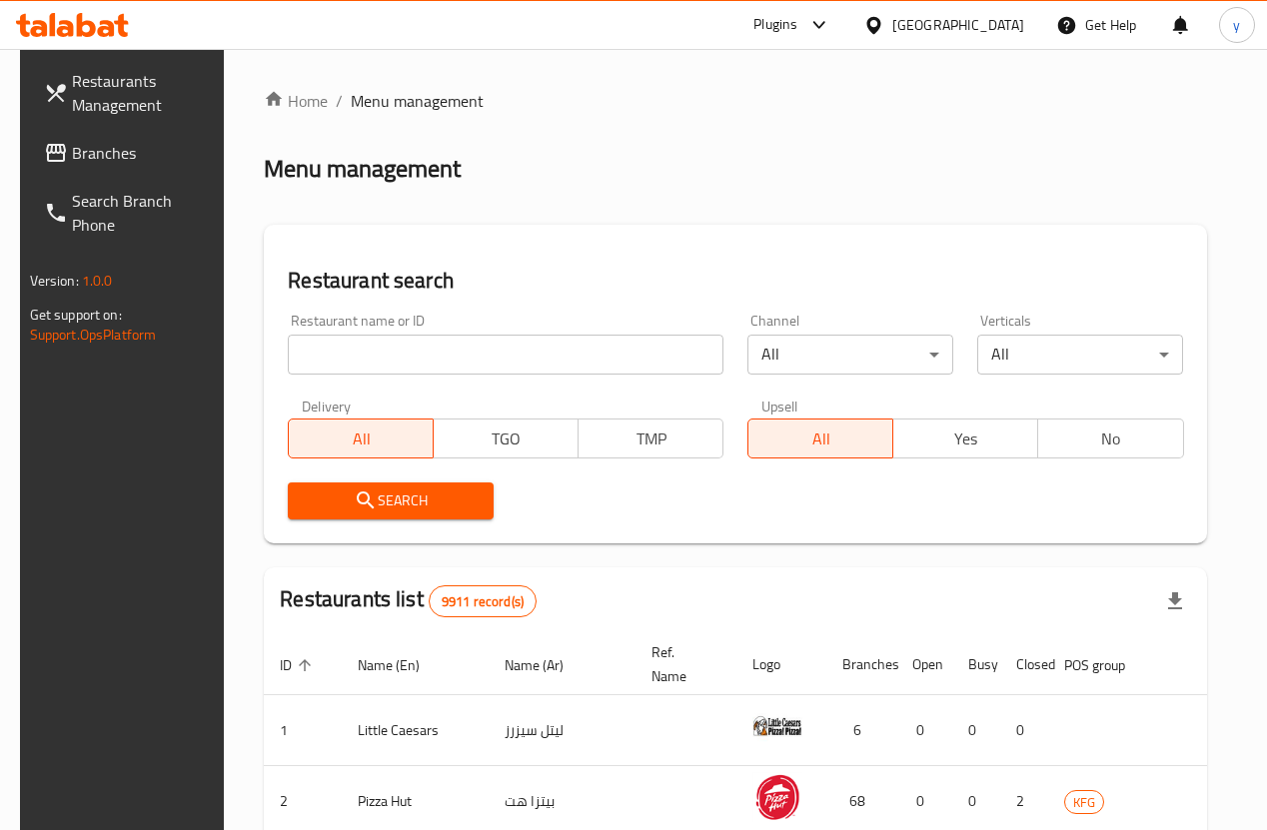
click at [797, 28] on div "Plugins" at bounding box center [776, 25] width 44 height 24
click at [960, 57] on div "Home / Menu management Menu management Restaurant search Restaurant name or ID …" at bounding box center [735, 683] width 1023 height 1269
click at [287, 107] on link "Home" at bounding box center [296, 101] width 64 height 24
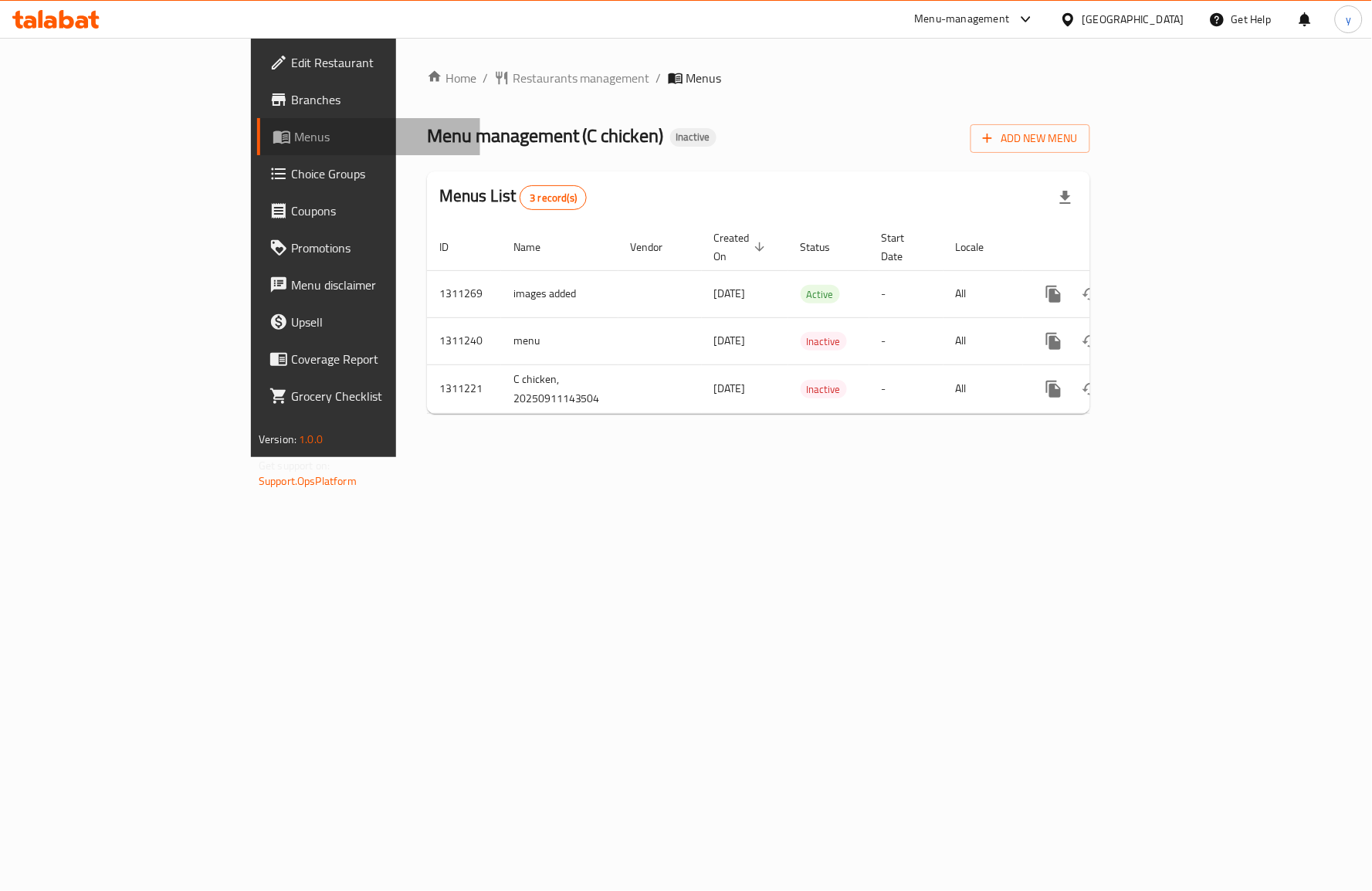
click at [294, 138] on span "Menus" at bounding box center [381, 137] width 174 height 19
click at [291, 104] on span "Branches" at bounding box center [379, 100] width 177 height 19
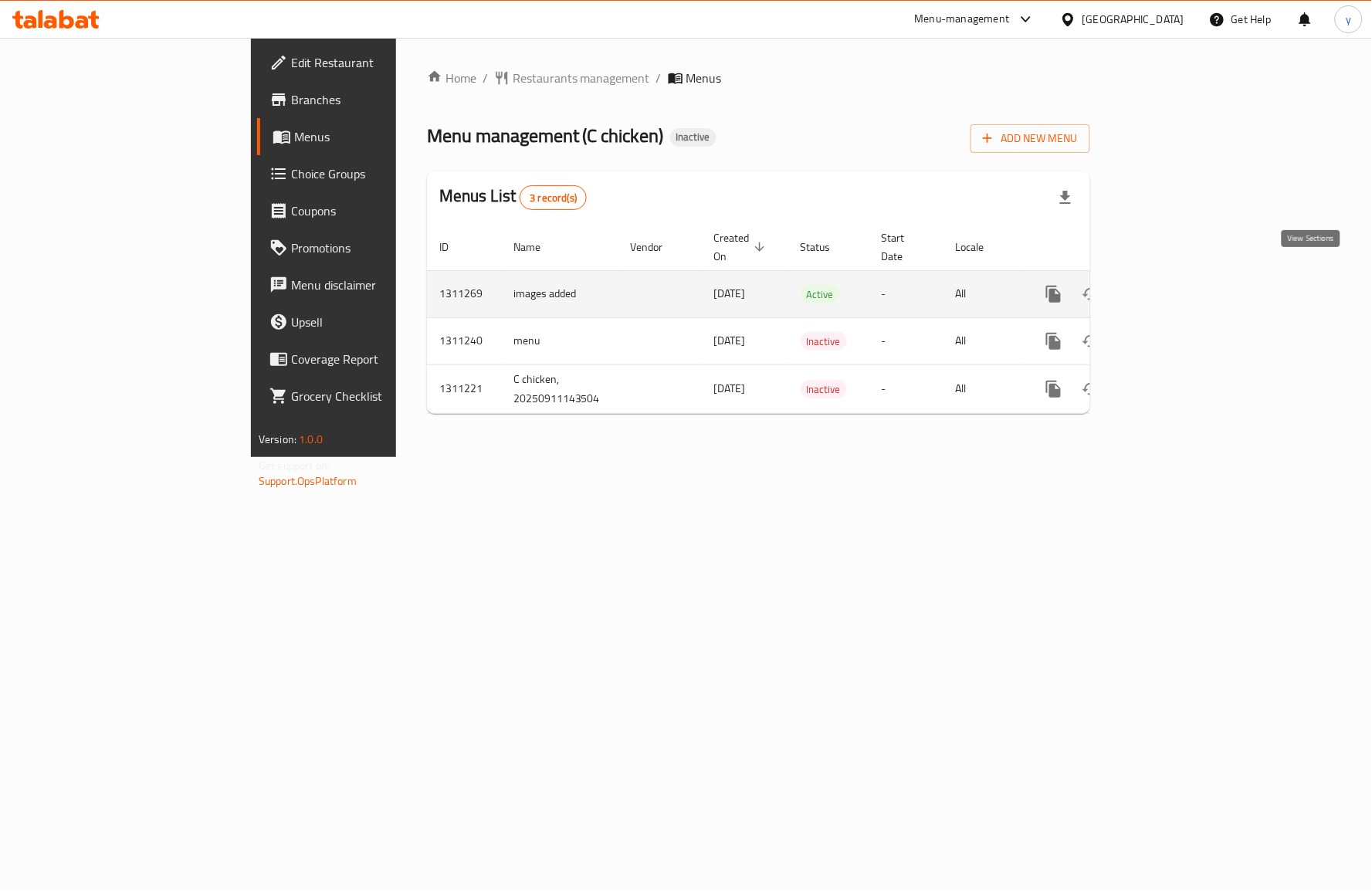
click at [1174, 285] on icon "enhanced table" at bounding box center [1165, 294] width 19 height 19
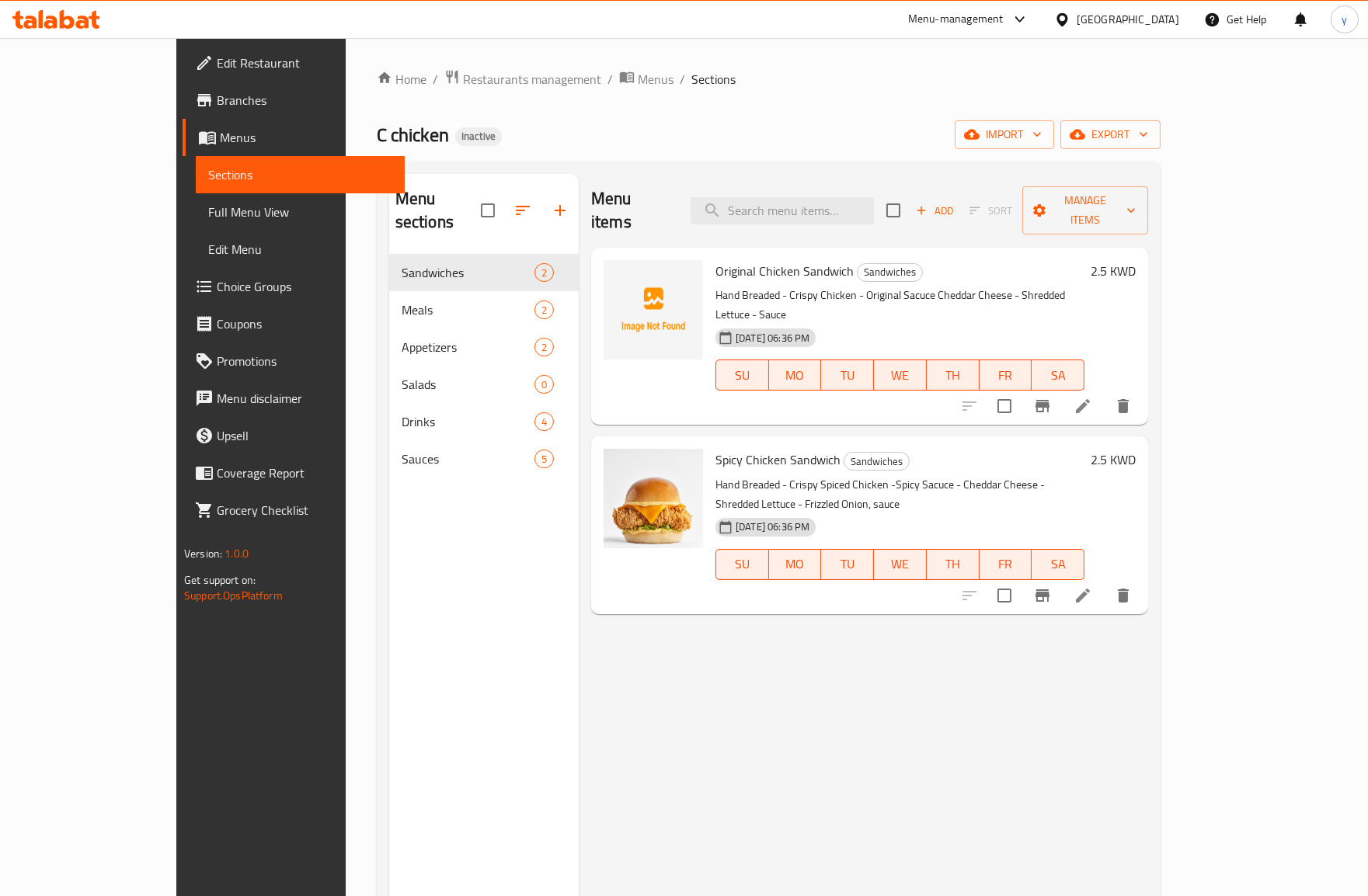
click at [208, 182] on span "Sections" at bounding box center [300, 175] width 184 height 19
click at [217, 107] on span "Branches" at bounding box center [305, 100] width 176 height 19
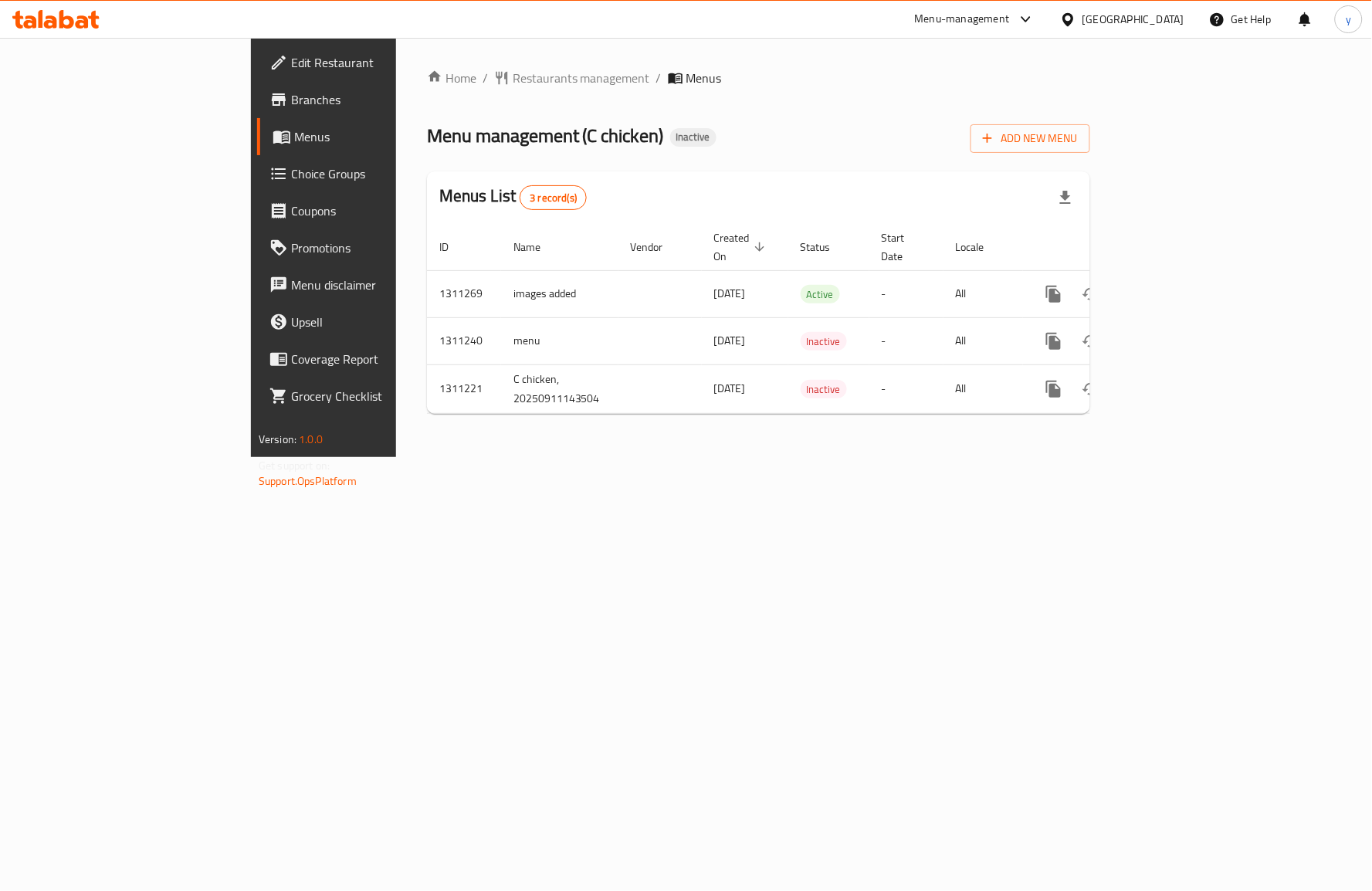
click at [967, 423] on div "Home / Restaurants management / Menus Menu management ( C chicken ) Inactive Ad…" at bounding box center [759, 247] width 725 height 420
click at [257, 111] on link "Branches" at bounding box center [368, 100] width 223 height 37
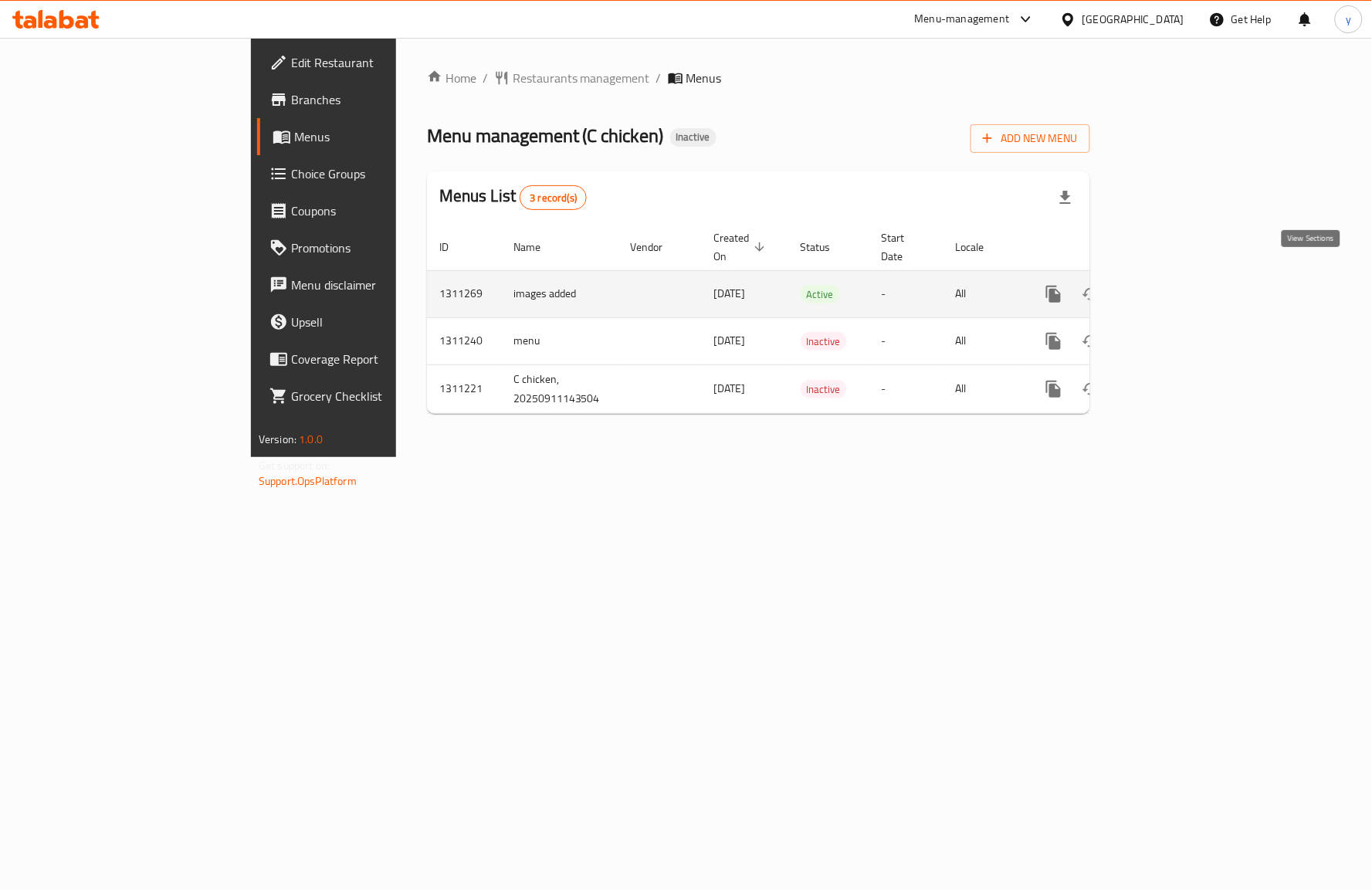
click at [1184, 284] on link "enhanced table" at bounding box center [1165, 294] width 37 height 37
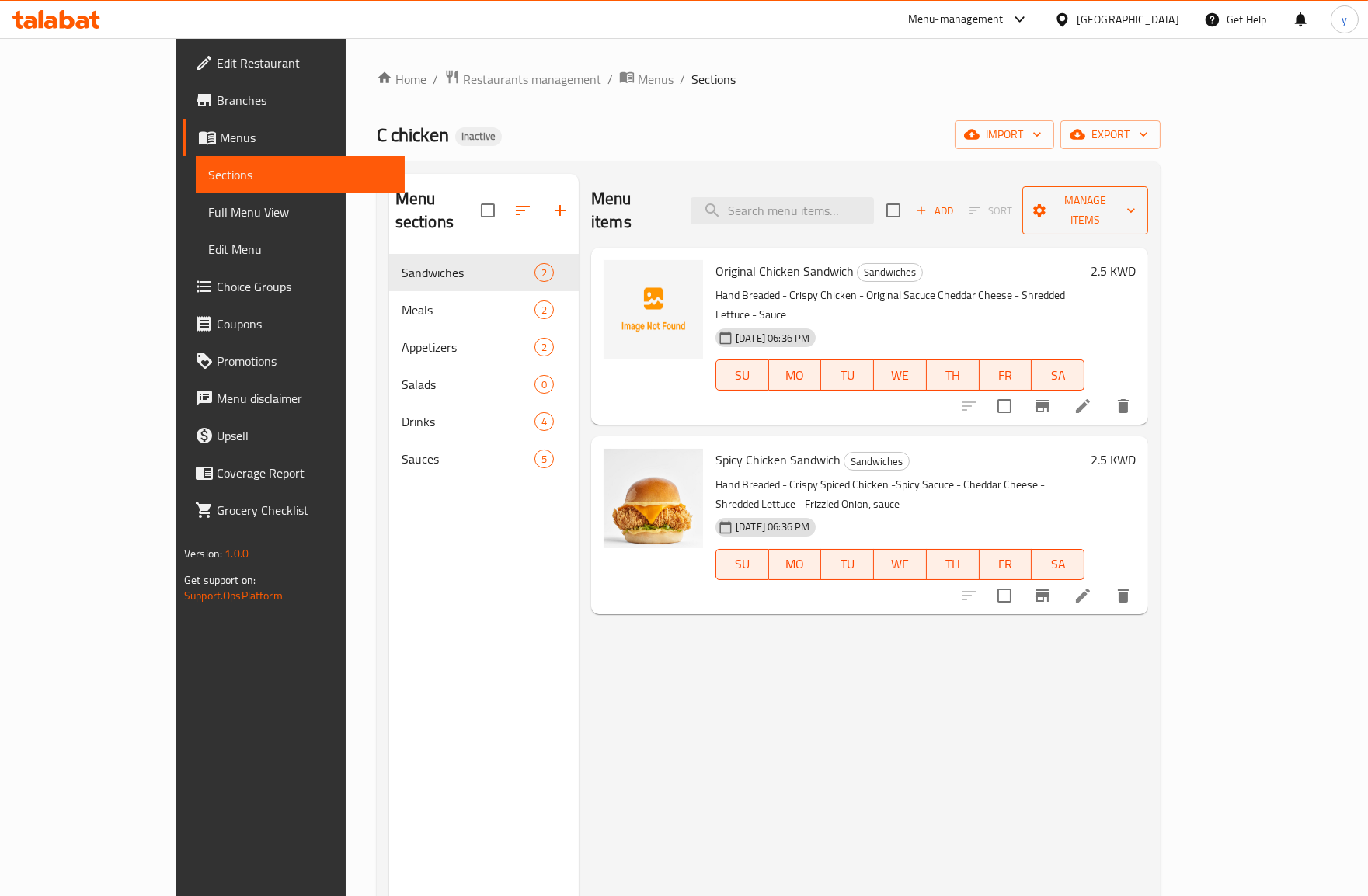
click at [1136, 204] on span "Manage items" at bounding box center [1085, 211] width 101 height 39
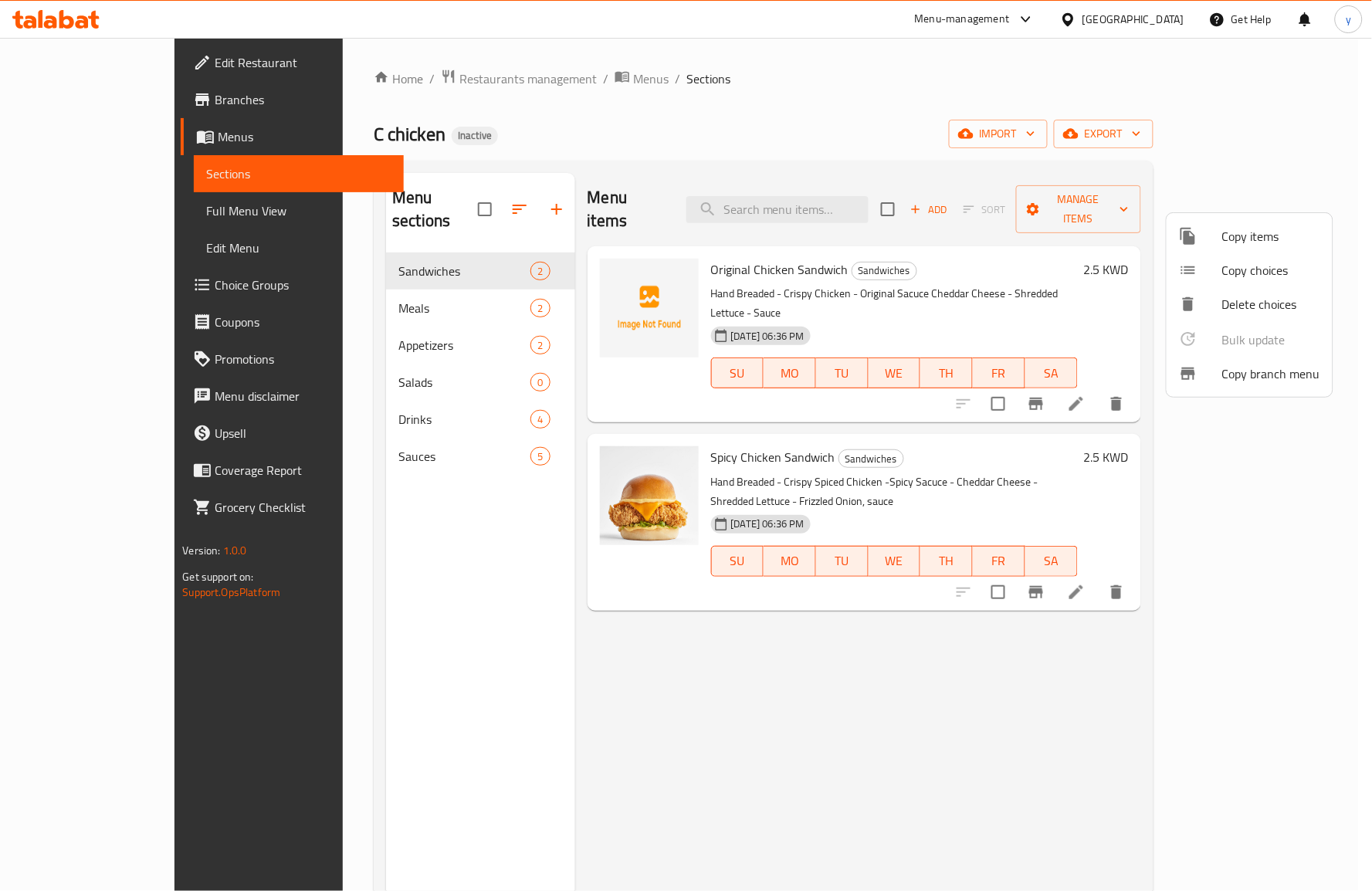
click at [1234, 369] on span "Copy branch menu" at bounding box center [1271, 374] width 98 height 19
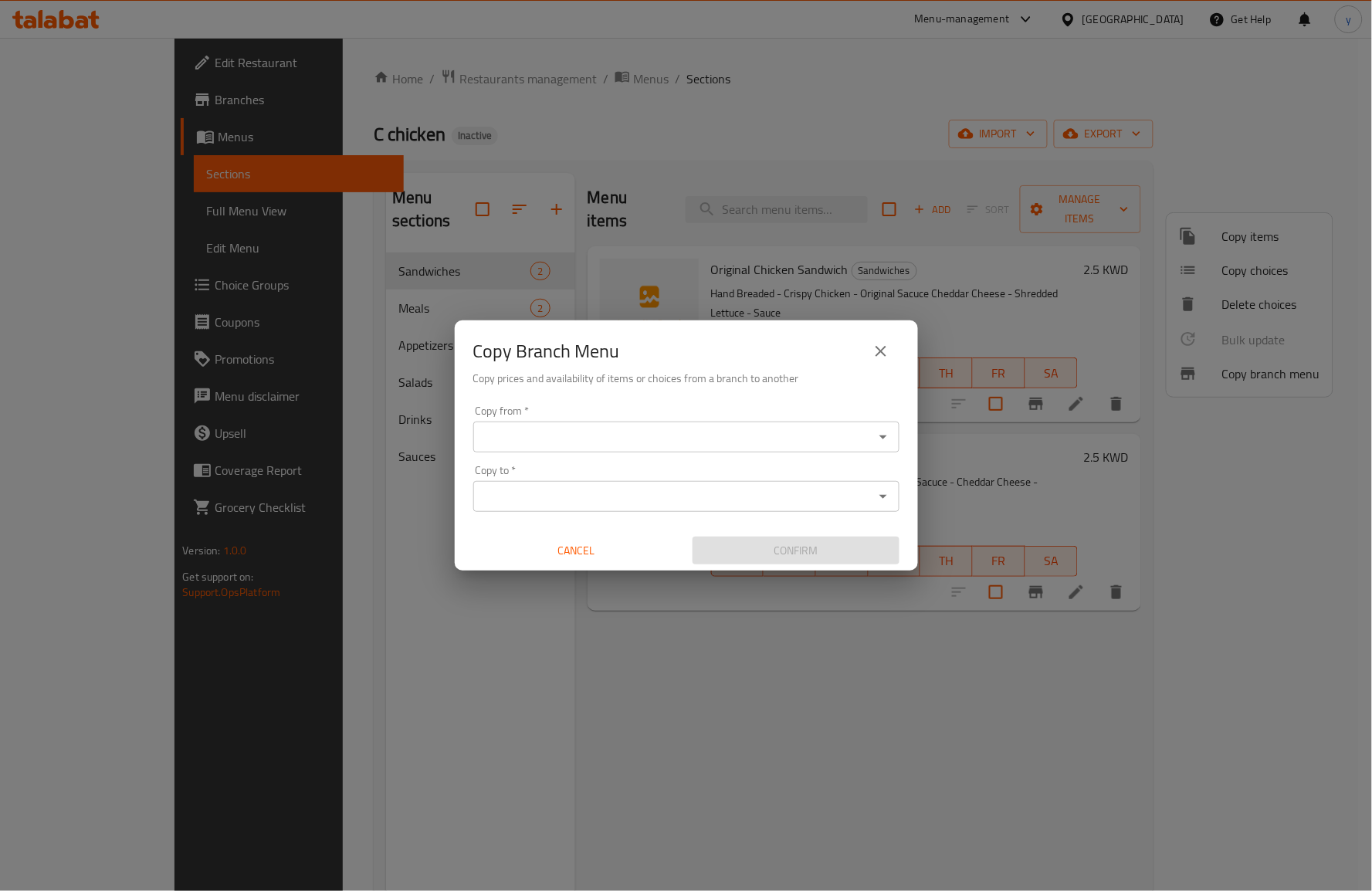
click at [664, 443] on input "Copy from   *" at bounding box center [674, 437] width 392 height 22
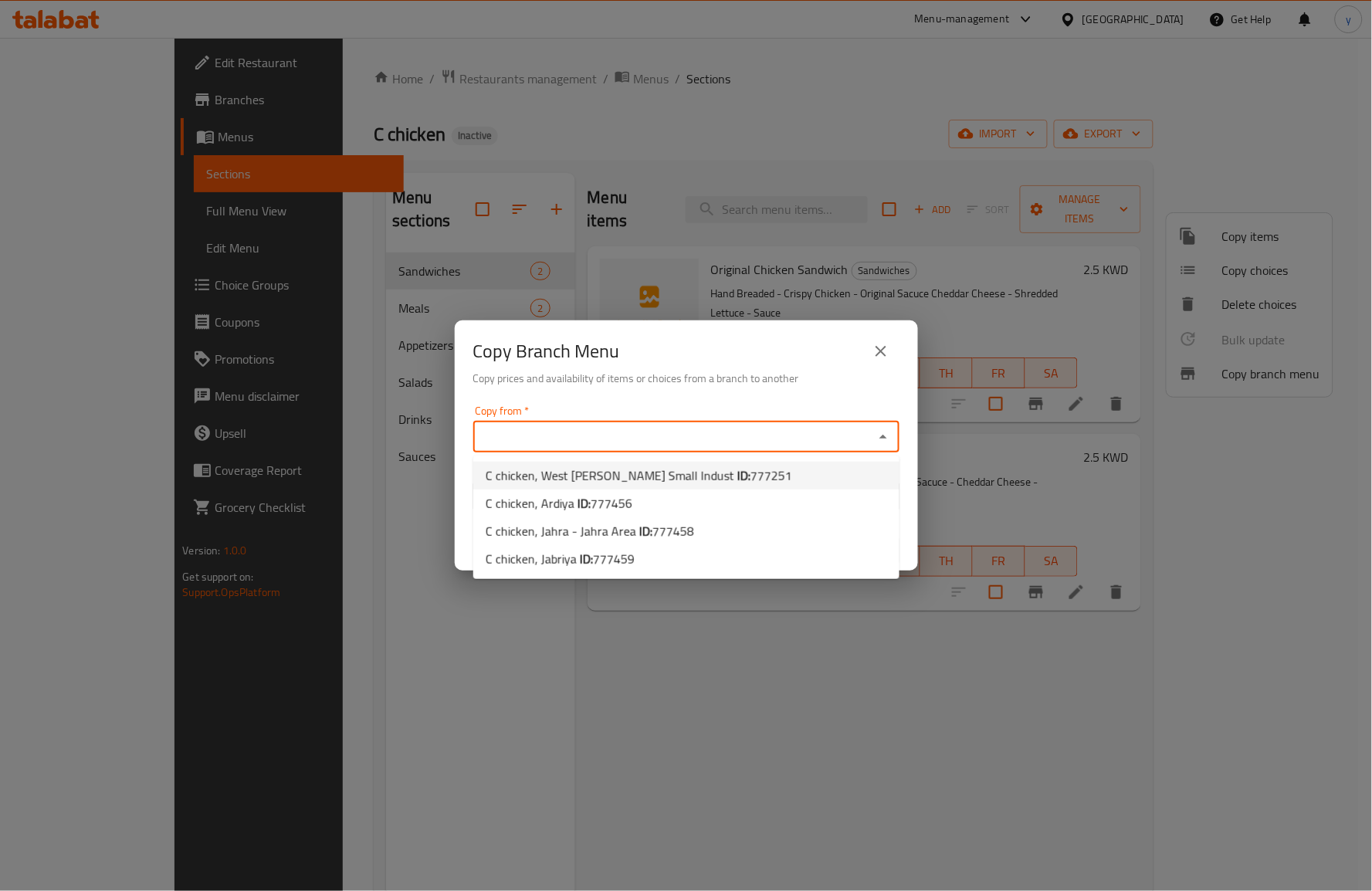
click at [633, 474] on span "C chicken, West Abu Fetera Small Indust ID: 777251" at bounding box center [639, 476] width 307 height 19
type input "C chicken, West Abu Fetera Small Indust"
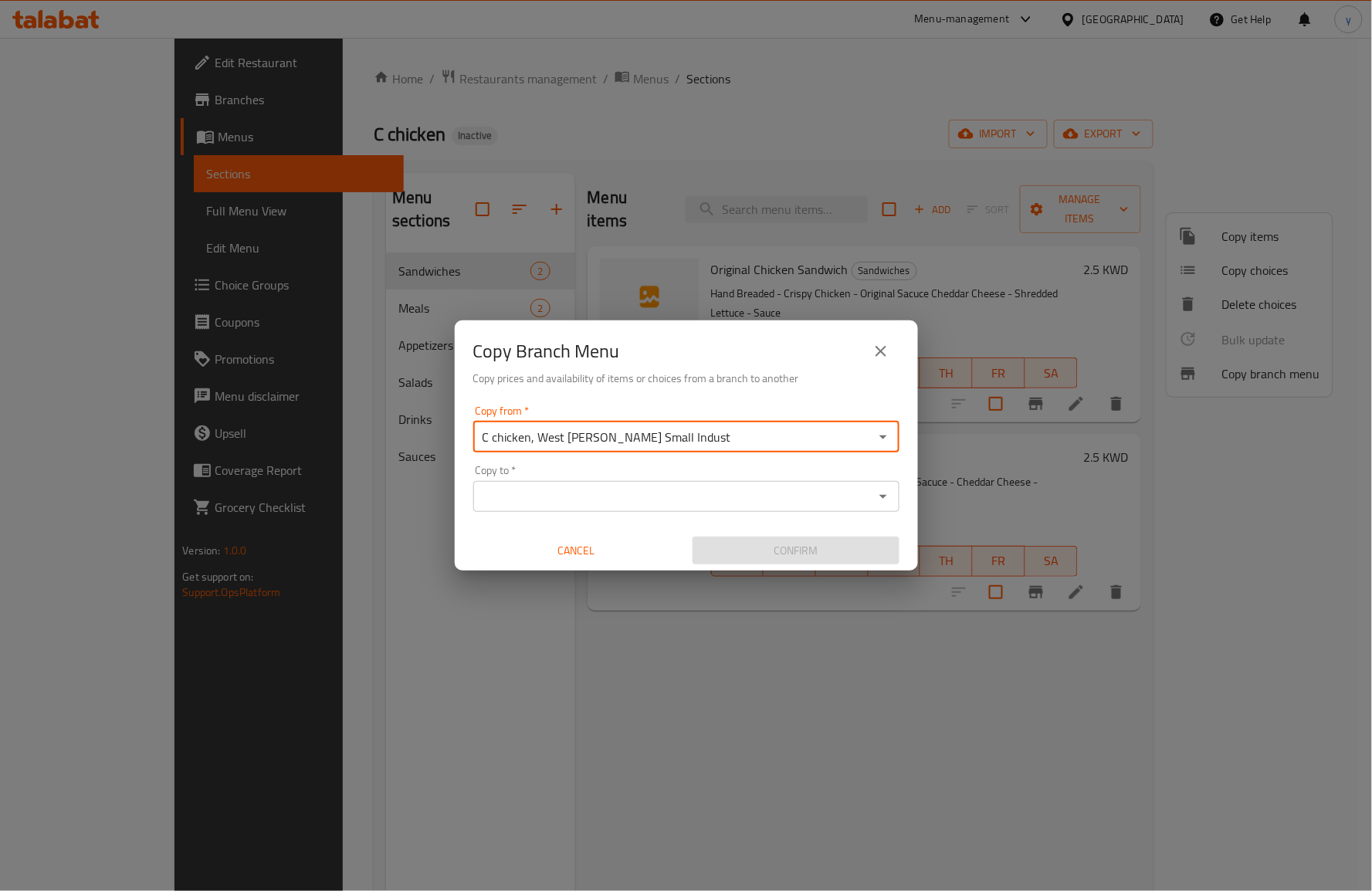
click at [640, 495] on input "Copy to   *" at bounding box center [674, 497] width 392 height 22
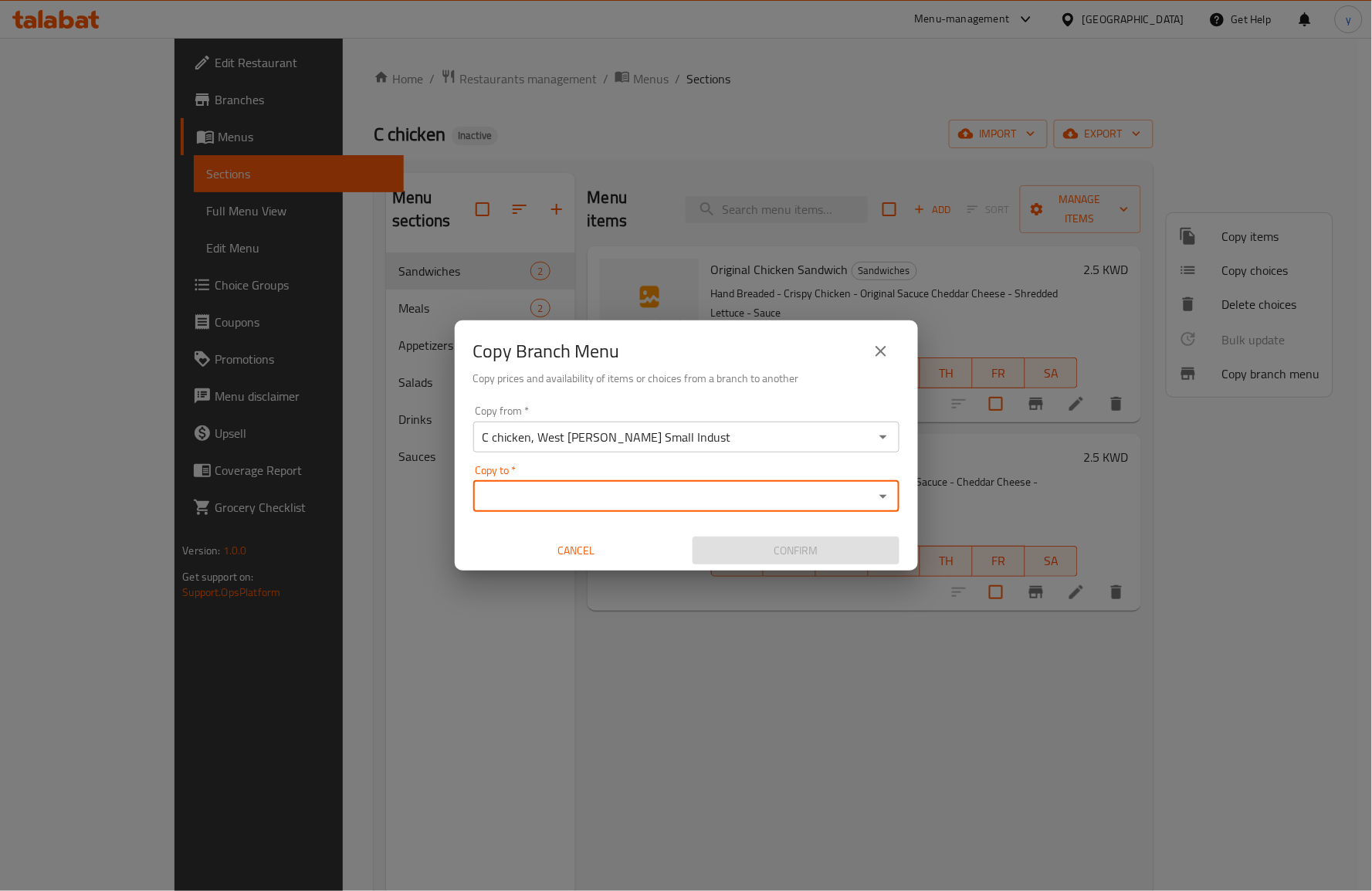
click at [796, 492] on input "Copy to   *" at bounding box center [674, 497] width 392 height 22
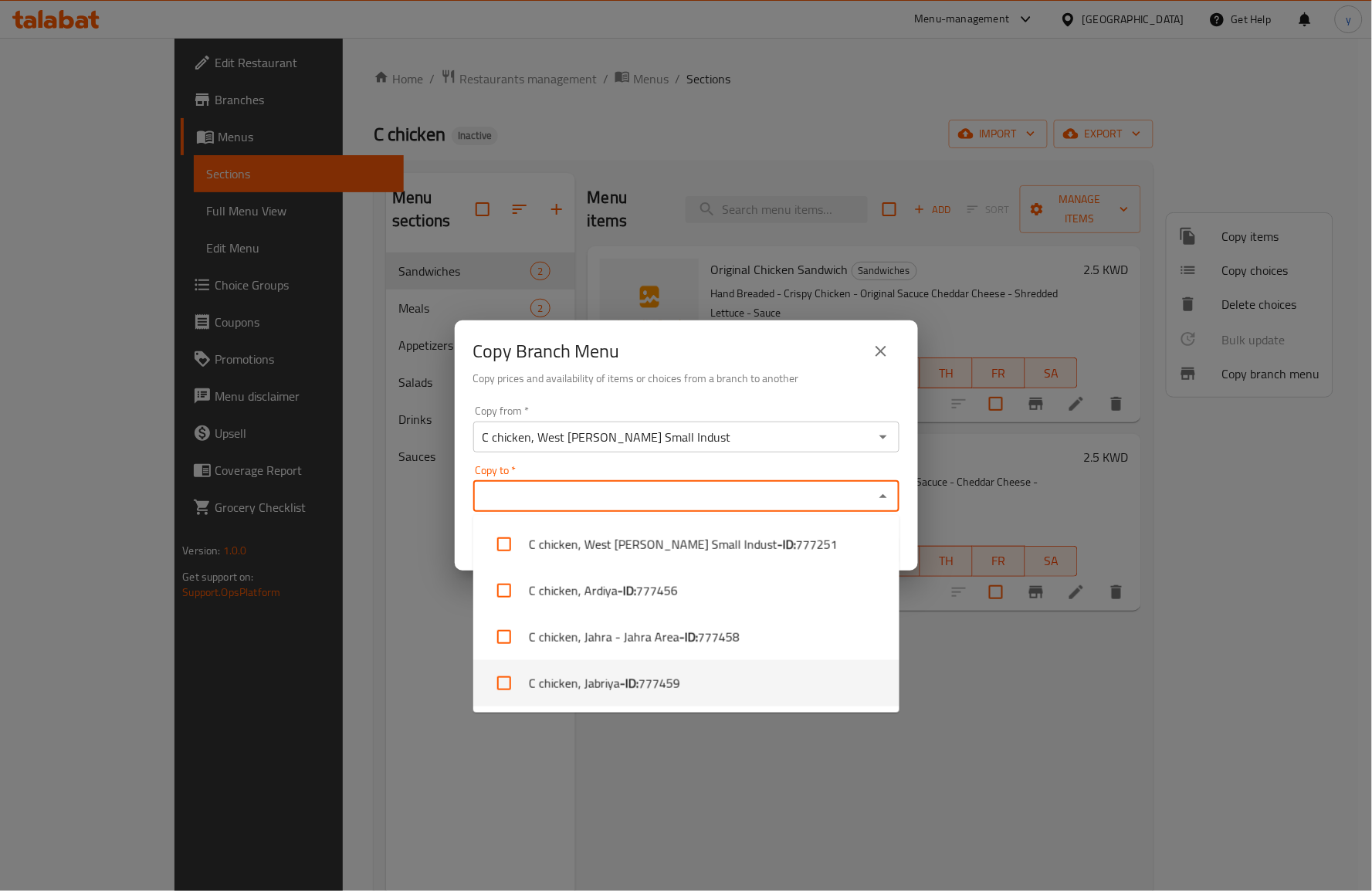
click at [712, 667] on li "C chicken, Jabriya - ID: 777459" at bounding box center [687, 683] width 426 height 46
checkbox input "true"
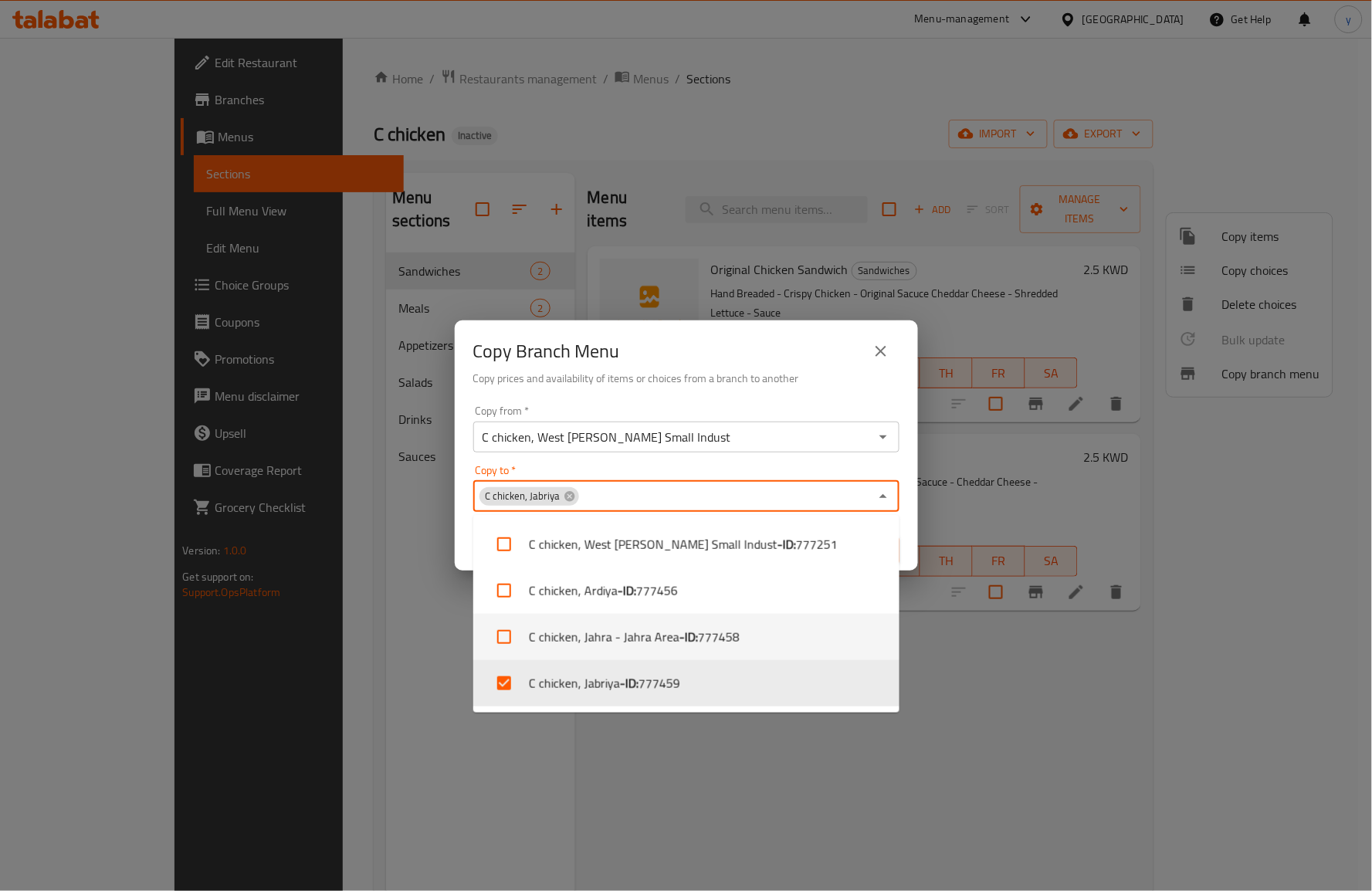
click at [971, 603] on div "Copy Branch Menu Copy prices and availability of items or choices from a branch…" at bounding box center [686, 445] width 1372 height 891
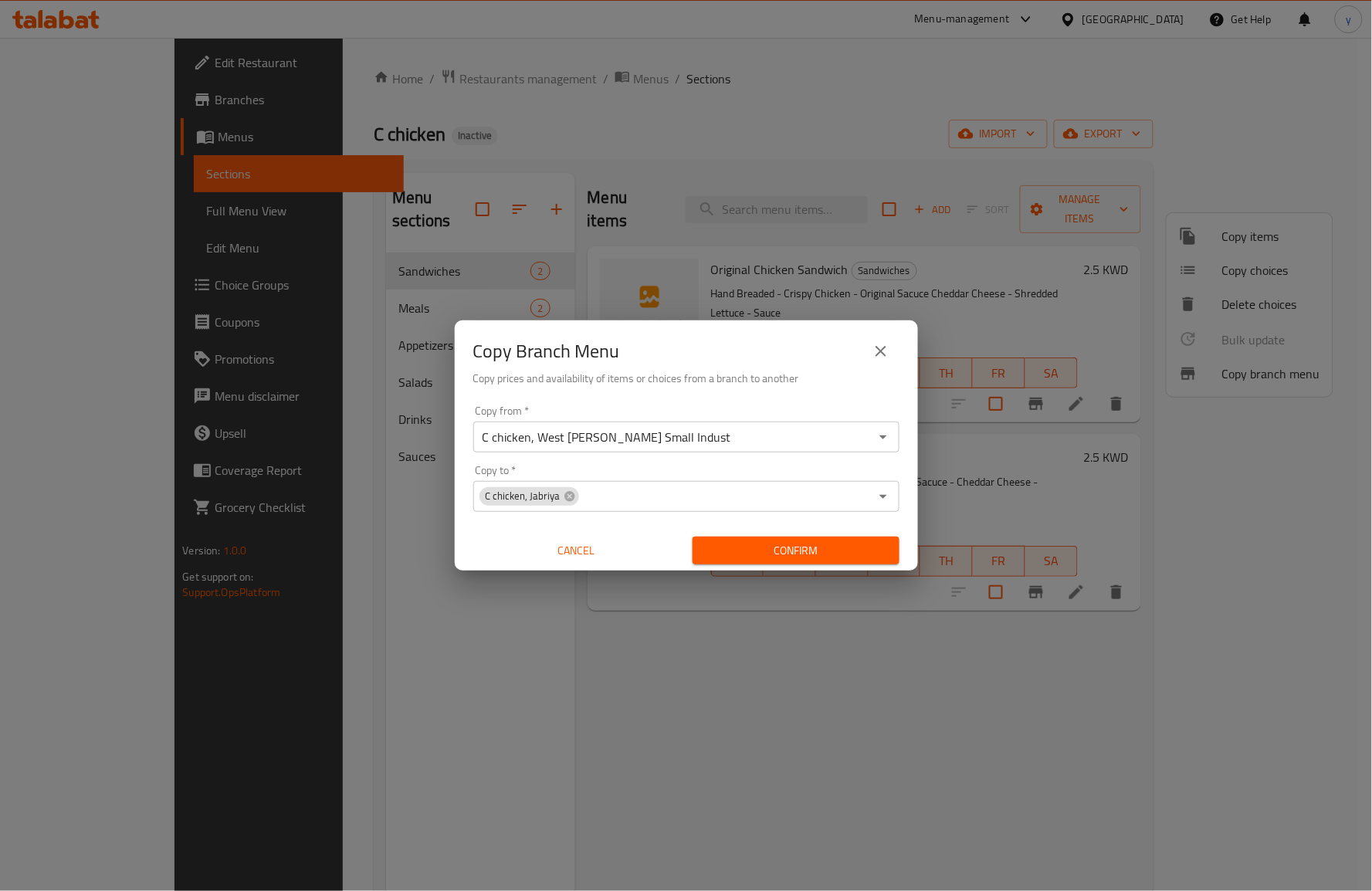
click at [780, 557] on span "Confirm" at bounding box center [796, 551] width 182 height 19
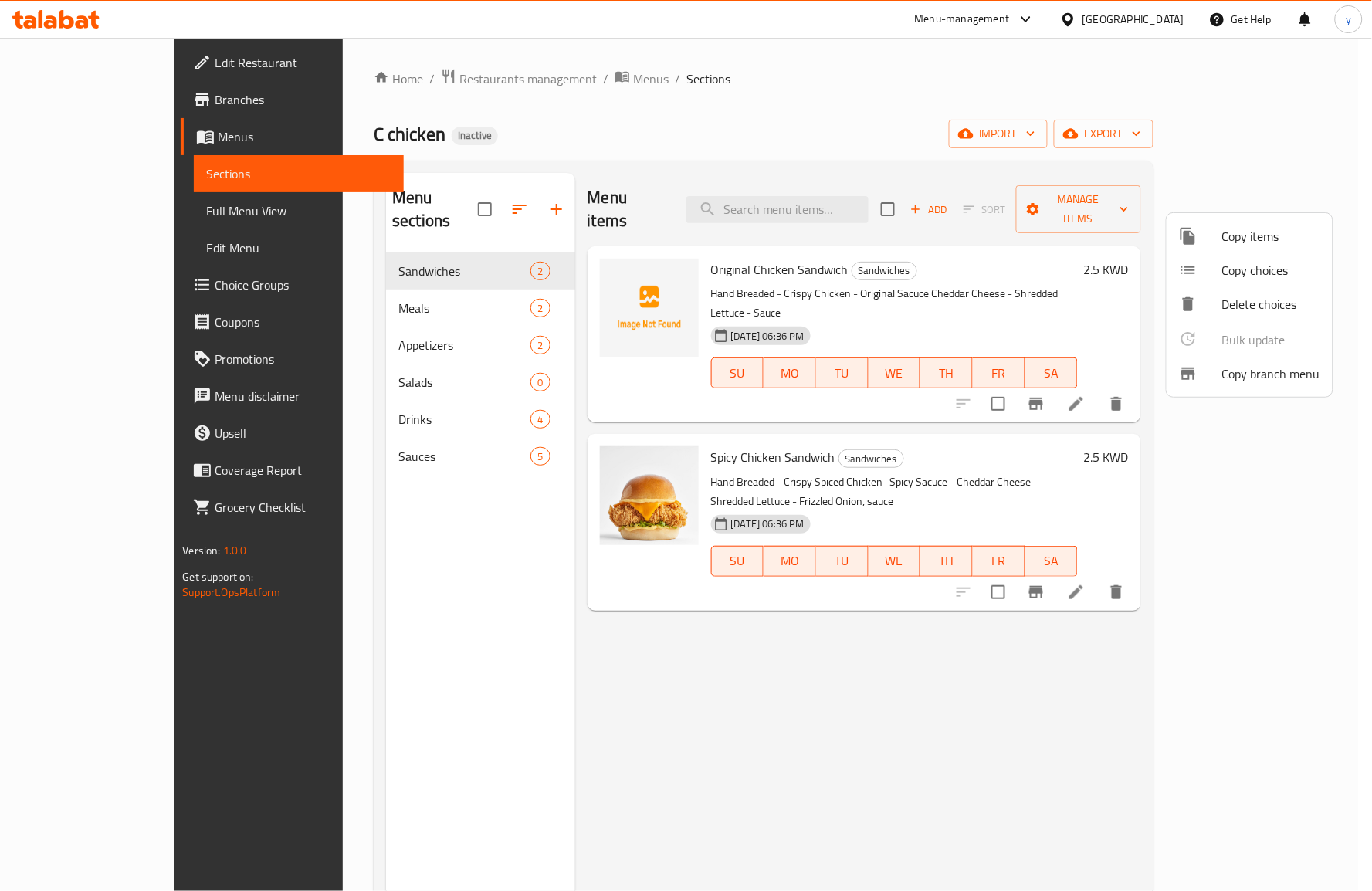
click at [73, 98] on div at bounding box center [686, 445] width 1372 height 891
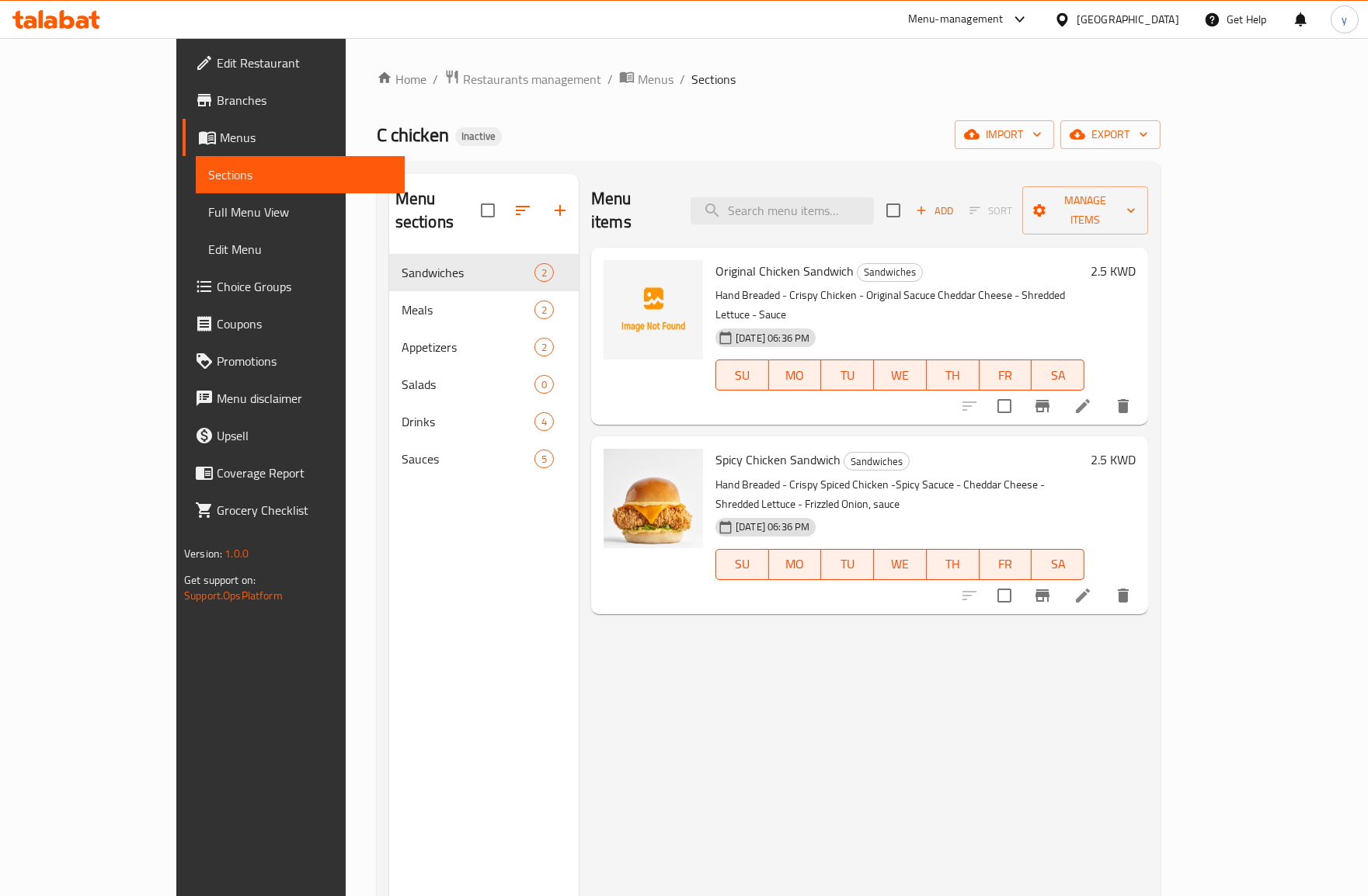
click at [217, 68] on span "Edit Restaurant" at bounding box center [305, 63] width 176 height 19
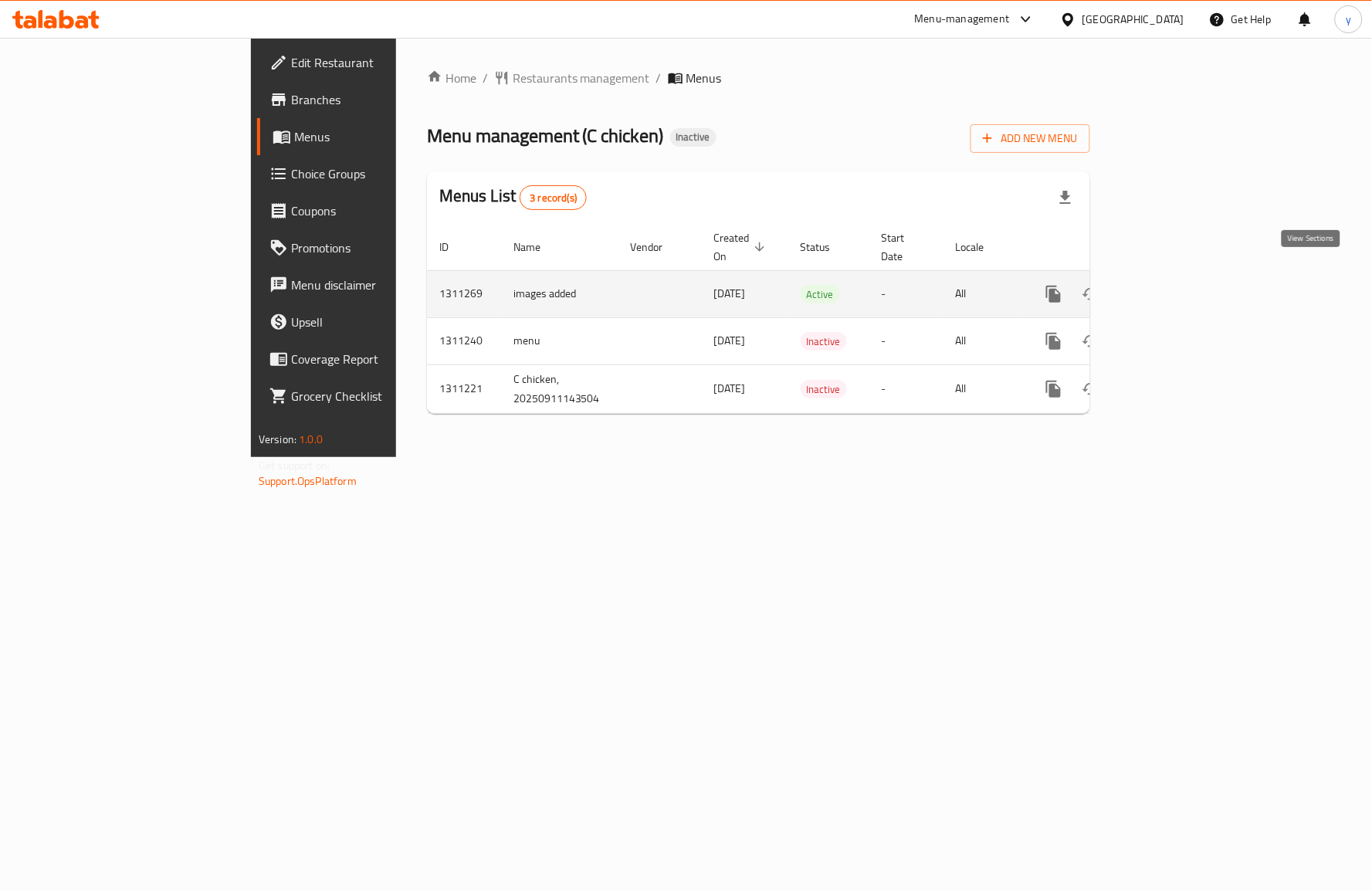
click at [1174, 285] on icon "enhanced table" at bounding box center [1165, 294] width 19 height 19
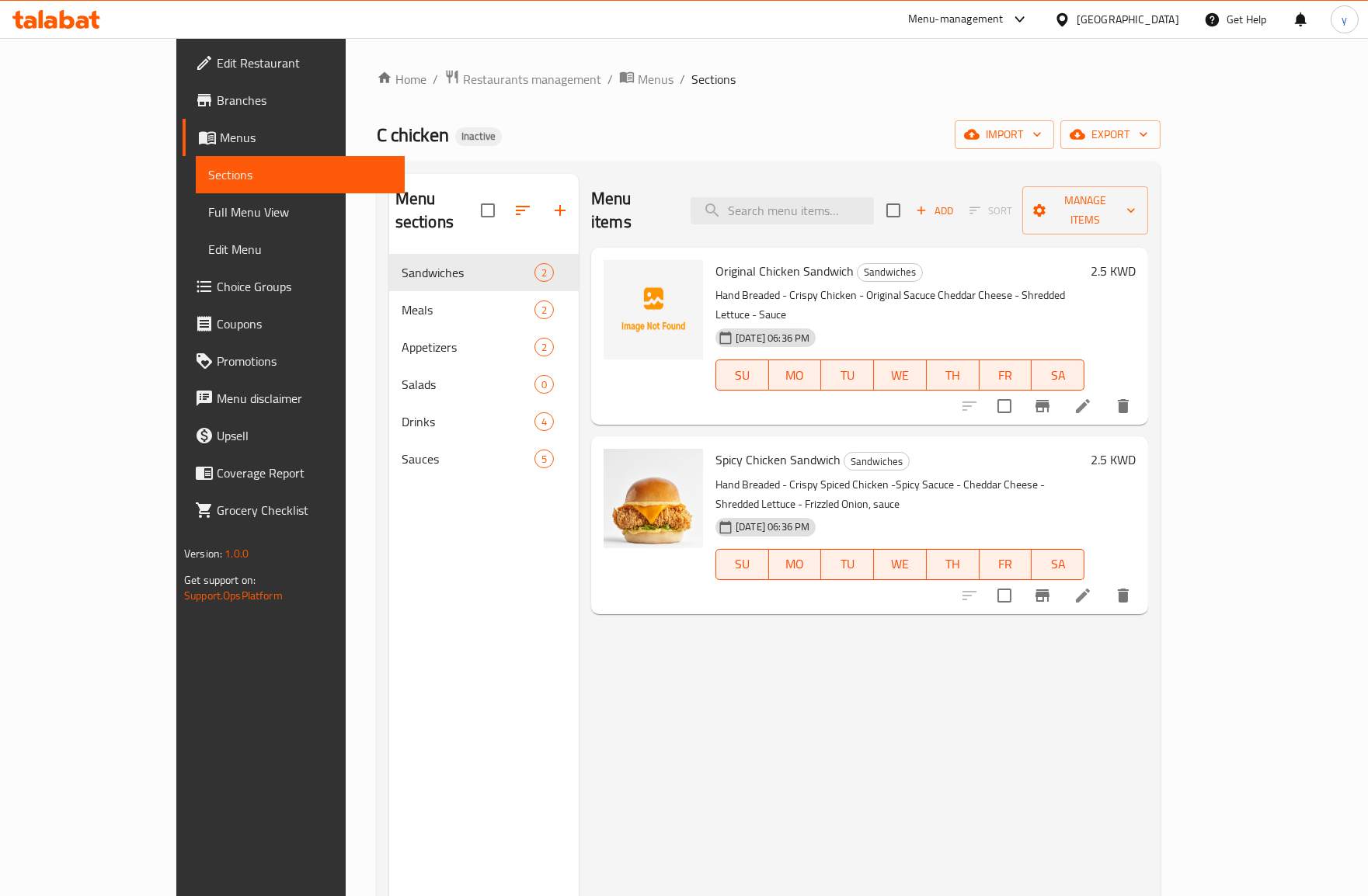
click at [208, 219] on span "Full Menu View" at bounding box center [300, 212] width 184 height 19
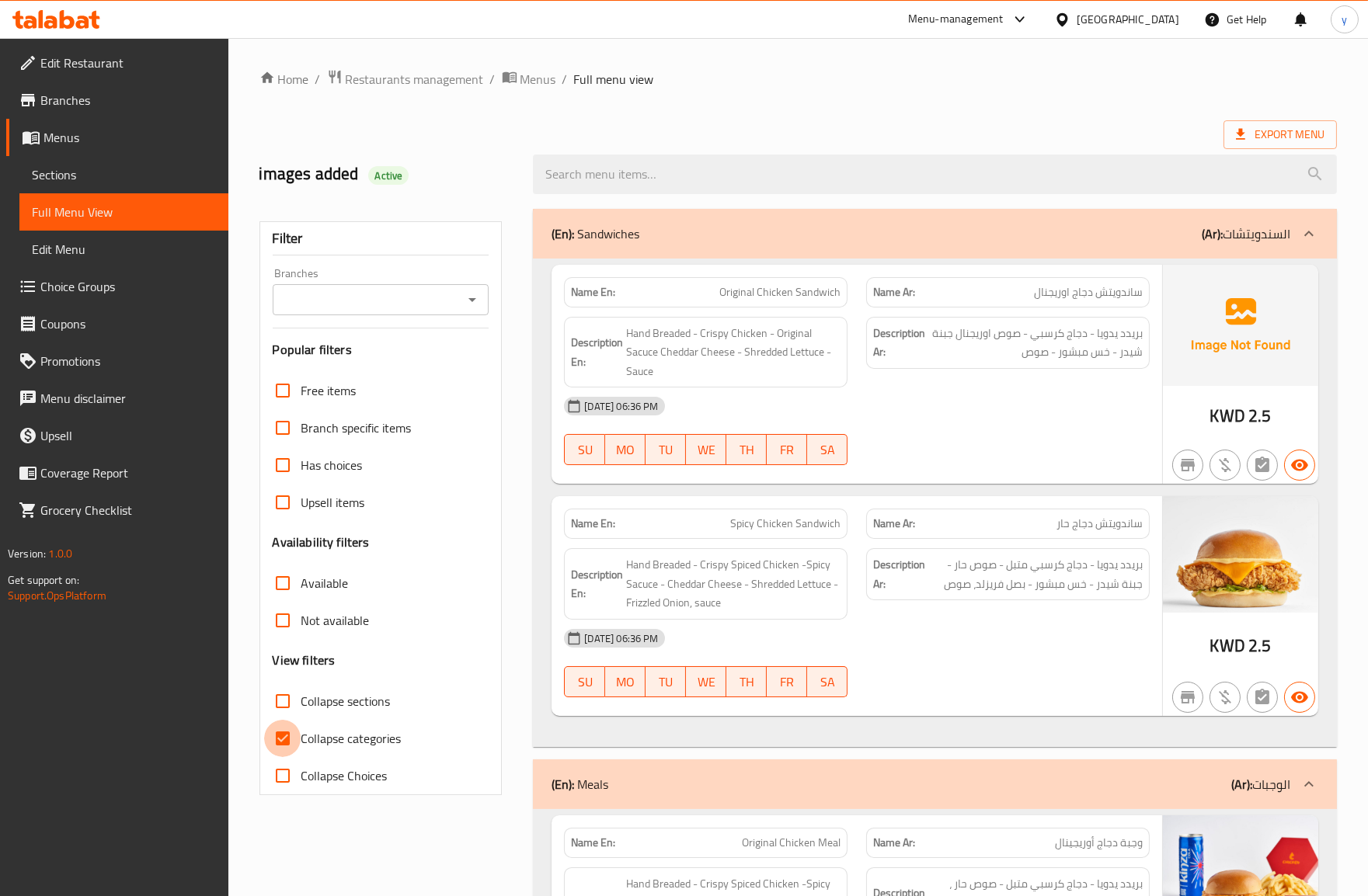
click at [286, 737] on input "Collapse categories" at bounding box center [283, 738] width 37 height 37
checkbox input "false"
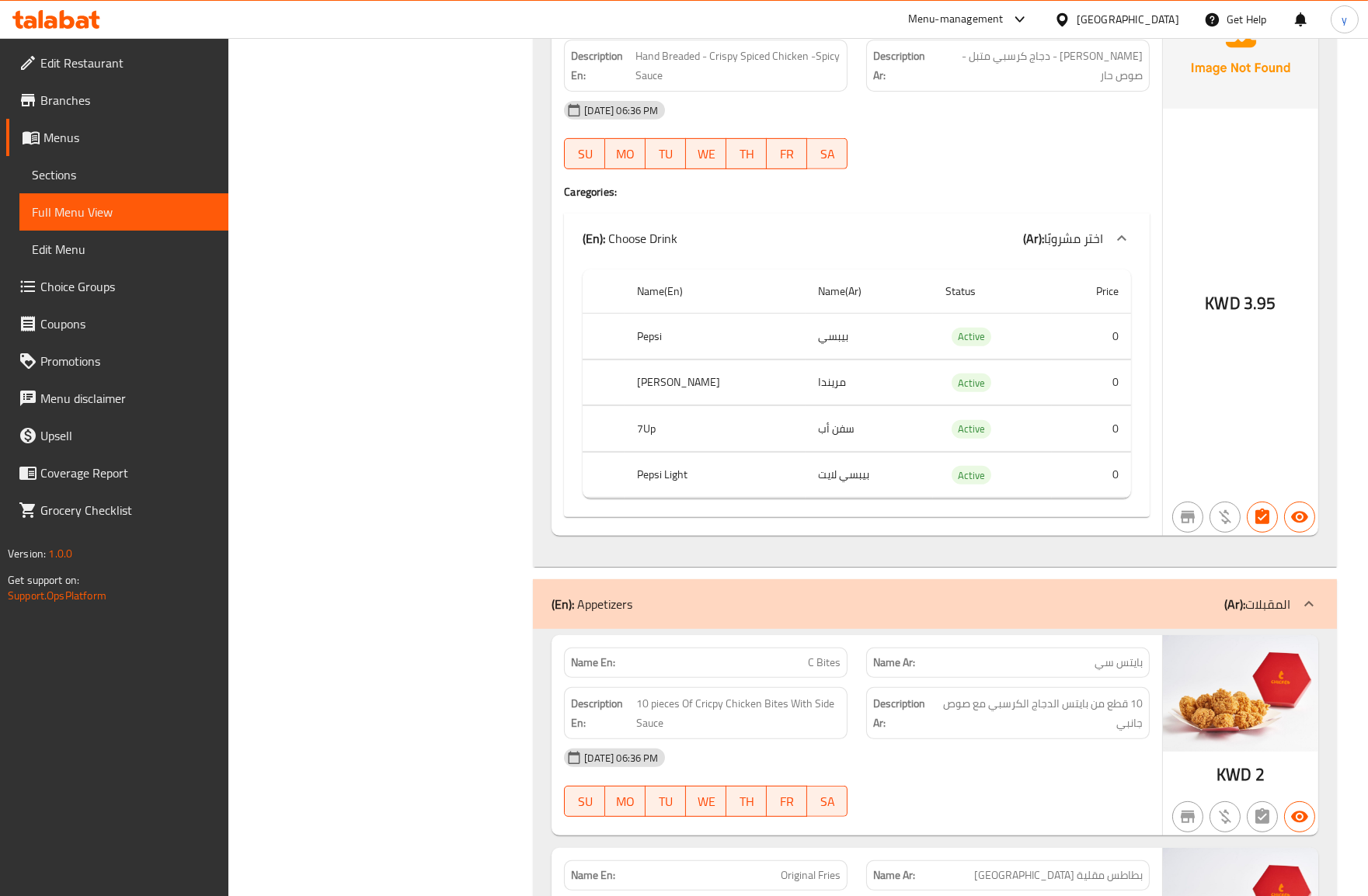
scroll to position [1202, 0]
